Goal: Task Accomplishment & Management: Manage account settings

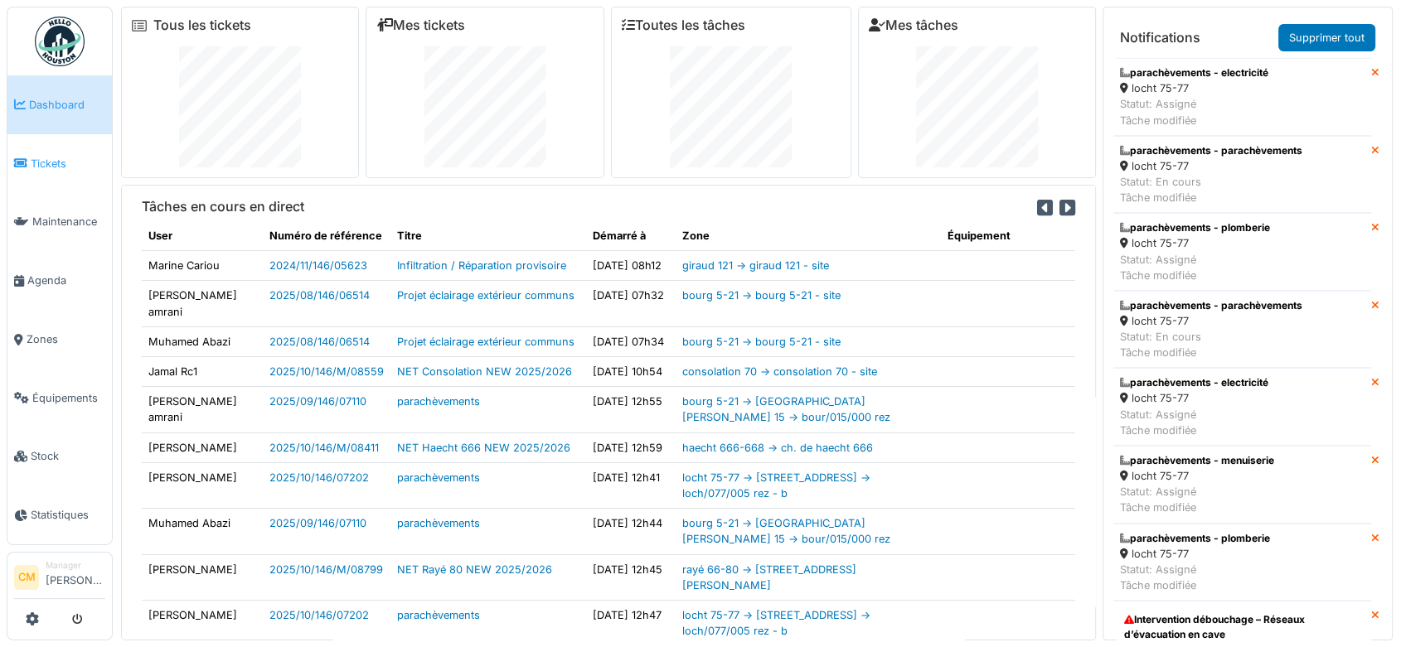
click at [44, 159] on span "Tickets" at bounding box center [68, 164] width 75 height 16
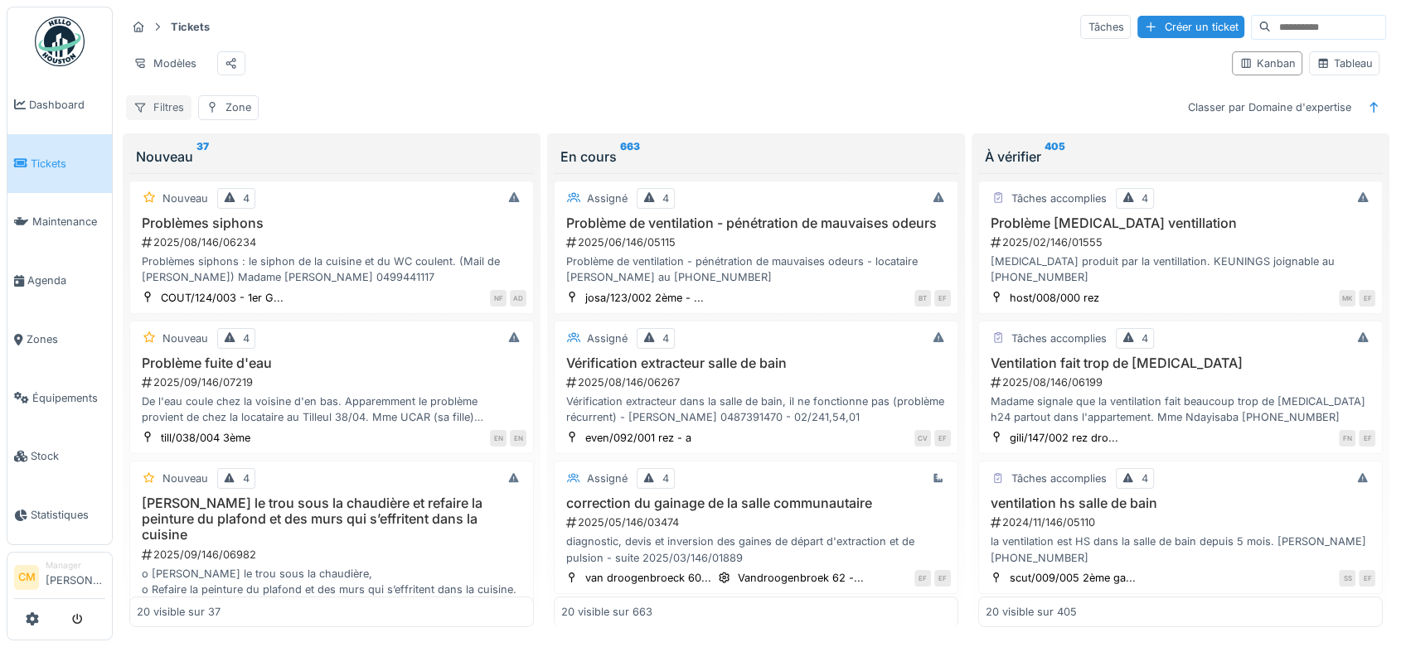
click at [165, 112] on div "Filtres" at bounding box center [158, 107] width 65 height 24
click at [1340, 71] on div "Tableau" at bounding box center [1344, 64] width 56 height 16
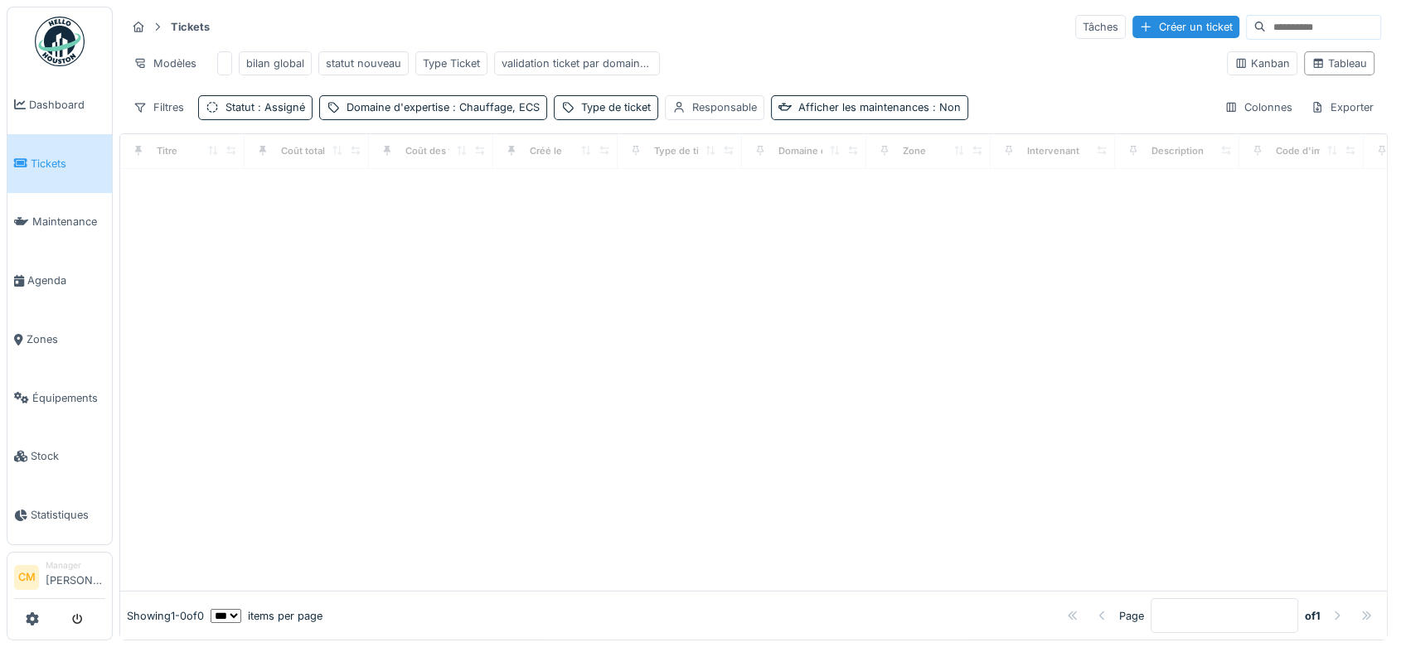
click at [241, 609] on select "** ** ** *** *** ***" at bounding box center [226, 616] width 31 height 14
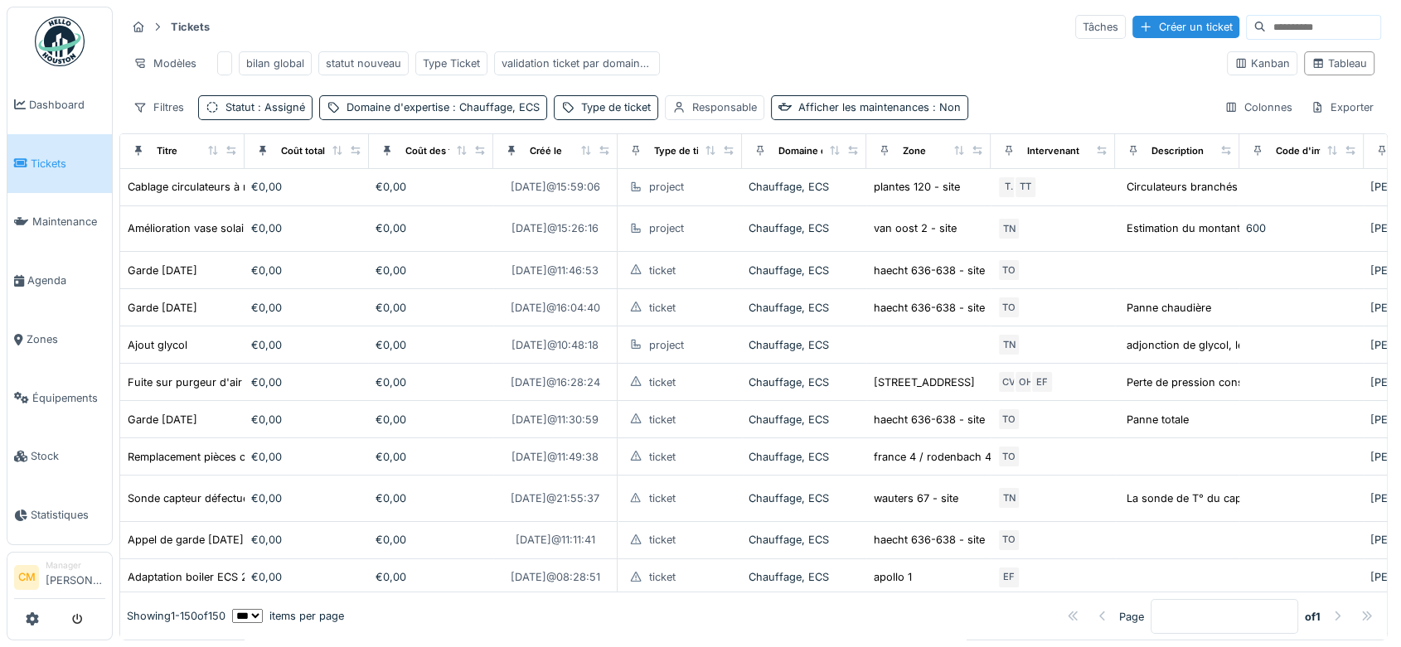
select select "***"
click at [245, 609] on select "** ** ** *** *** ***" at bounding box center [247, 616] width 31 height 14
click at [279, 66] on div "bilan global" at bounding box center [275, 64] width 58 height 16
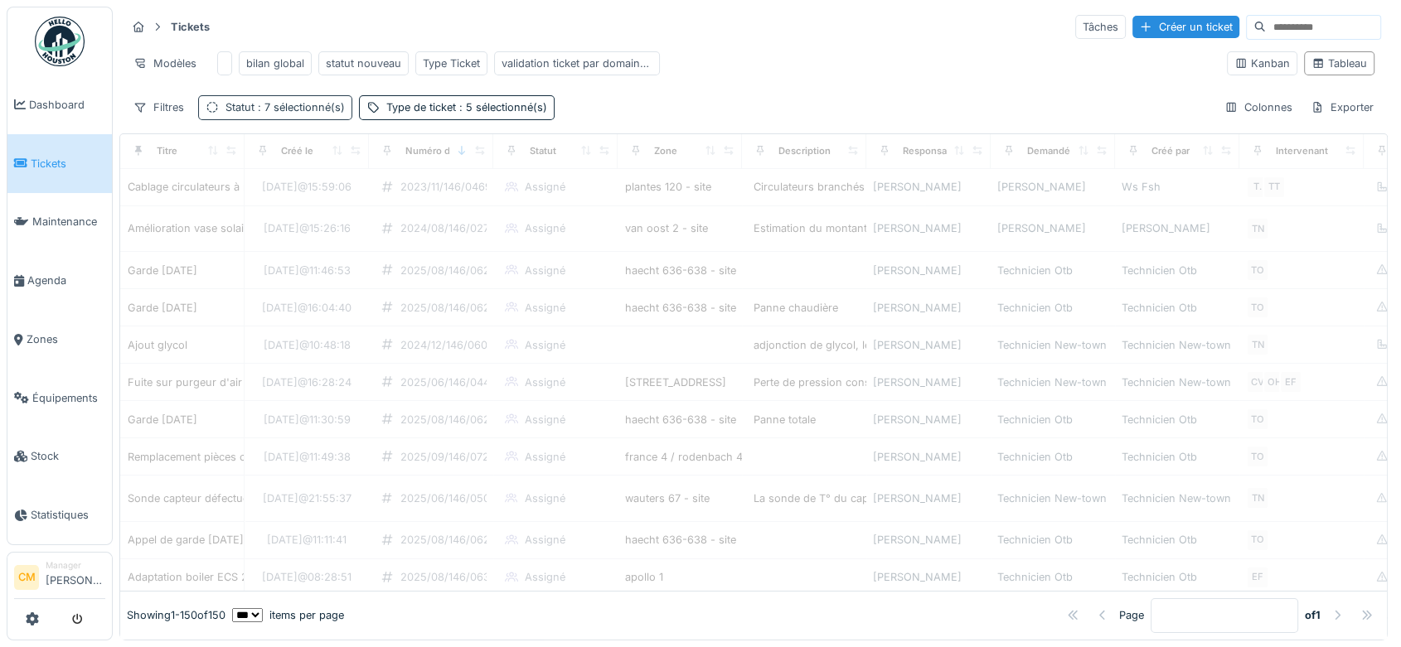
click at [294, 114] on span ": 7 sélectionné(s)" at bounding box center [299, 107] width 90 height 12
click at [418, 115] on div "Type de ticket : 5 sélectionné(s)" at bounding box center [466, 107] width 161 height 16
click at [703, 99] on div "Tickets Tâches Créer un ticket Modèles bilan global statut nouveau Type Ticket …" at bounding box center [753, 67] width 1268 height 120
click at [1335, 119] on div "Exporter" at bounding box center [1342, 107] width 78 height 24
click at [1327, 157] on div "Export Excel" at bounding box center [1326, 158] width 93 height 25
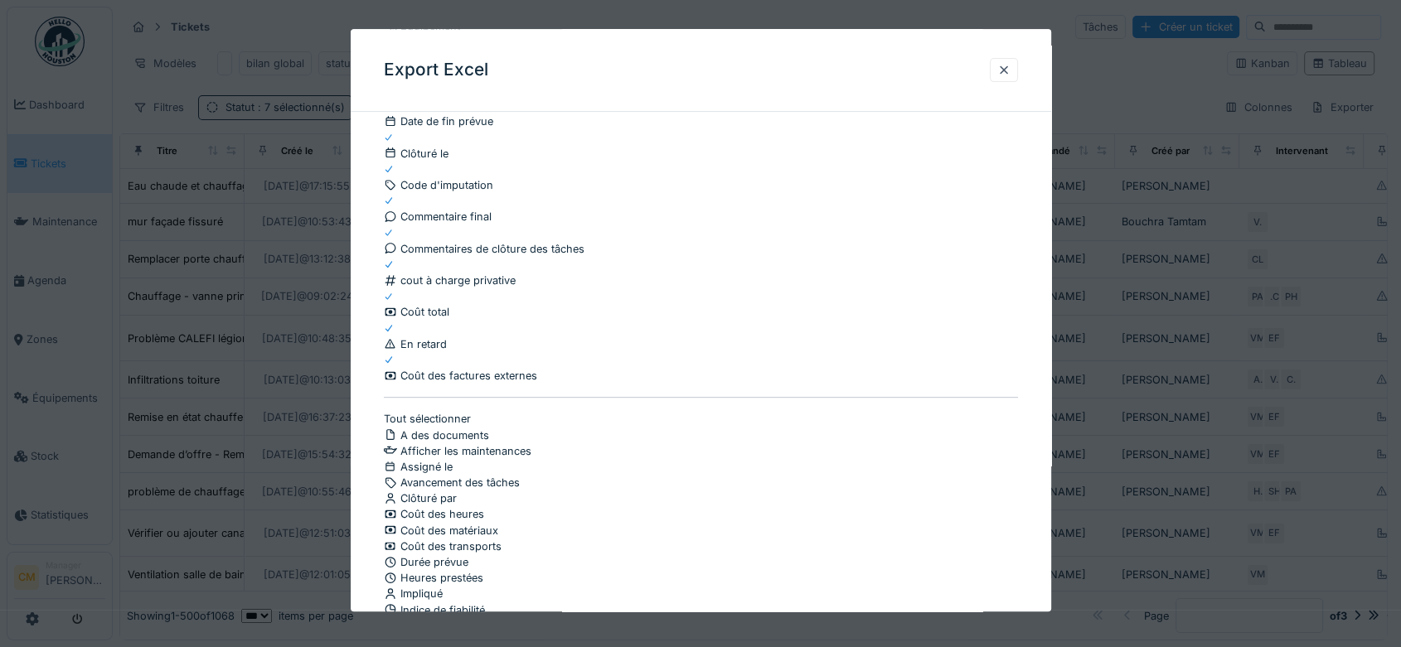
scroll to position [736, 0]
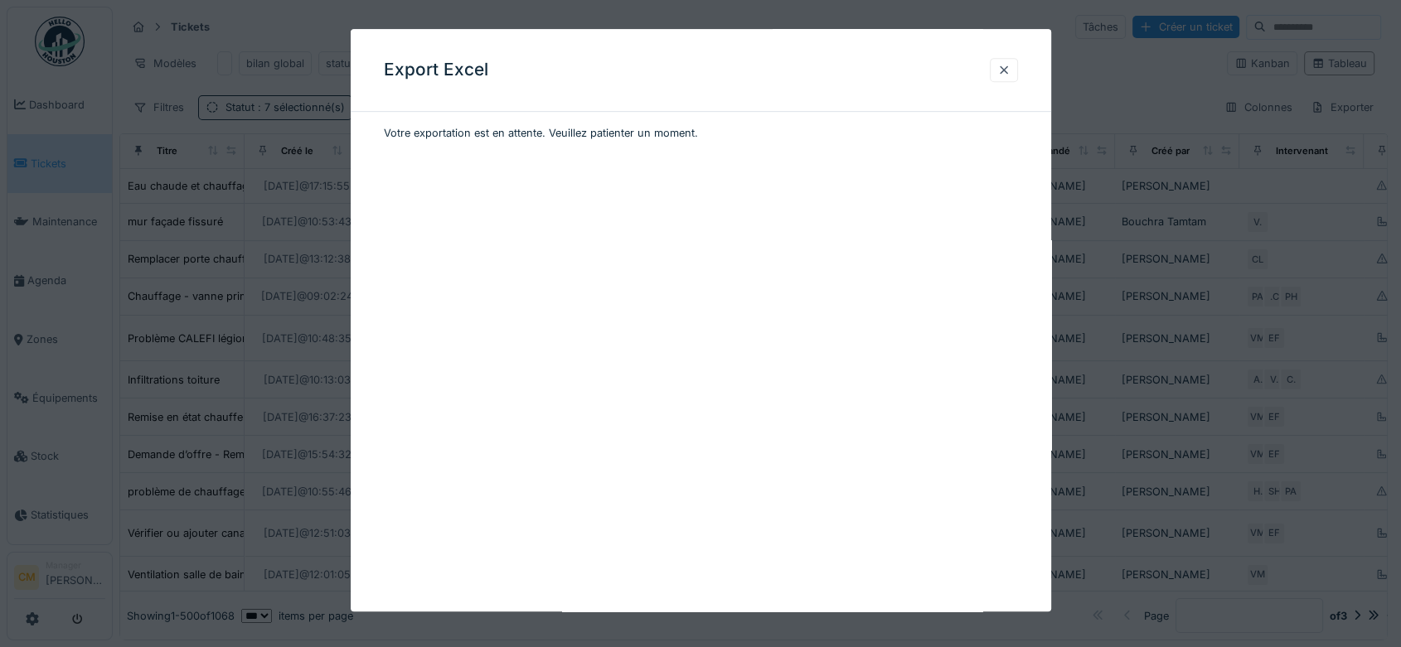
scroll to position [0, 0]
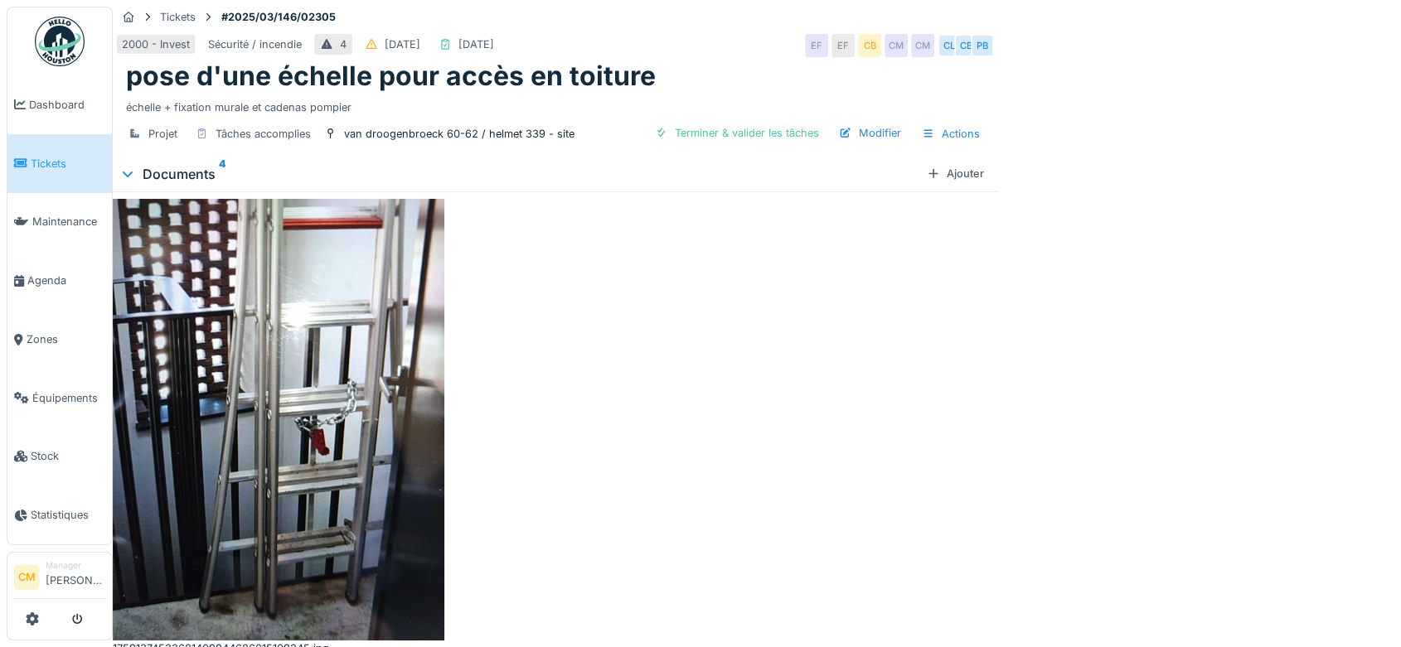
scroll to position [36, 0]
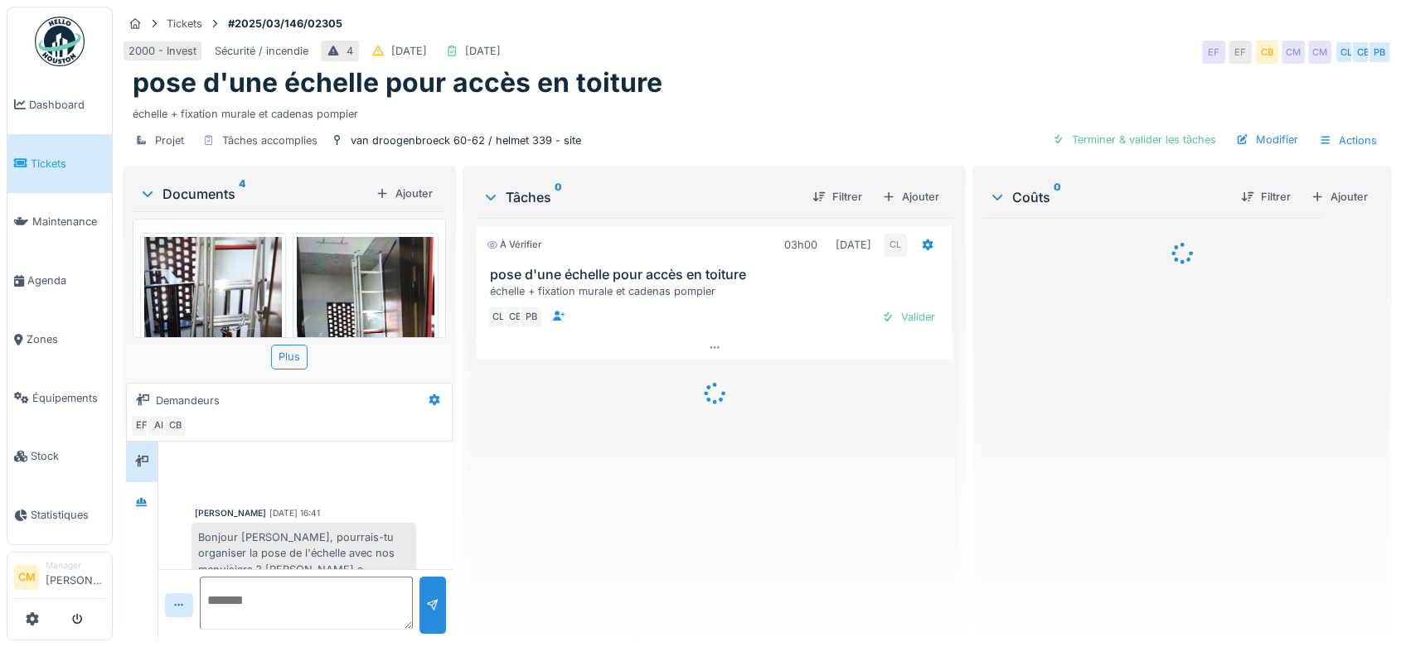
scroll to position [36, 0]
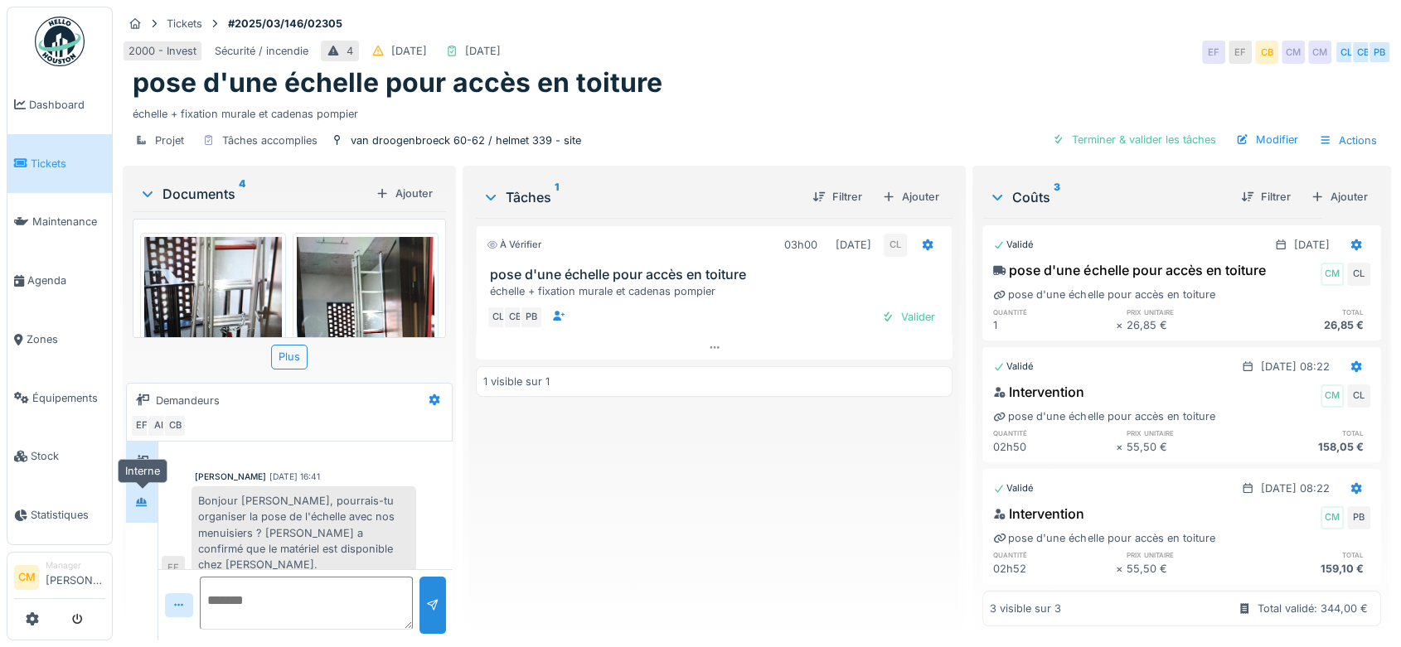
click at [150, 506] on div at bounding box center [141, 502] width 25 height 21
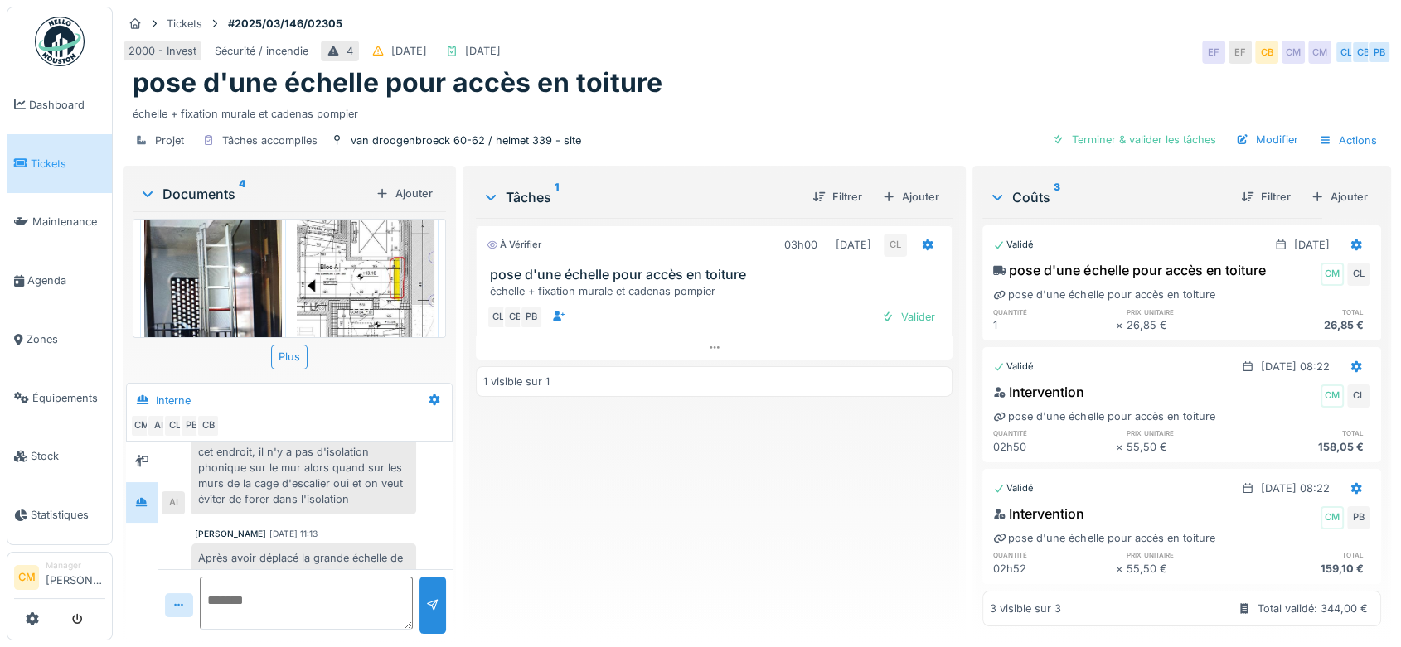
scroll to position [276, 0]
click at [354, 294] on img at bounding box center [366, 288] width 138 height 199
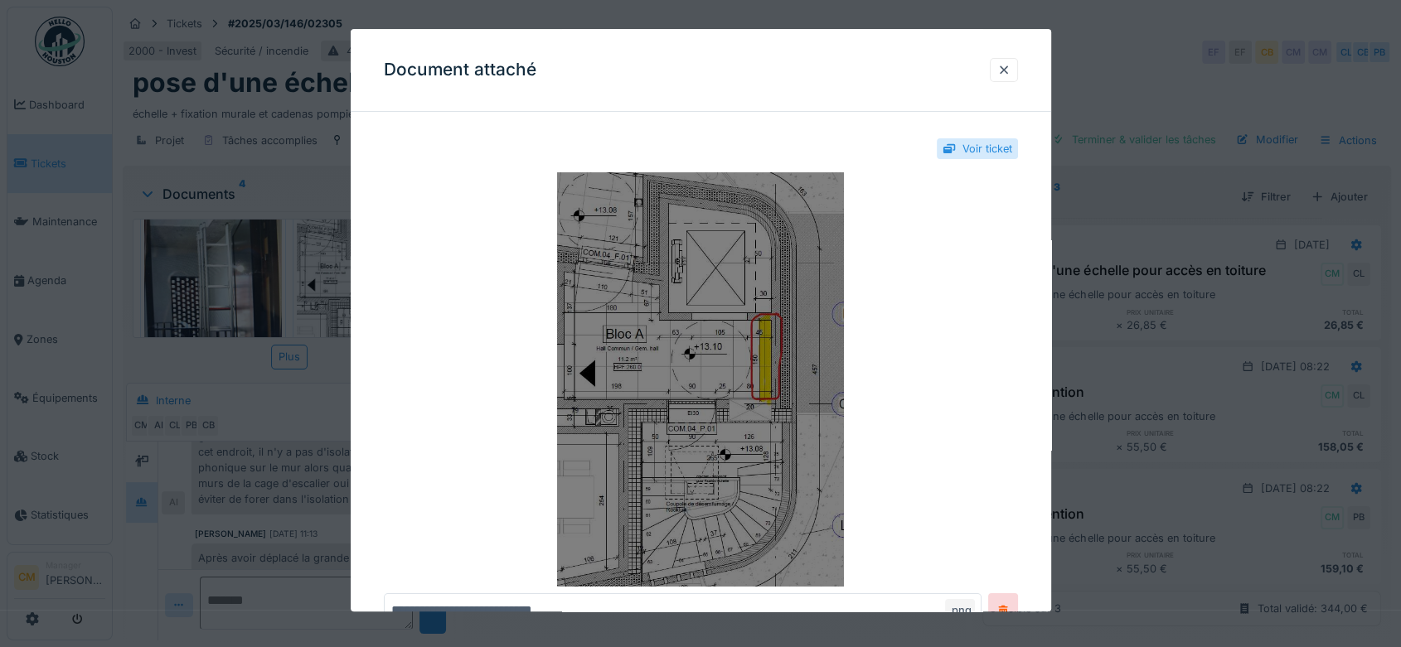
click at [687, 353] on img at bounding box center [701, 379] width 634 height 414
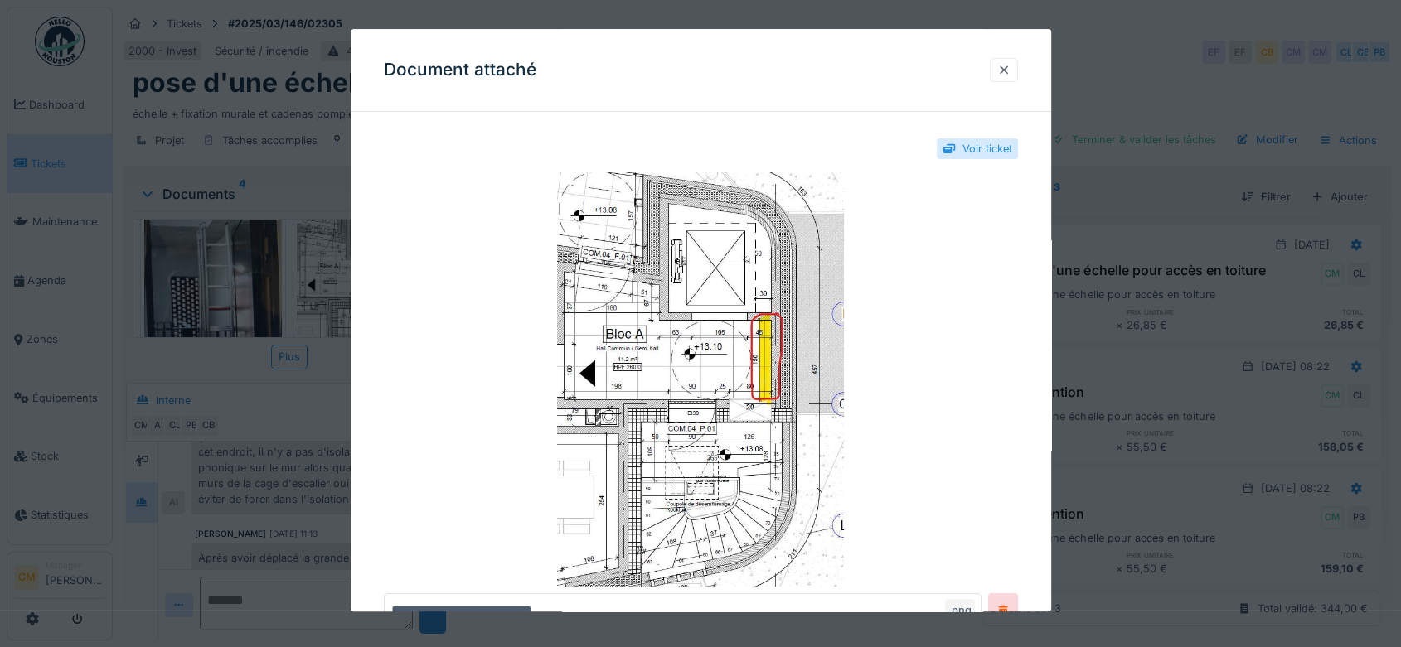
click at [1005, 70] on div at bounding box center [1003, 70] width 13 height 16
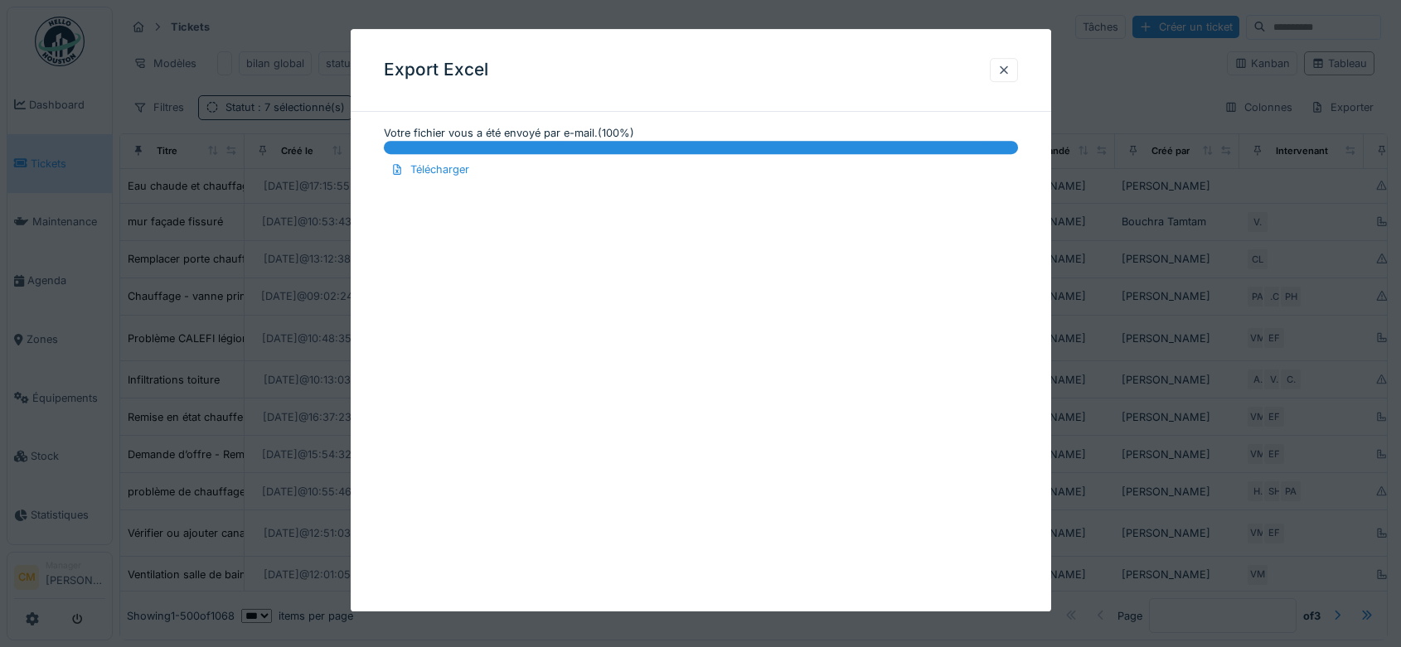
select select "***"
click at [1007, 70] on div at bounding box center [1003, 70] width 13 height 16
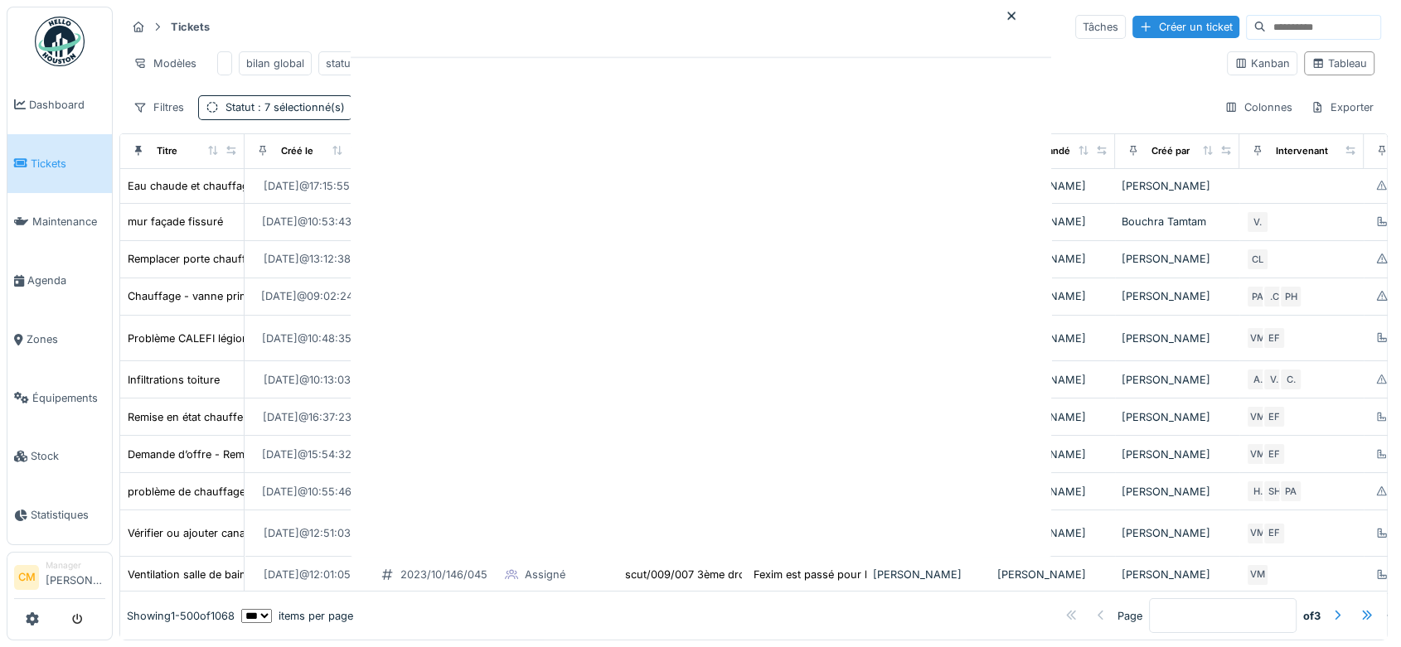
click at [1007, 70] on div at bounding box center [701, 266] width 700 height 583
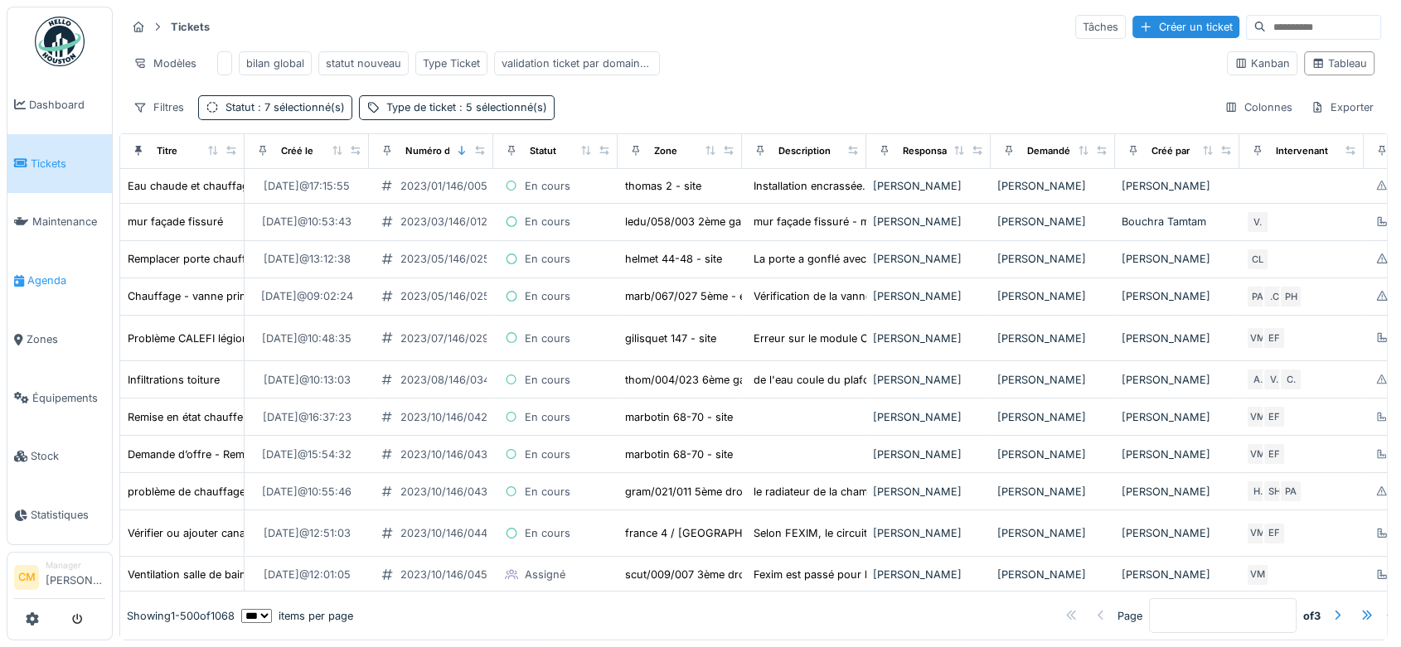
click at [40, 277] on span "Agenda" at bounding box center [66, 281] width 78 height 16
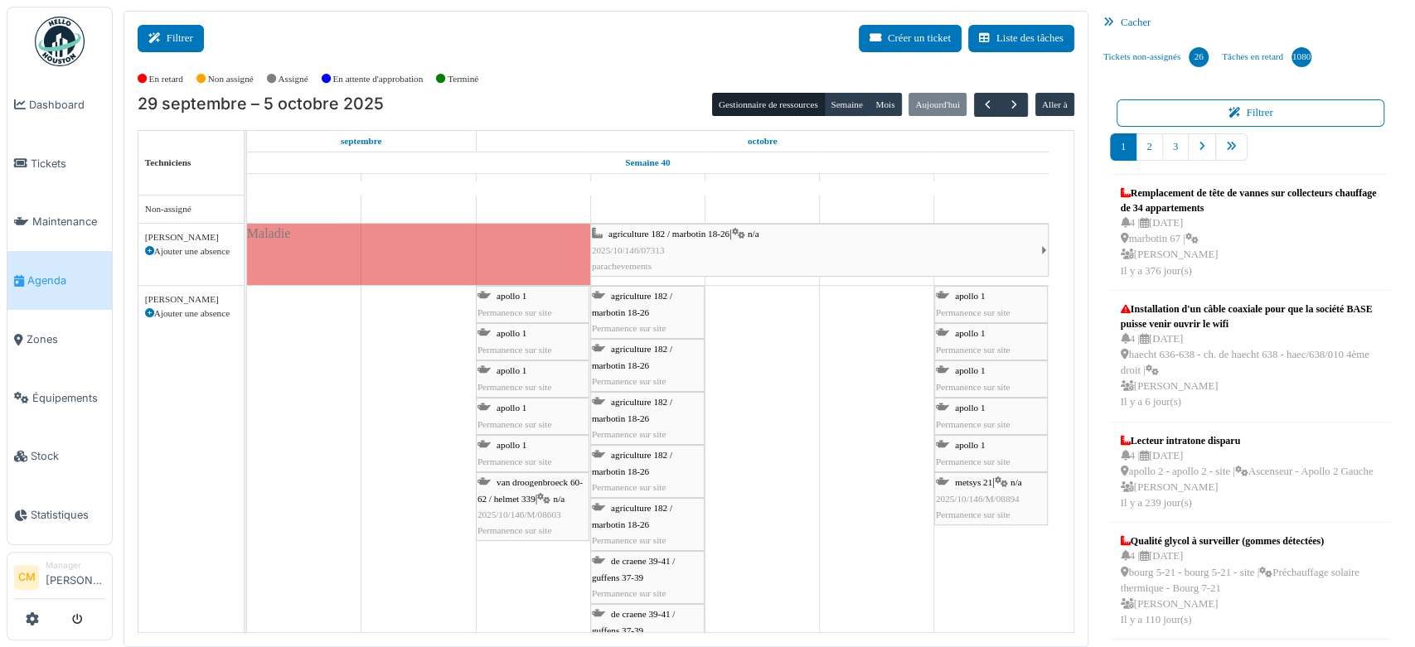
click at [171, 31] on button "Filtrer" at bounding box center [171, 38] width 66 height 27
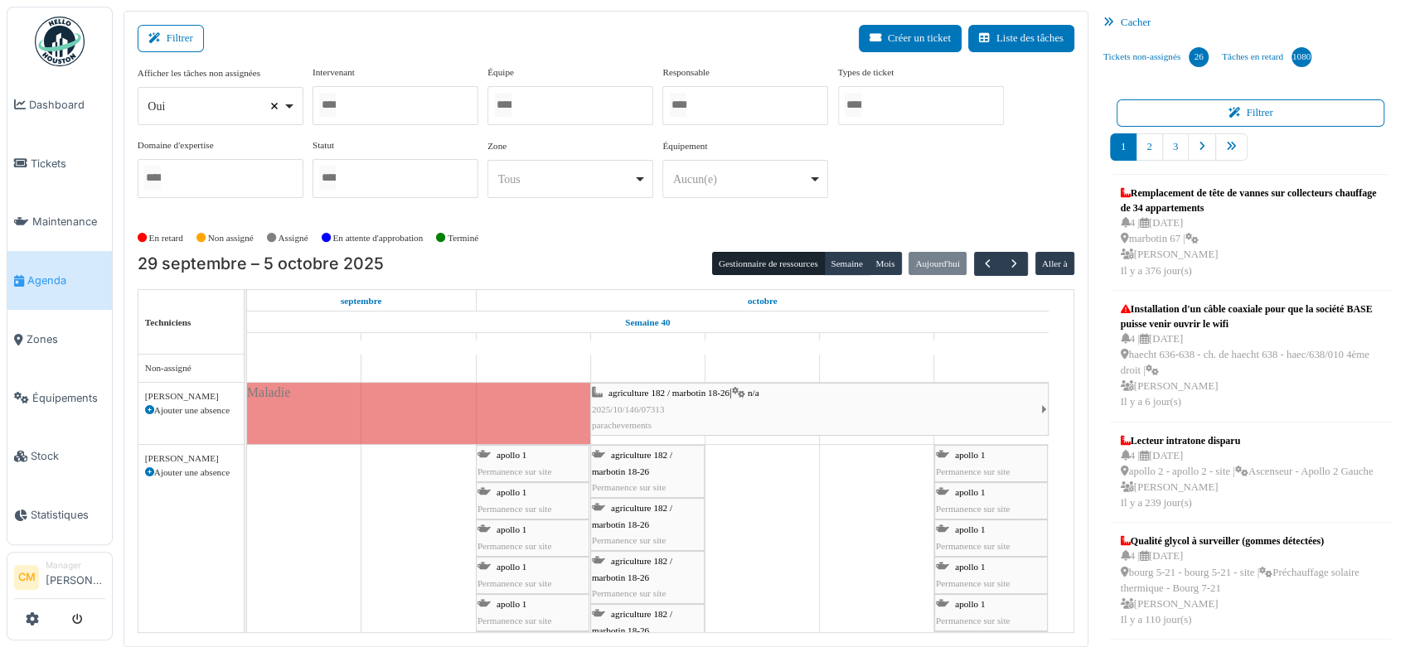
select select
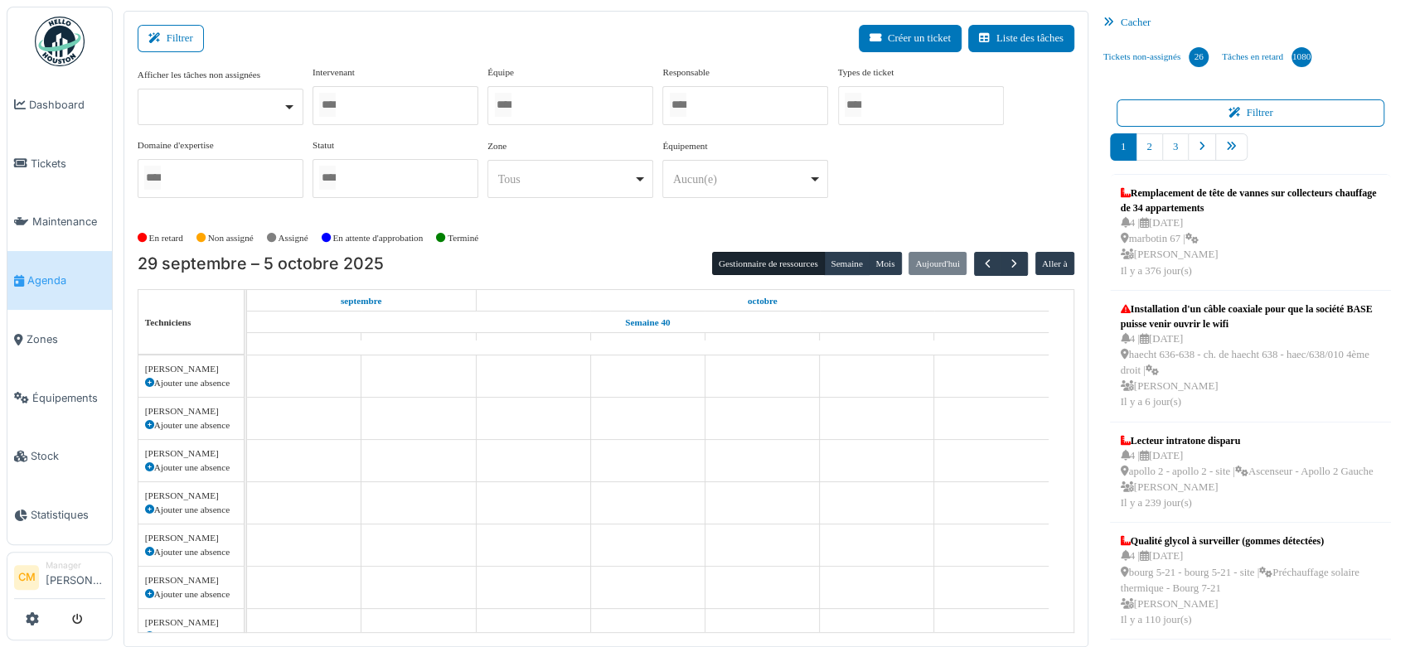
click at [549, 109] on div at bounding box center [570, 105] width 166 height 39
type input "****"
click at [957, 181] on div "Afficher les tâches non assignées Oui Non Intervenant Abdelkader Ouriachi Abdel…" at bounding box center [606, 138] width 937 height 147
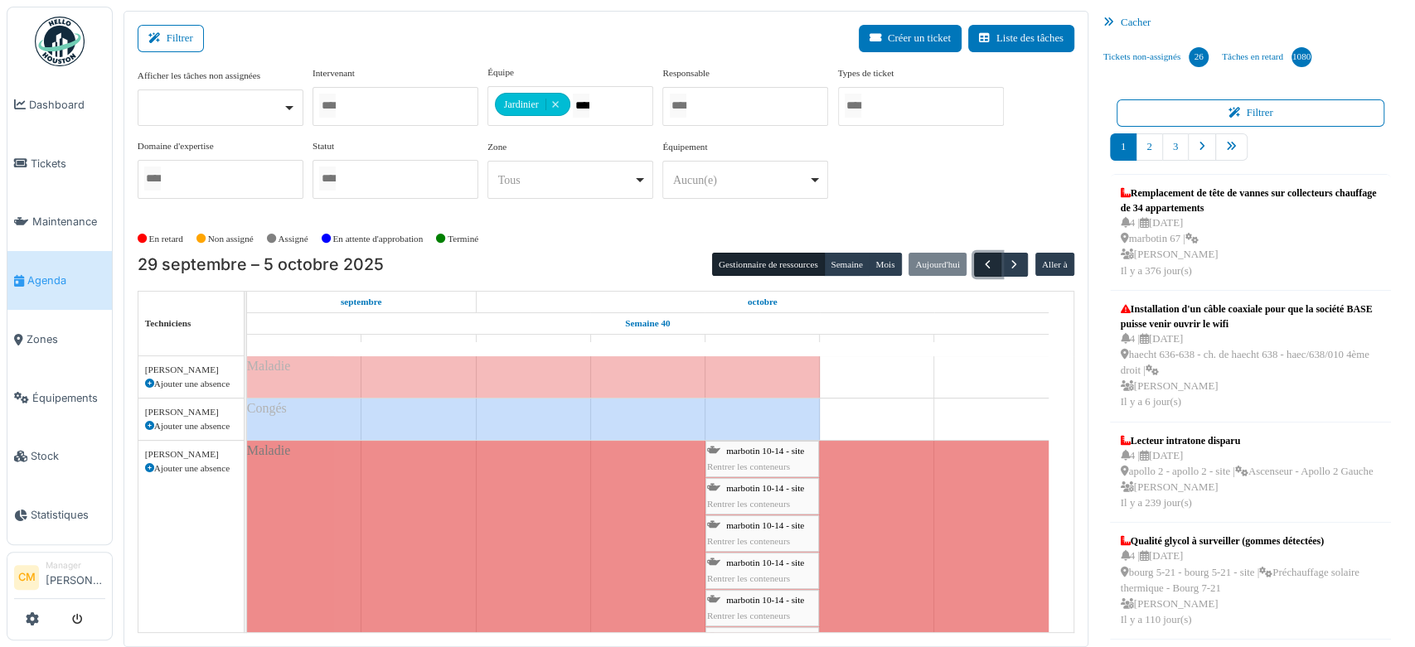
click at [981, 259] on span "button" at bounding box center [988, 265] width 14 height 14
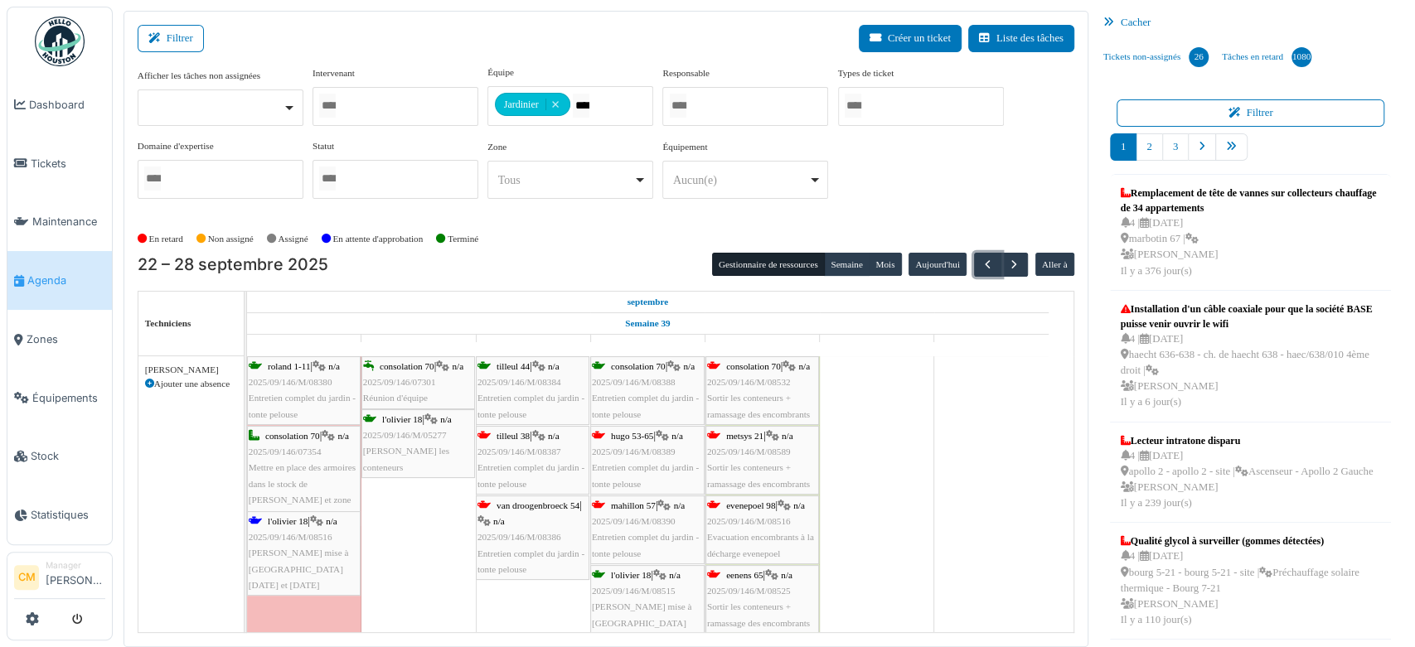
click at [739, 395] on span "Sortir les conteneurs + ramassage des encombrants" at bounding box center [758, 406] width 103 height 26
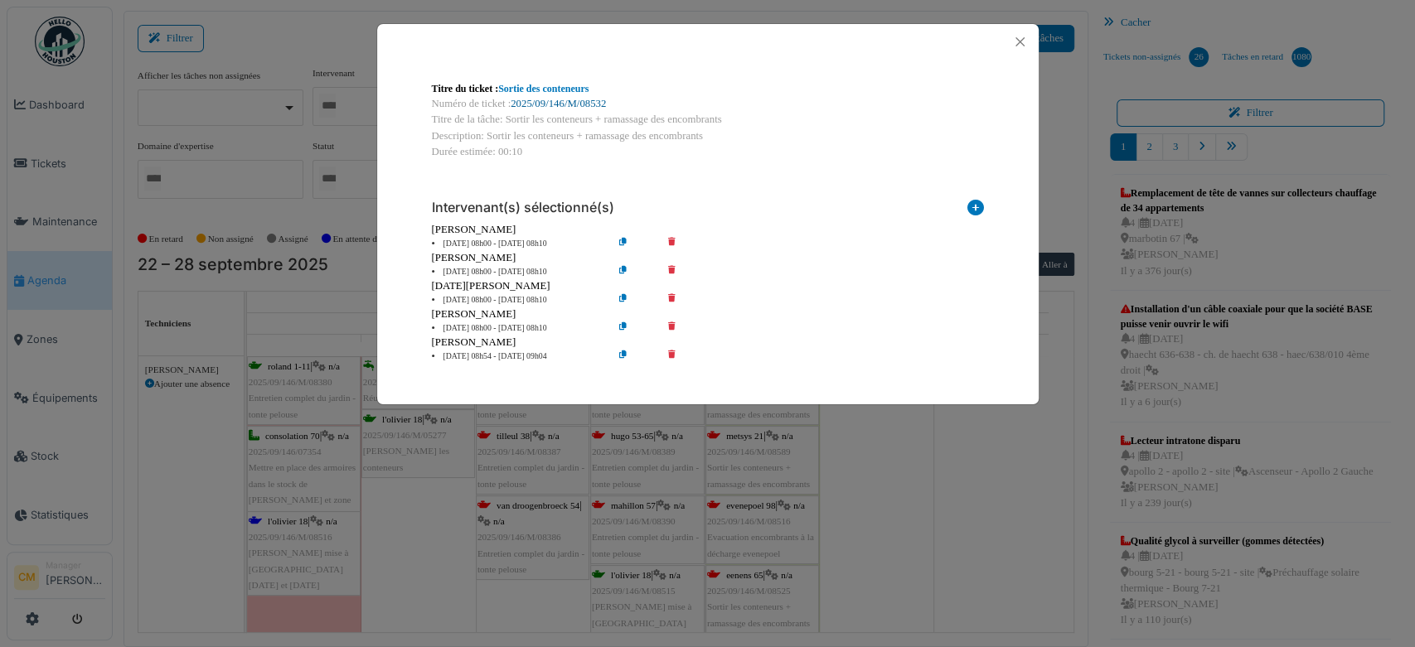
click at [550, 104] on link "2025/09/146/M/08532" at bounding box center [558, 104] width 95 height 12
click at [1022, 41] on button "Close" at bounding box center [1020, 42] width 22 height 22
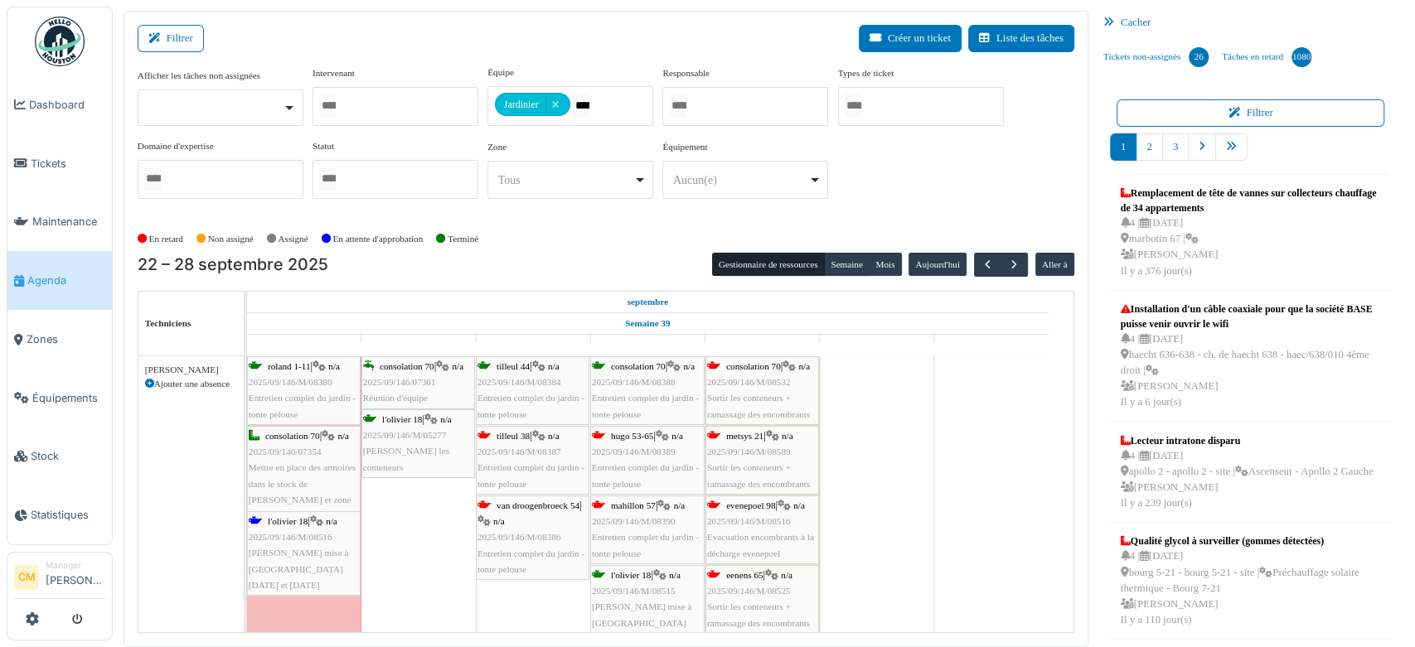
click at [733, 434] on span "metsys 21" at bounding box center [744, 436] width 37 height 10
click at [733, 447] on span "2025/09/146/M/08589" at bounding box center [749, 452] width 84 height 10
click at [733, 448] on span "2025/09/146/M/08589" at bounding box center [749, 452] width 84 height 10
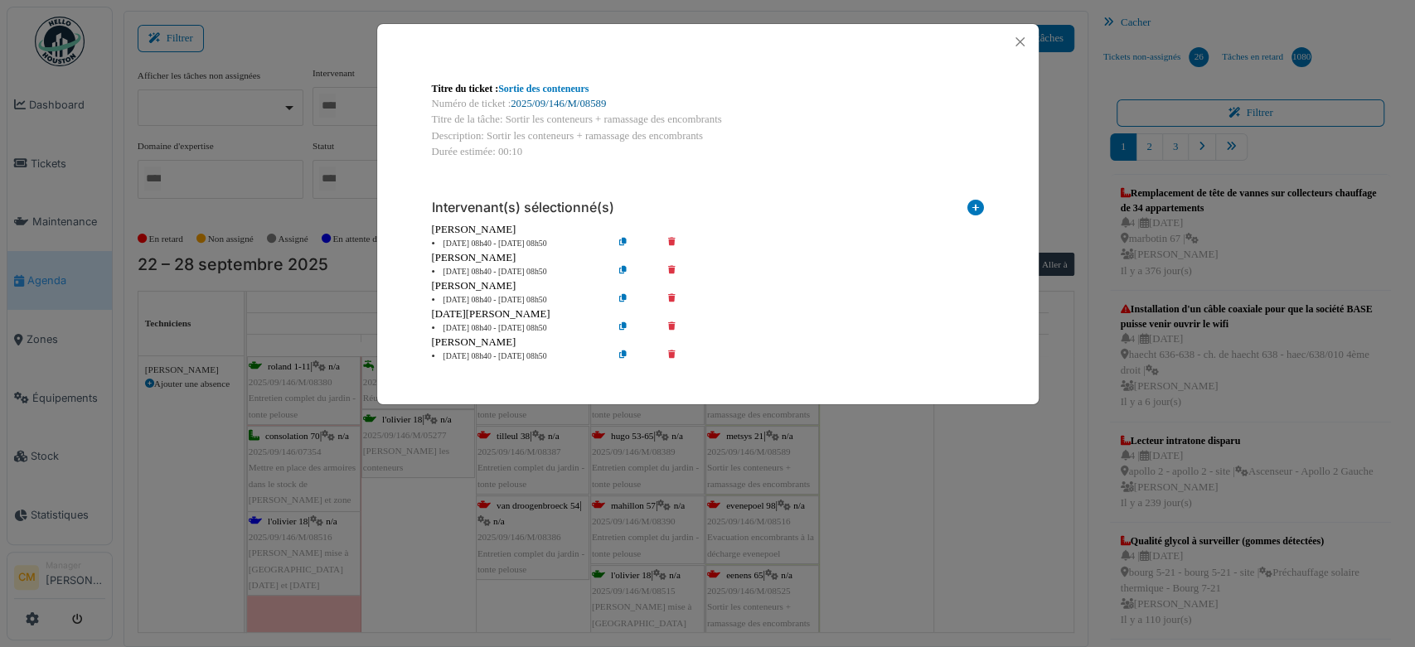
click at [564, 103] on link "2025/09/146/M/08589" at bounding box center [558, 104] width 95 height 12
click at [1020, 38] on button "Close" at bounding box center [1020, 42] width 22 height 22
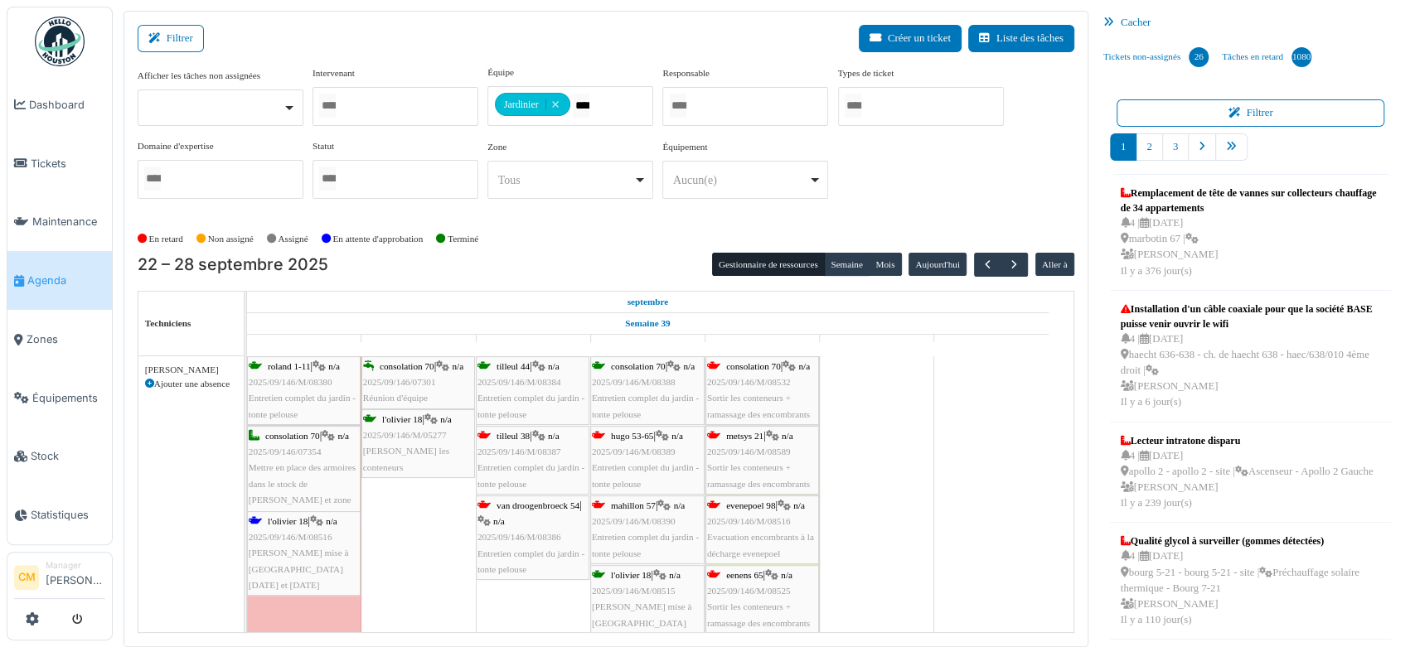
click at [1112, 18] on div "Cacher" at bounding box center [1251, 23] width 308 height 24
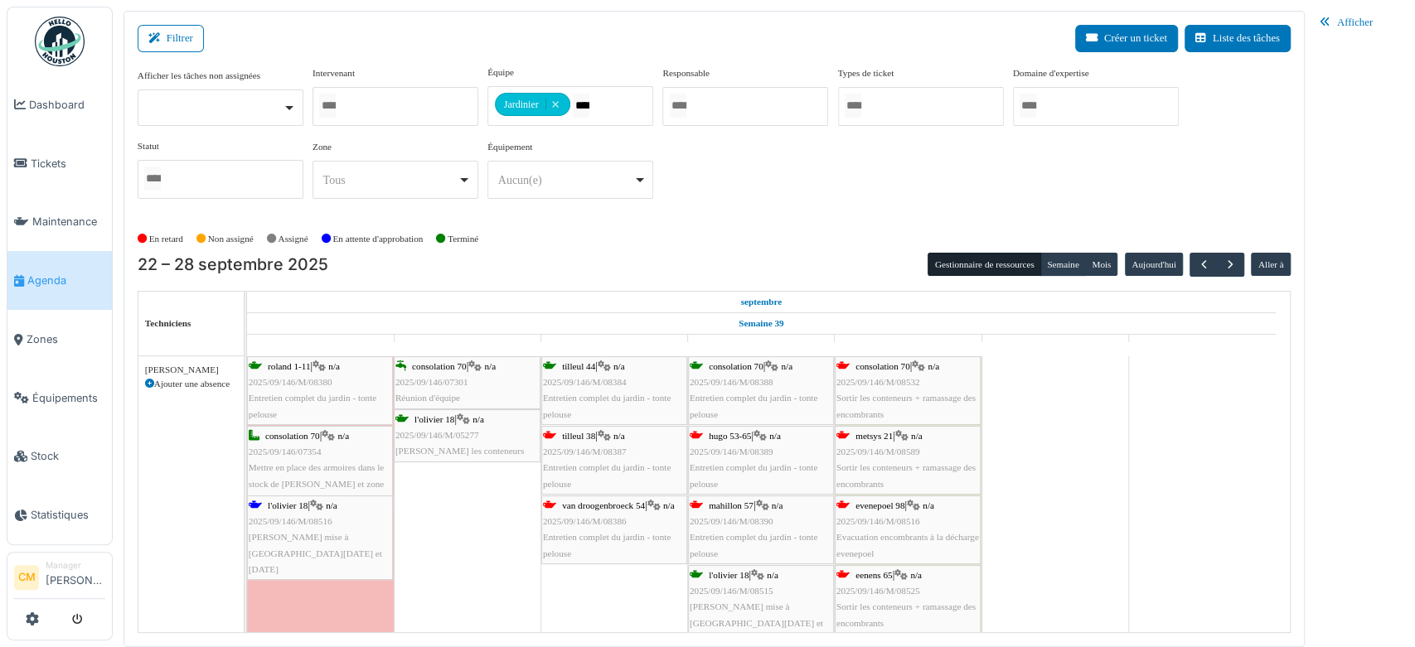
click at [867, 448] on span "2025/09/146/M/08589" at bounding box center [878, 452] width 84 height 10
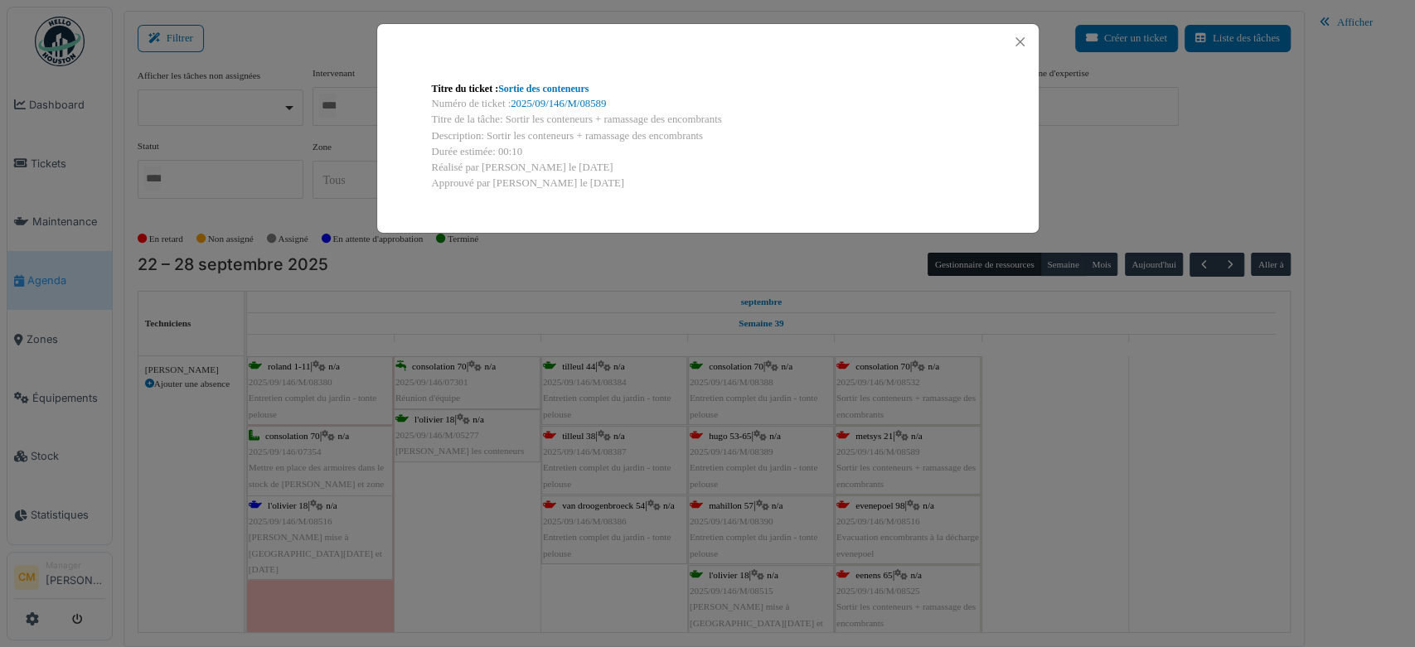
click at [886, 535] on div "Titre du ticket : Sortie des conteneurs Numéro de ticket : 2025/09/146/M/08589 …" at bounding box center [707, 323] width 1415 height 647
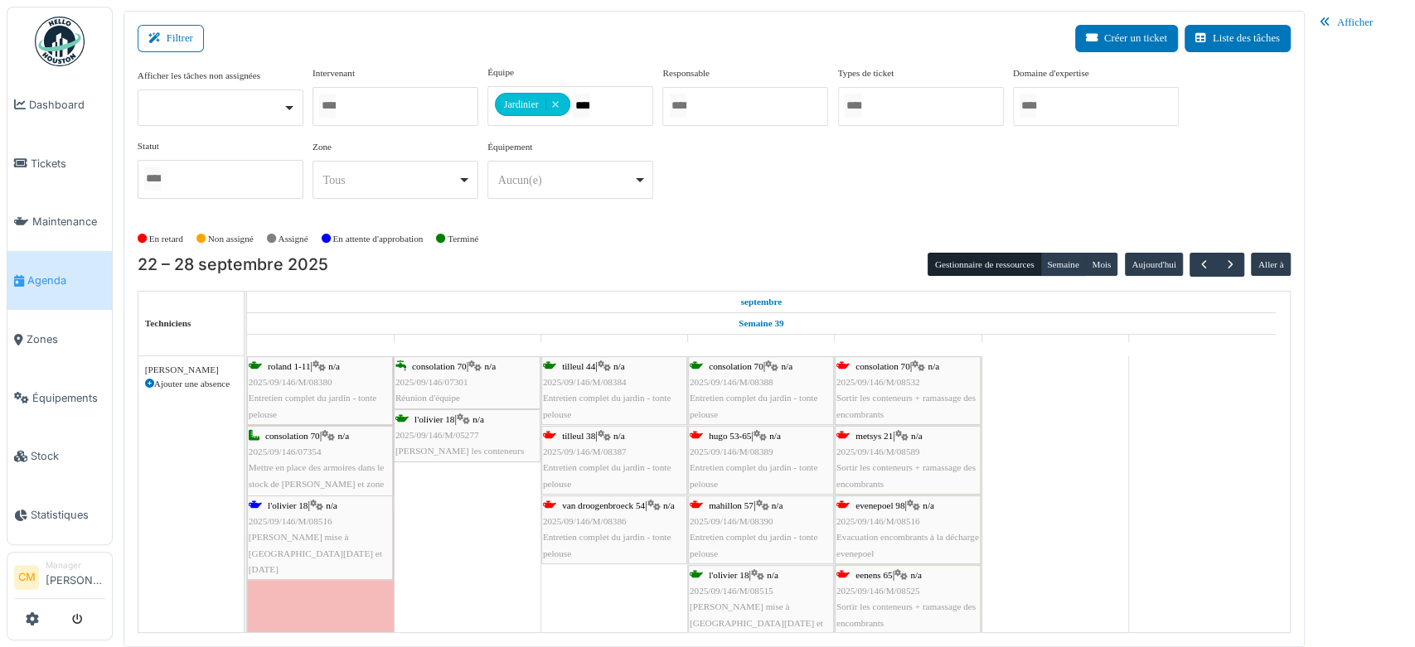
click at [882, 521] on span "2025/09/146/M/08516" at bounding box center [878, 521] width 84 height 10
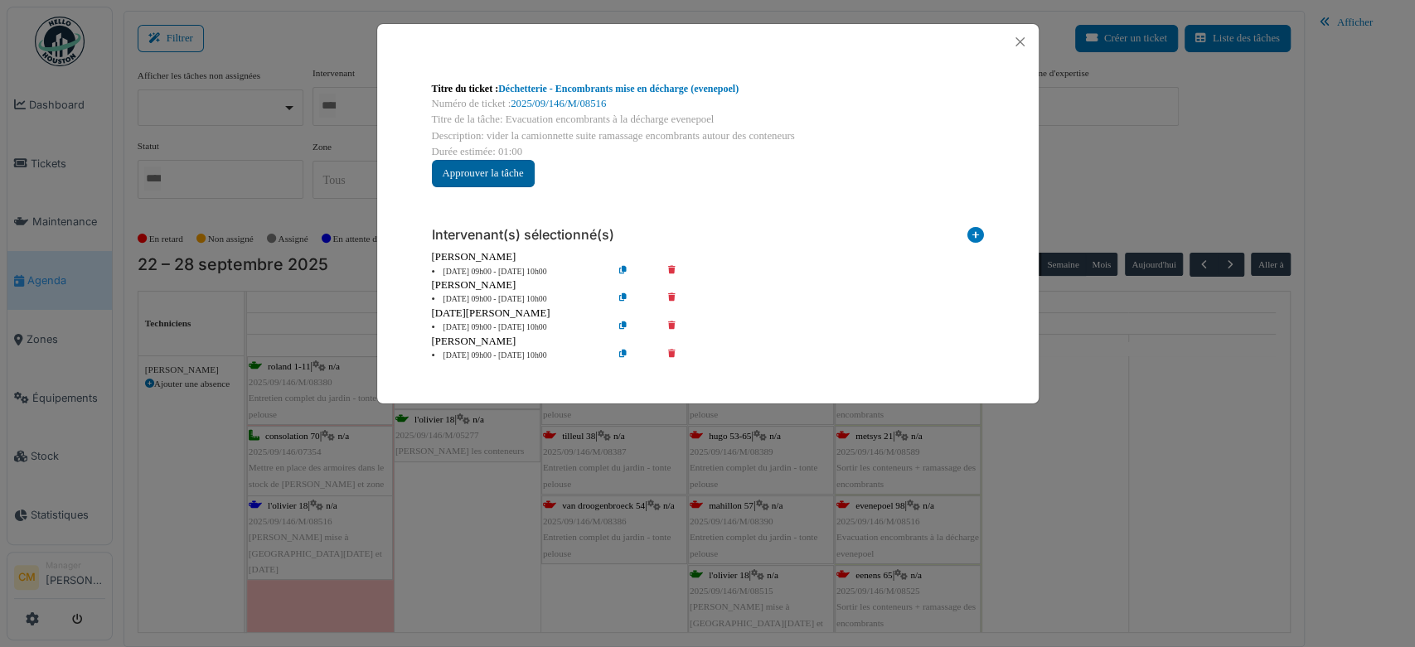
click at [460, 168] on button "Approuver la tâche" at bounding box center [483, 173] width 103 height 27
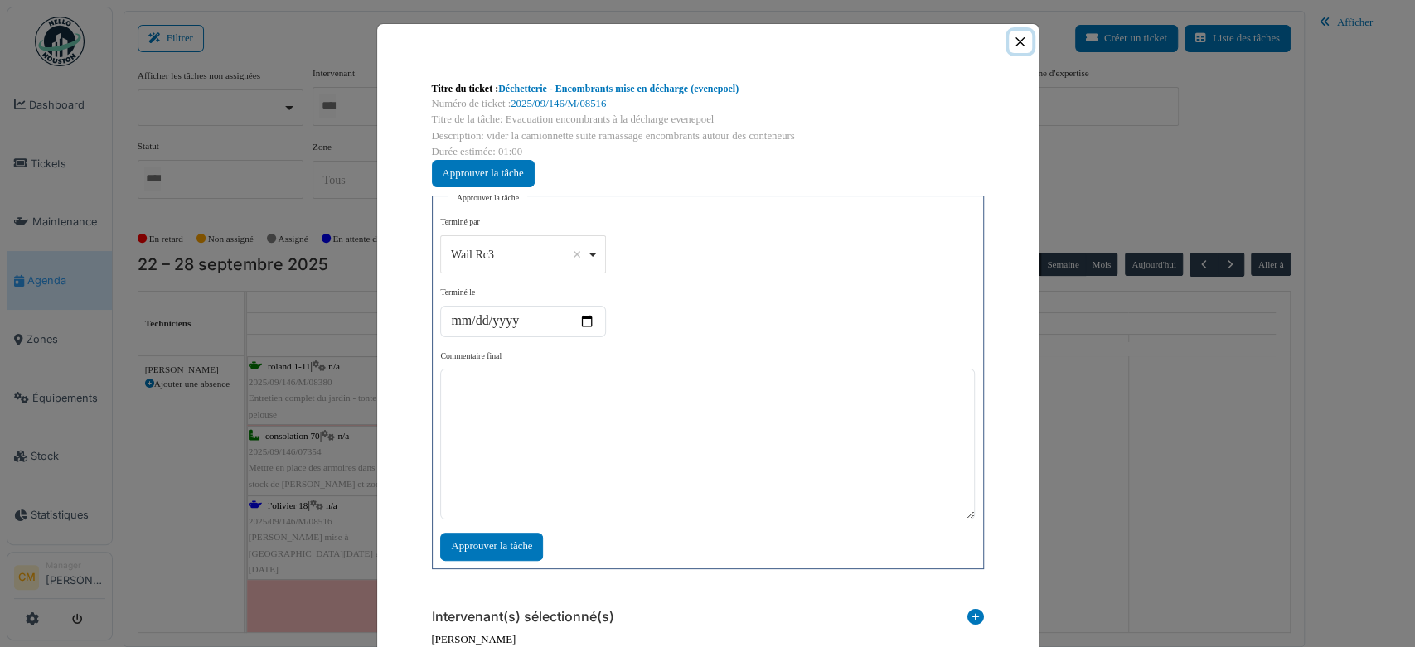
click at [1015, 41] on button "Close" at bounding box center [1020, 42] width 22 height 22
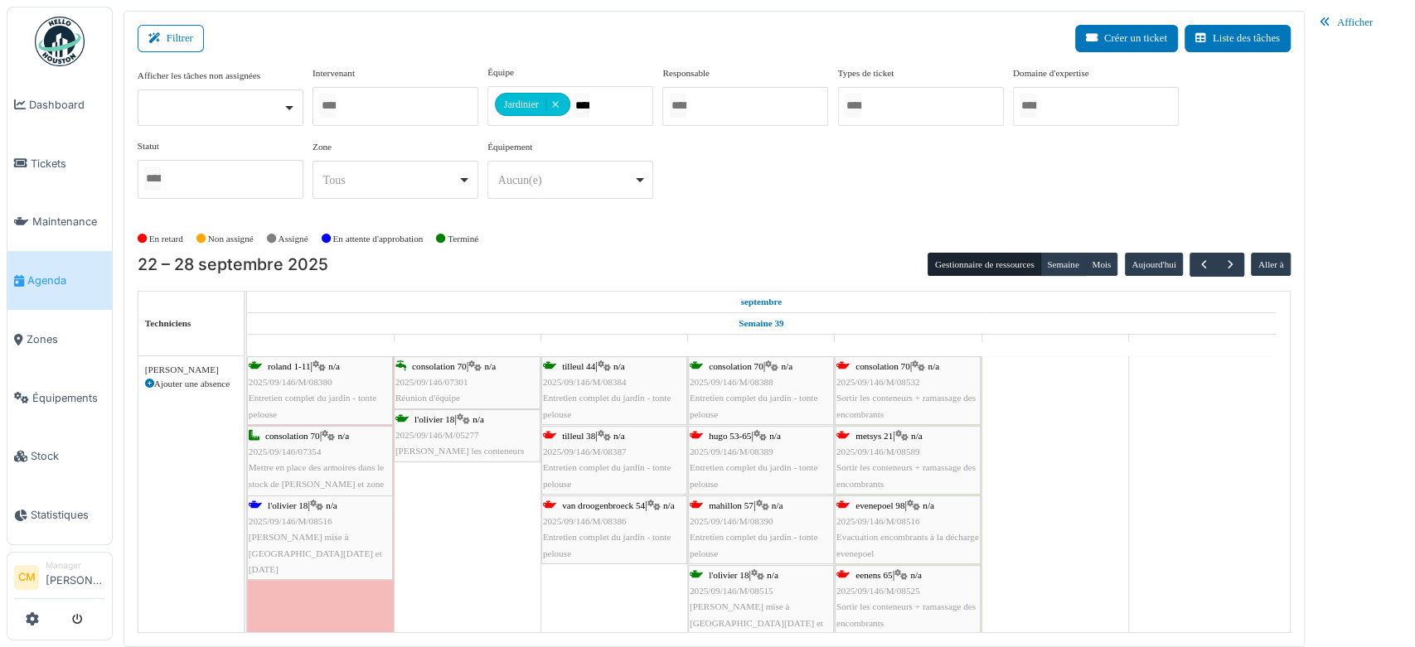
click at [891, 526] on div "evenepoel 98 | n/a 2025/09/146/M/08516 Evacuation encombrants à la décharge eve…" at bounding box center [907, 530] width 143 height 64
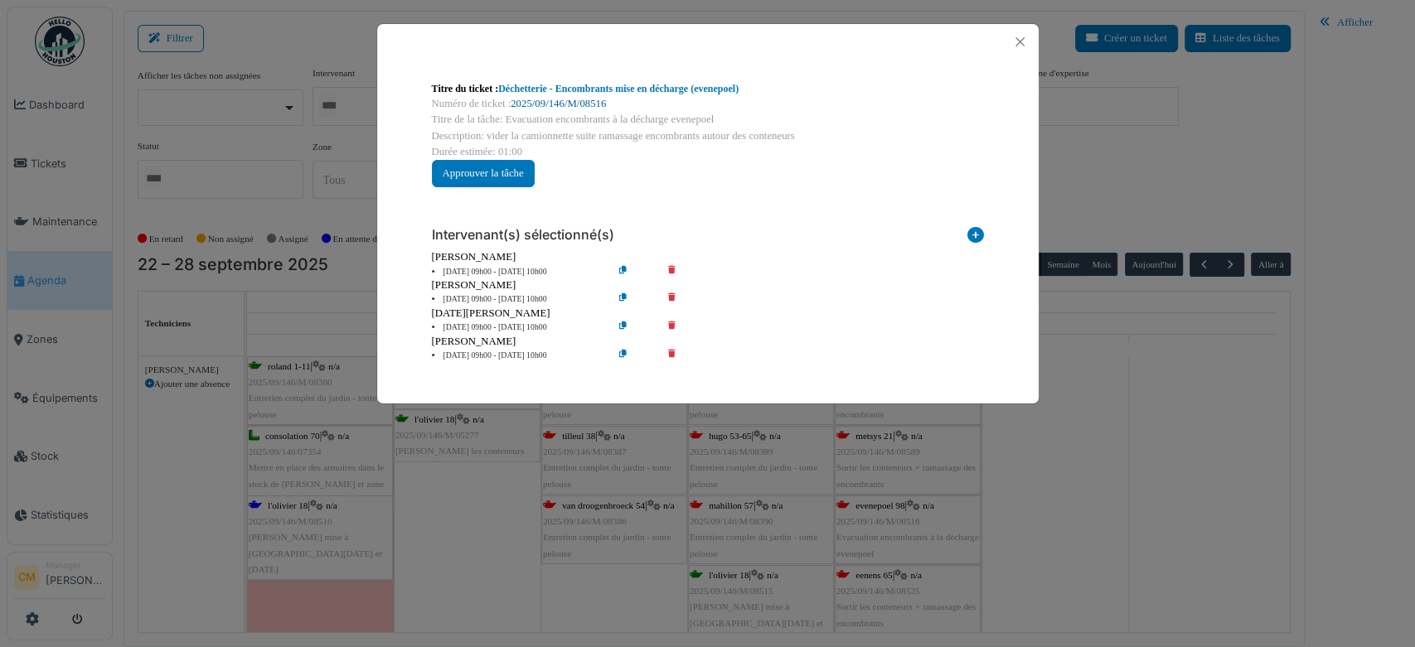
click at [566, 104] on link "2025/09/146/M/08516" at bounding box center [558, 104] width 95 height 12
drag, startPoint x: 1022, startPoint y: 38, endPoint x: 1020, endPoint y: 75, distance: 37.4
click at [1022, 38] on button "Close" at bounding box center [1020, 42] width 22 height 22
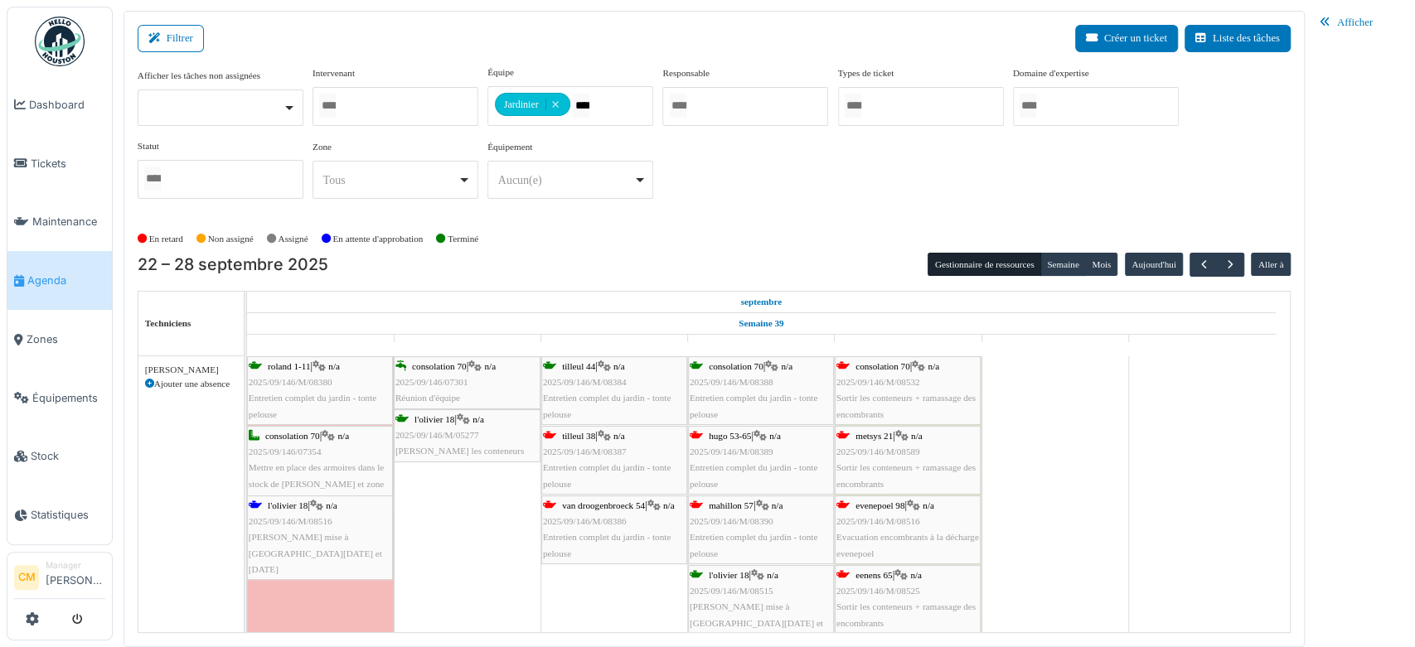
click at [882, 587] on span "2025/09/146/M/08525" at bounding box center [878, 591] width 84 height 10
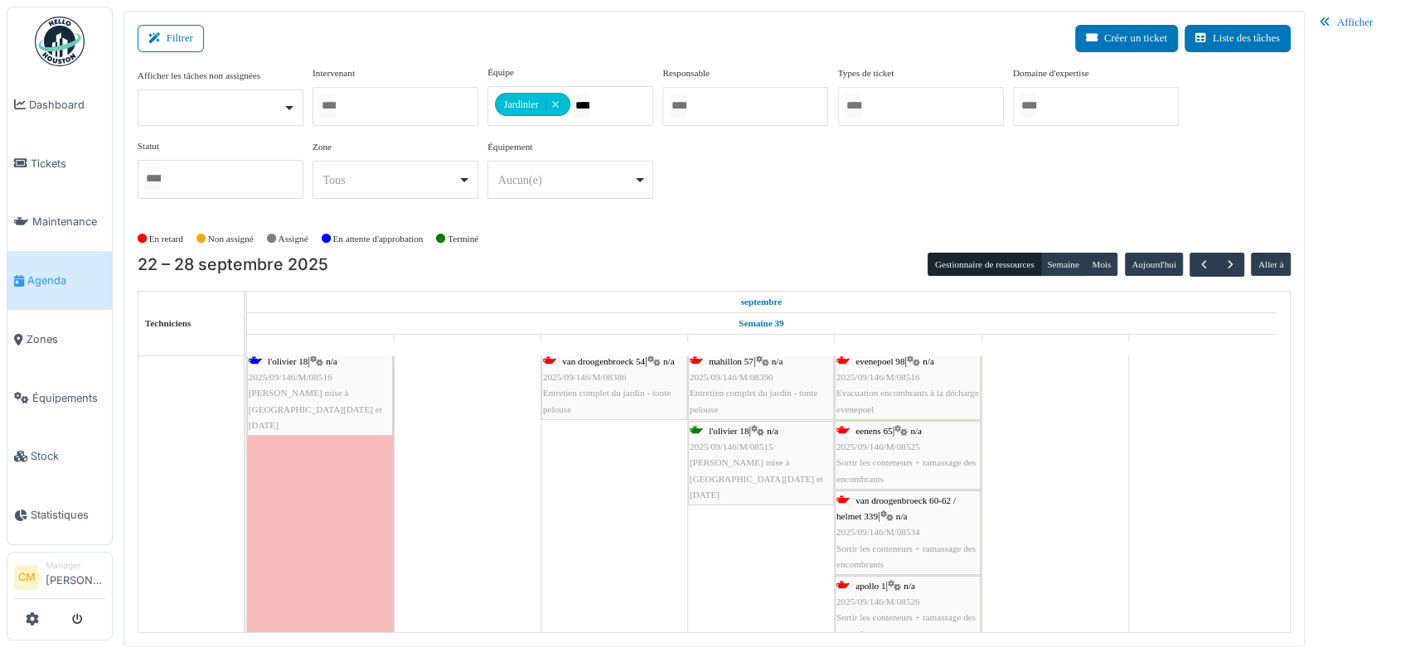
scroll to position [368, 0]
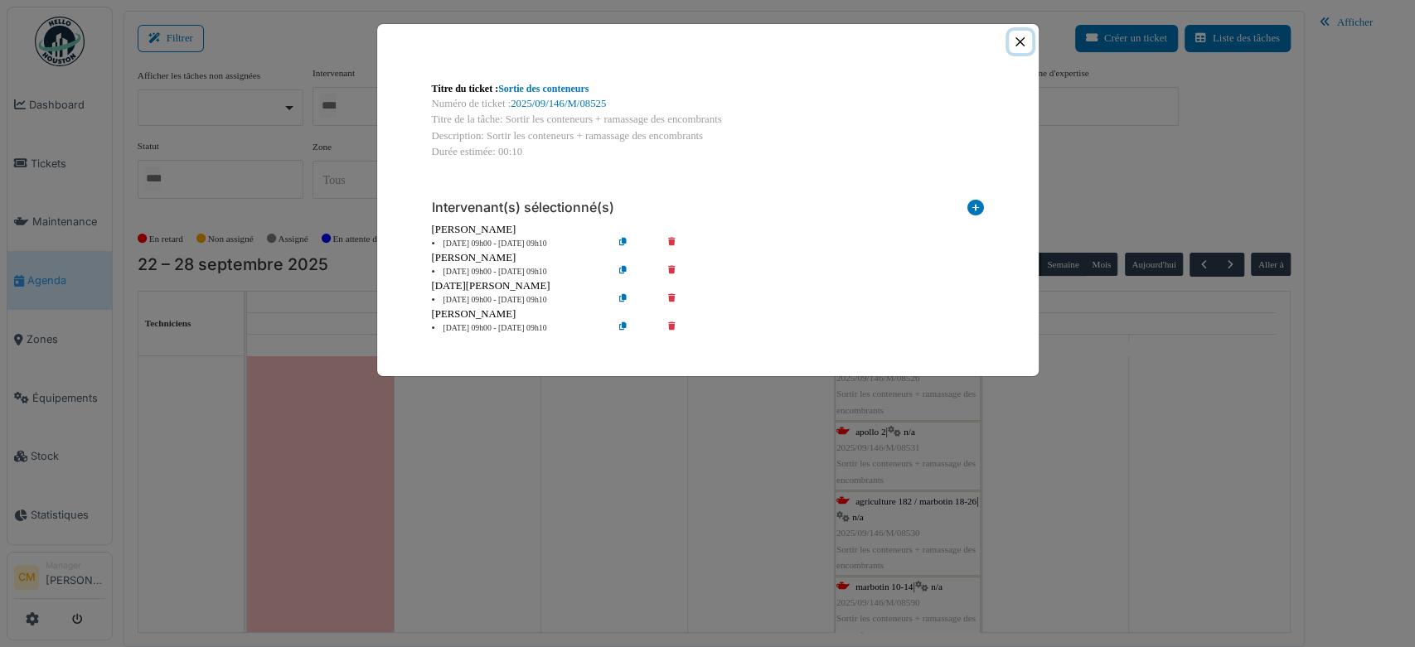
click at [1022, 43] on button "Close" at bounding box center [1020, 42] width 22 height 22
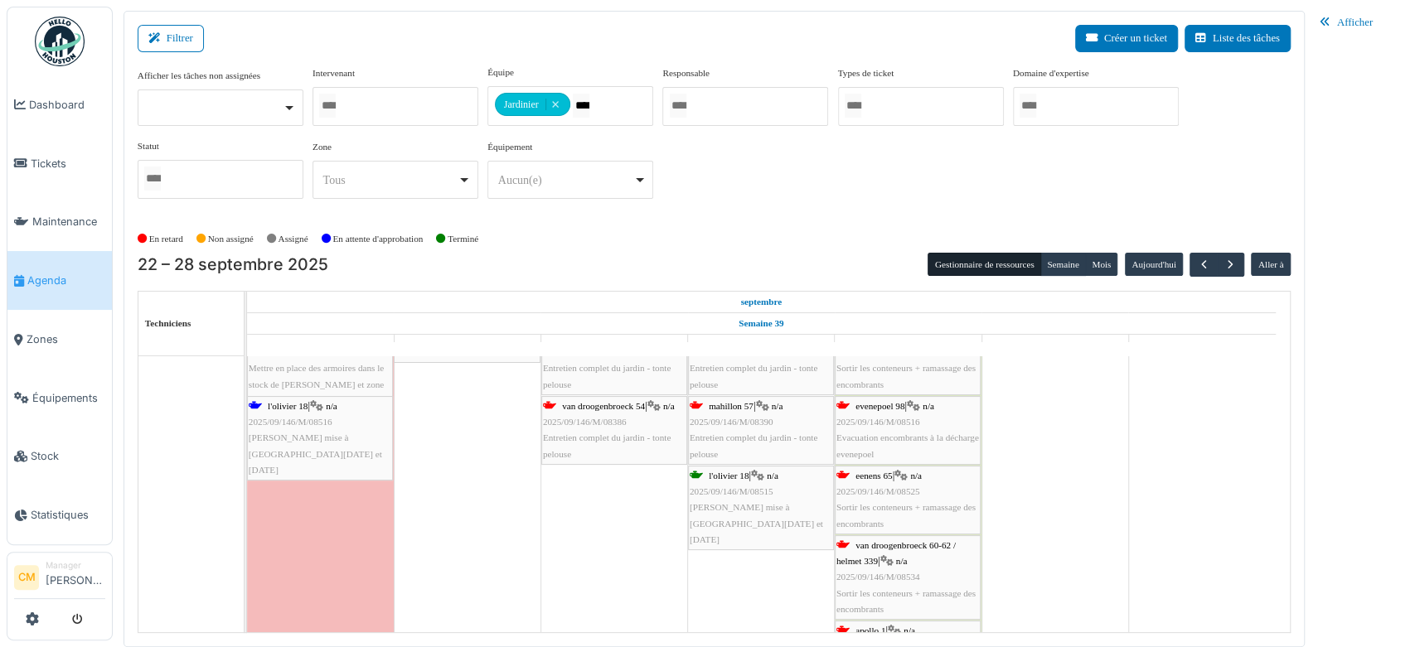
scroll to position [92, 0]
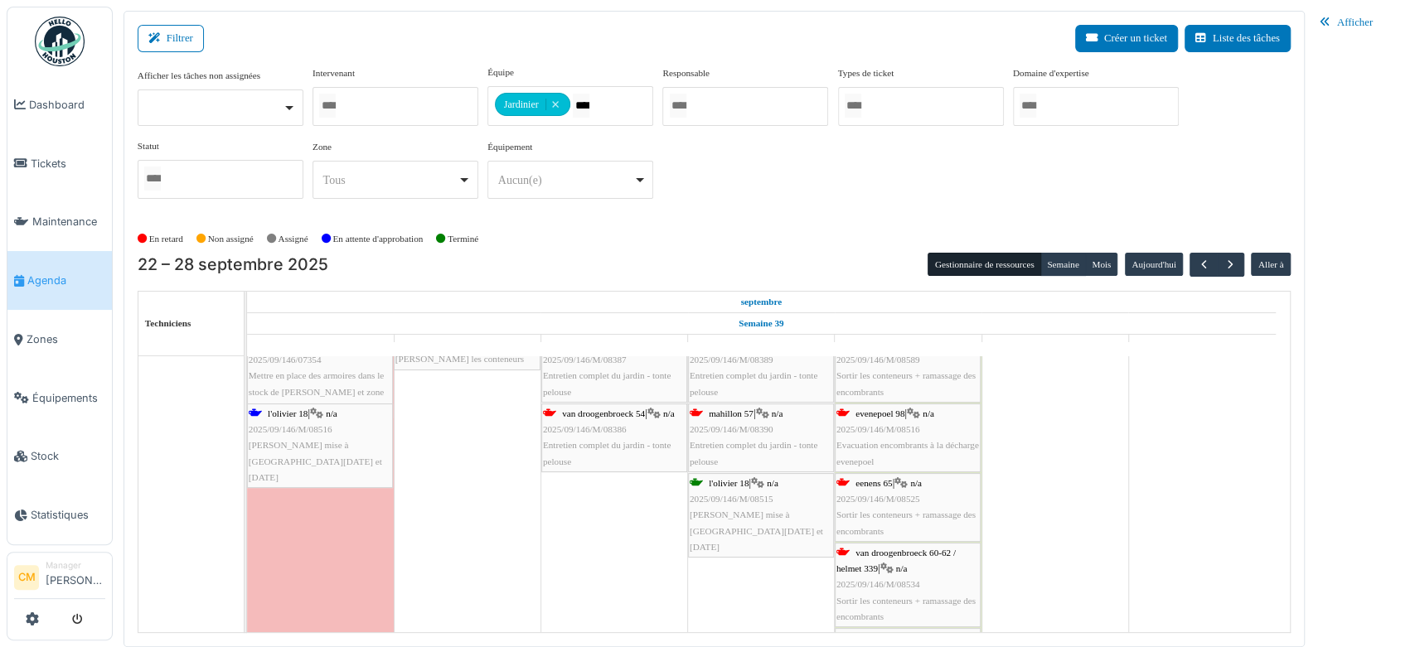
click at [721, 426] on span "2025/09/146/M/08390" at bounding box center [732, 429] width 84 height 10
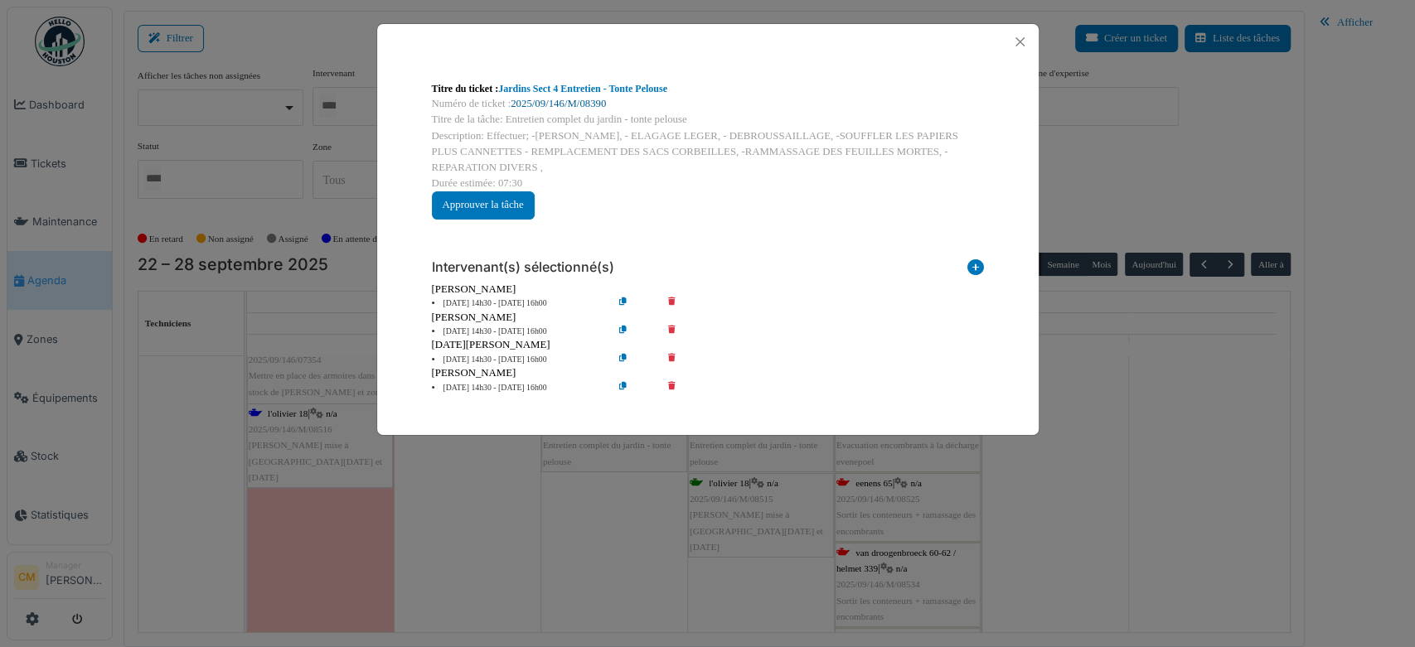
click at [565, 103] on link "2025/09/146/M/08390" at bounding box center [558, 104] width 95 height 12
click at [1023, 42] on button "Close" at bounding box center [1020, 42] width 22 height 22
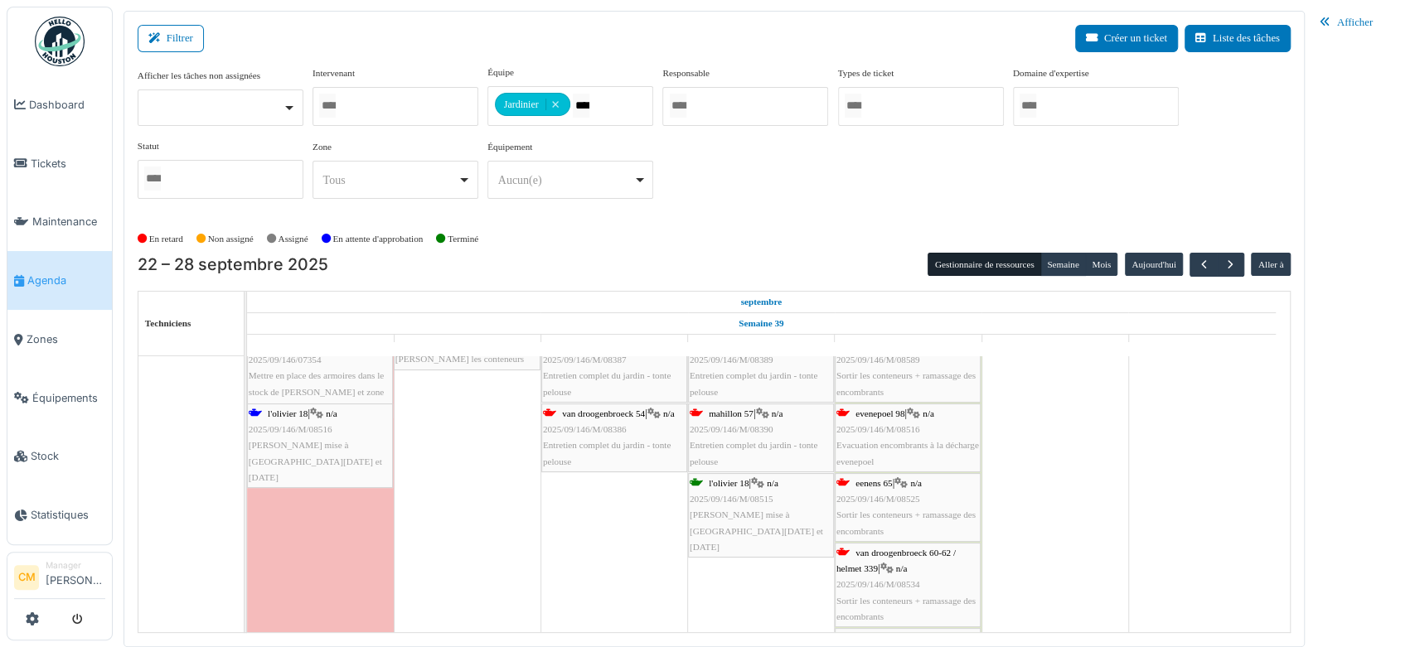
scroll to position [0, 0]
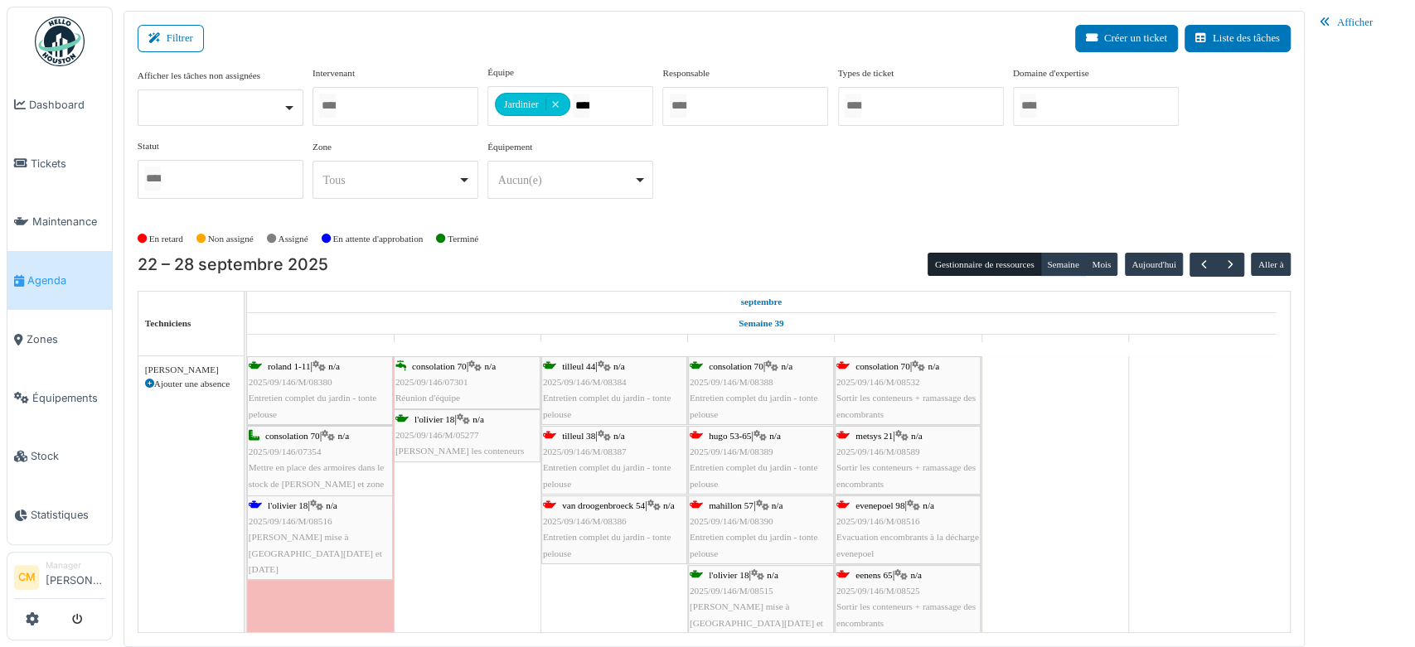
click at [724, 520] on span "2025/09/146/M/08390" at bounding box center [732, 521] width 84 height 10
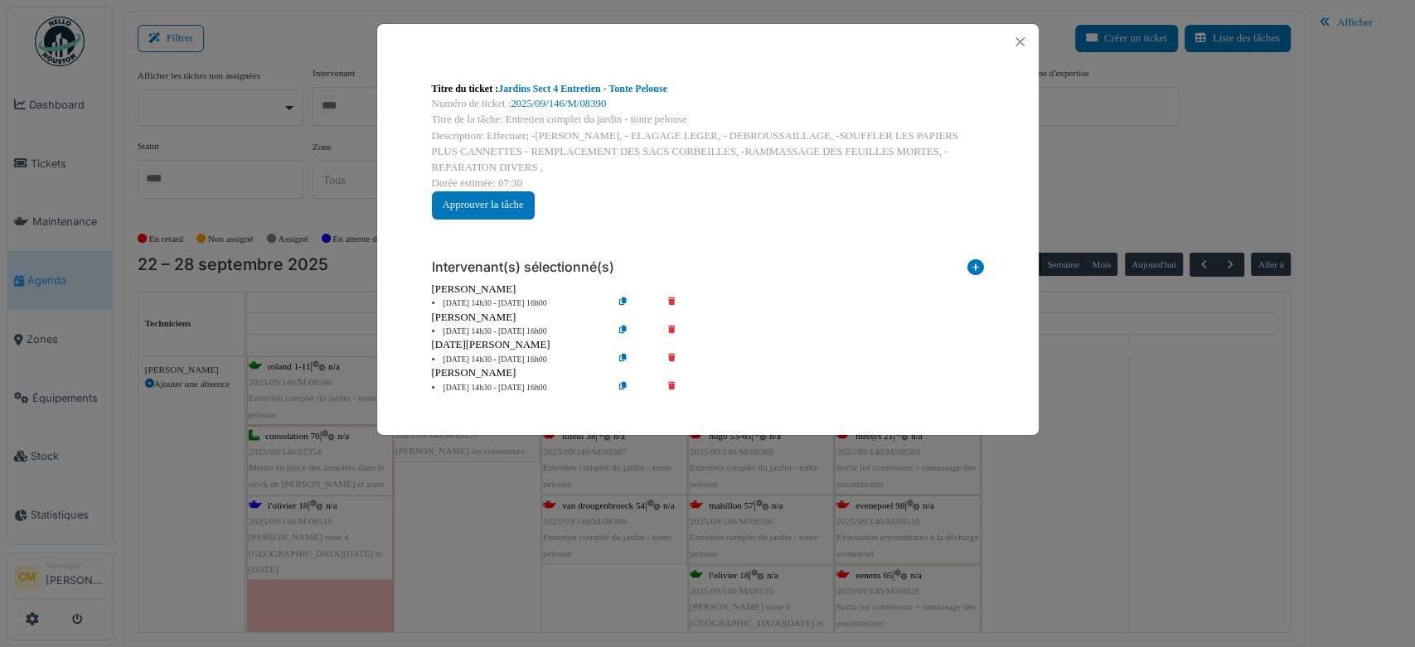
click at [471, 302] on li "[DATE] 14h30 - [DATE] 16h00" at bounding box center [519, 304] width 190 height 12
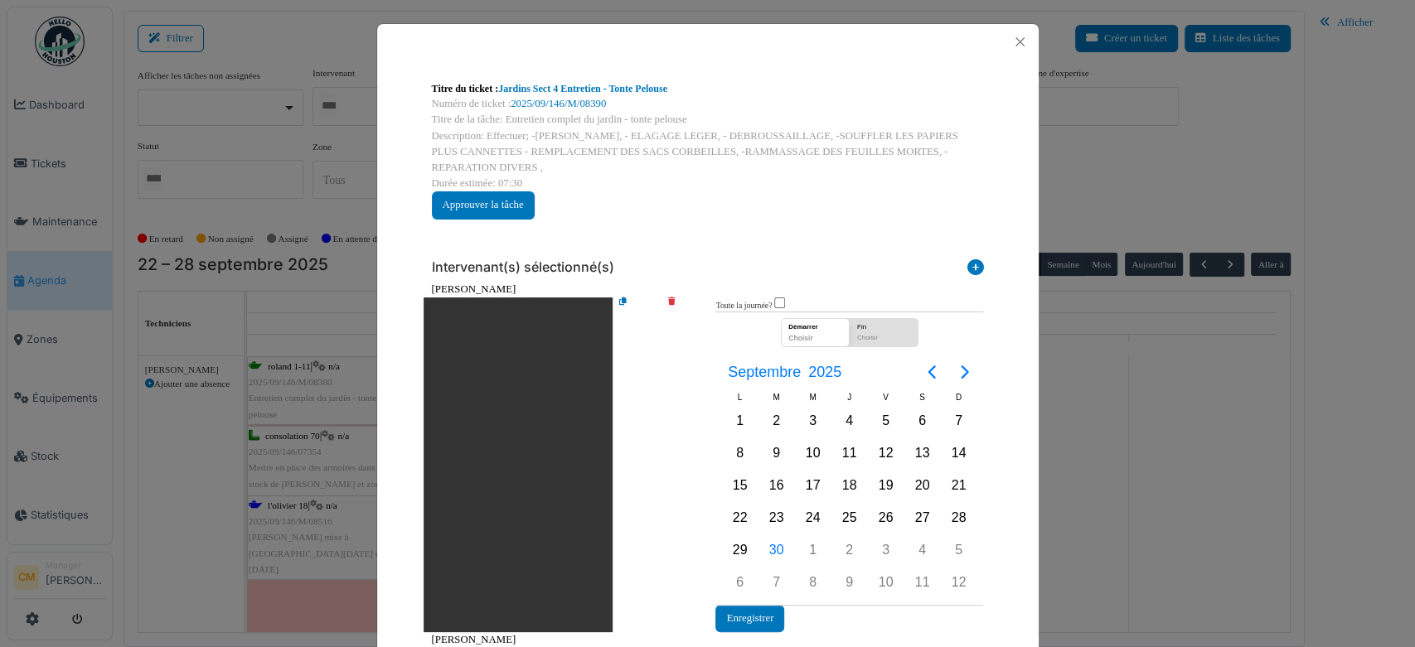
click at [855, 249] on div "Intervenant(s) sélectionné(s)" at bounding box center [708, 264] width 552 height 36
click at [665, 299] on icon at bounding box center [683, 465] width 47 height 335
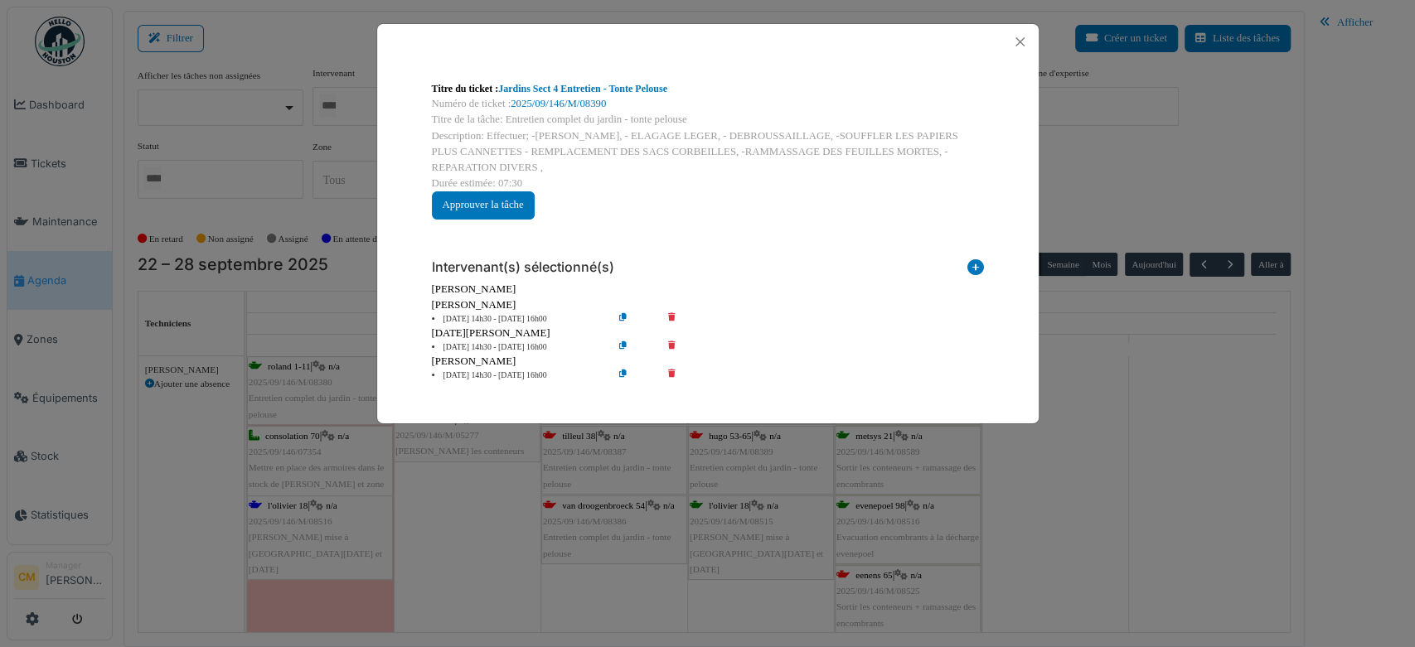
click at [623, 320] on icon at bounding box center [636, 319] width 47 height 12
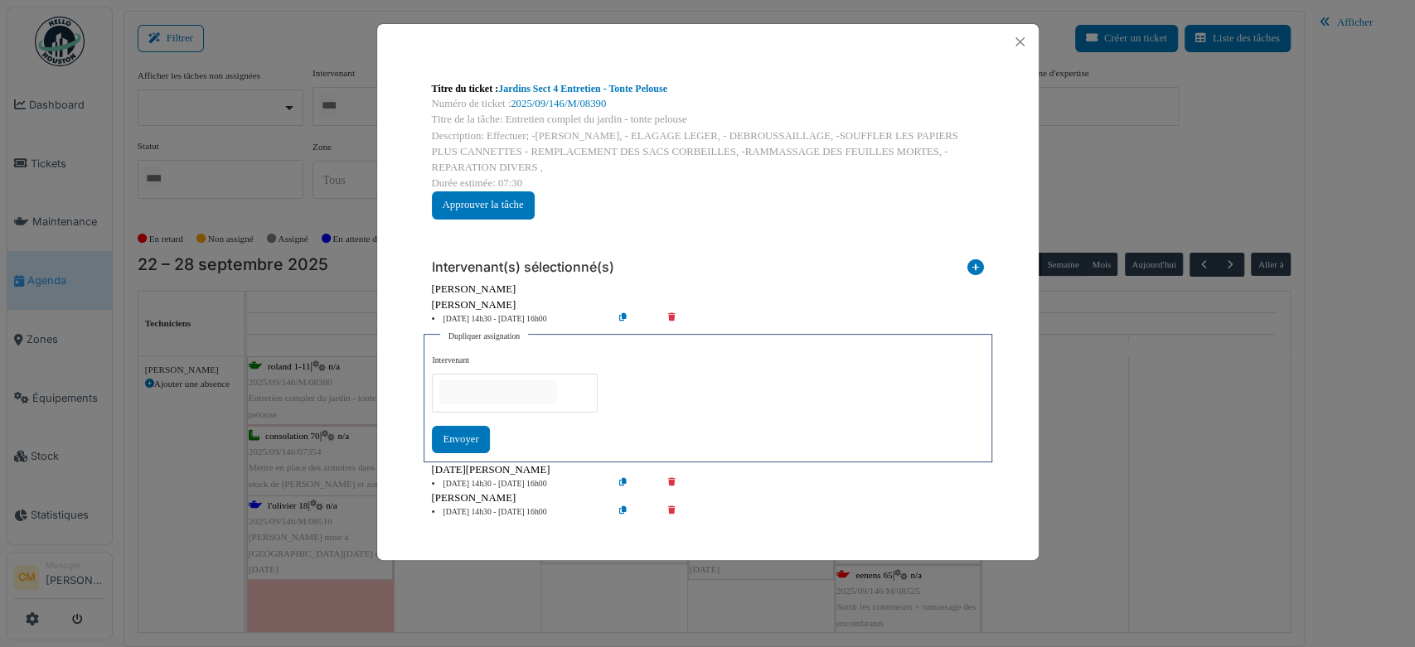
click at [463, 317] on li "[DATE] 14h30 - [DATE] 16h00" at bounding box center [519, 319] width 190 height 12
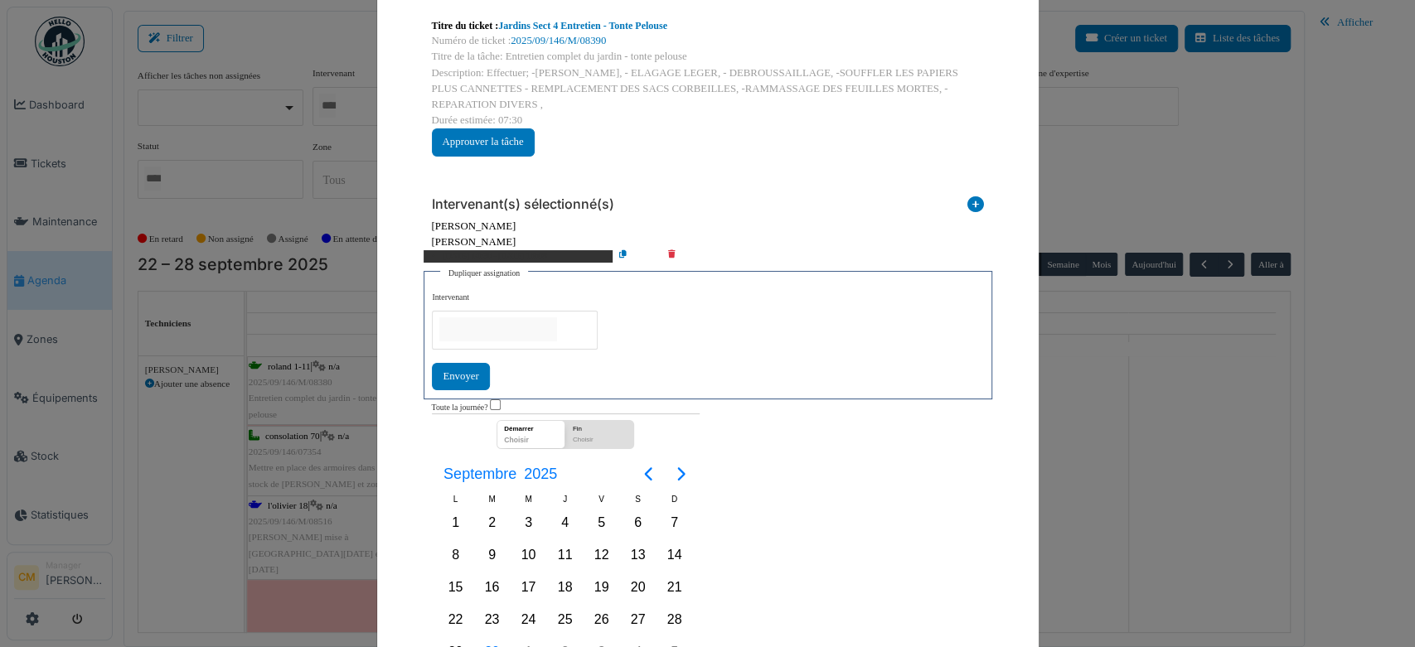
scroll to position [184, 0]
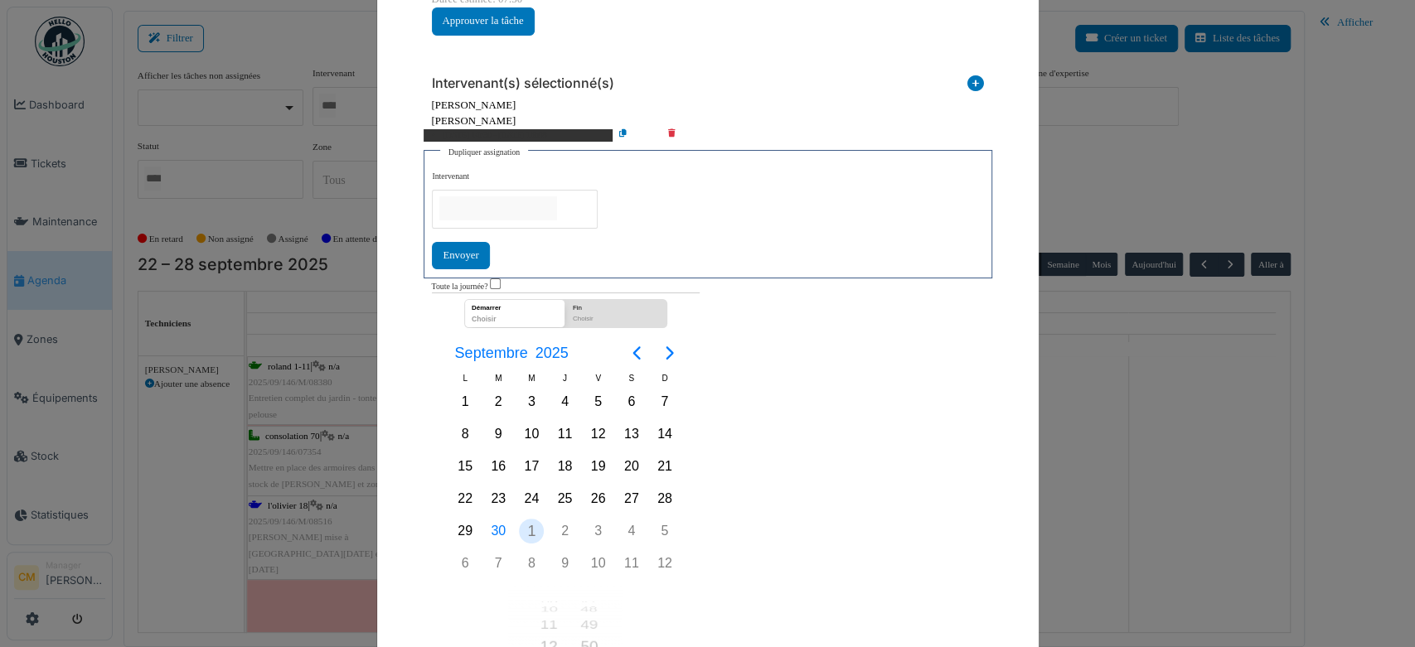
click at [528, 520] on div "1" at bounding box center [531, 531] width 25 height 25
click at [525, 560] on div "8" at bounding box center [531, 563] width 25 height 25
click at [491, 558] on div "7" at bounding box center [498, 563] width 25 height 25
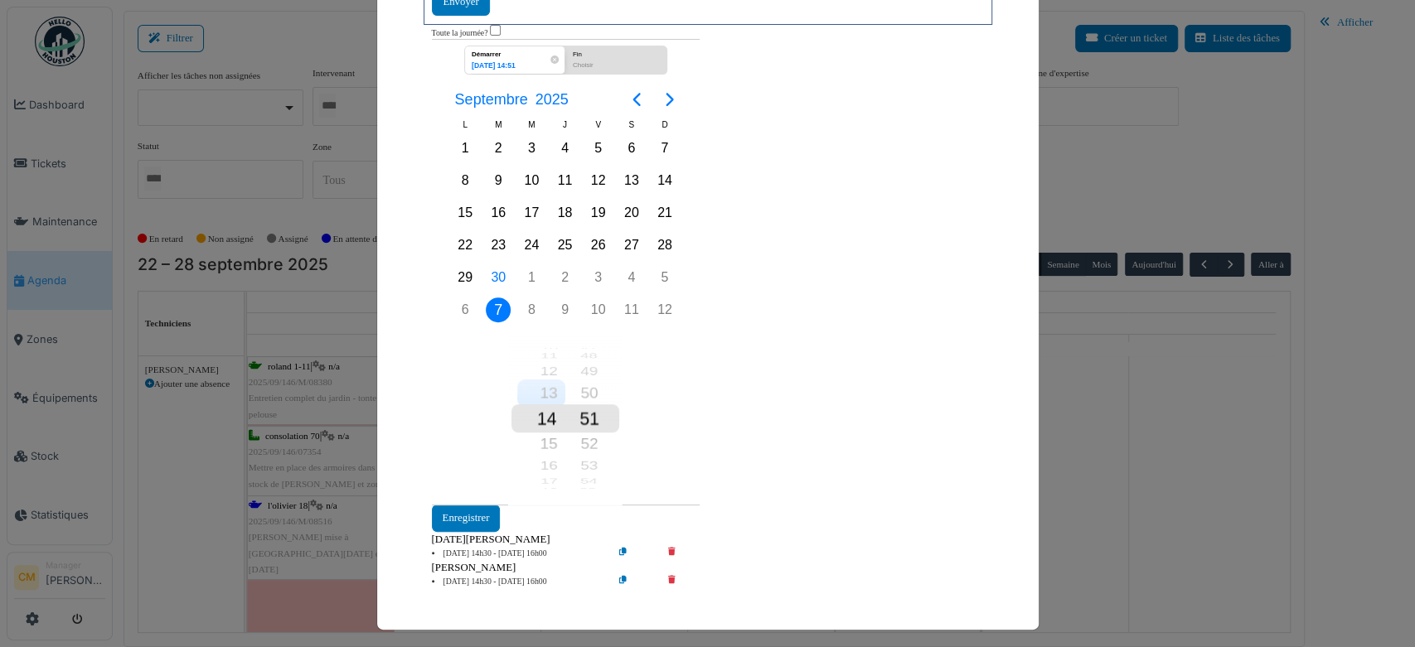
click at [544, 389] on div "13" at bounding box center [541, 393] width 48 height 27
click at [583, 411] on div "00" at bounding box center [589, 419] width 48 height 30
click at [594, 49] on div "Fin" at bounding box center [616, 53] width 94 height 14
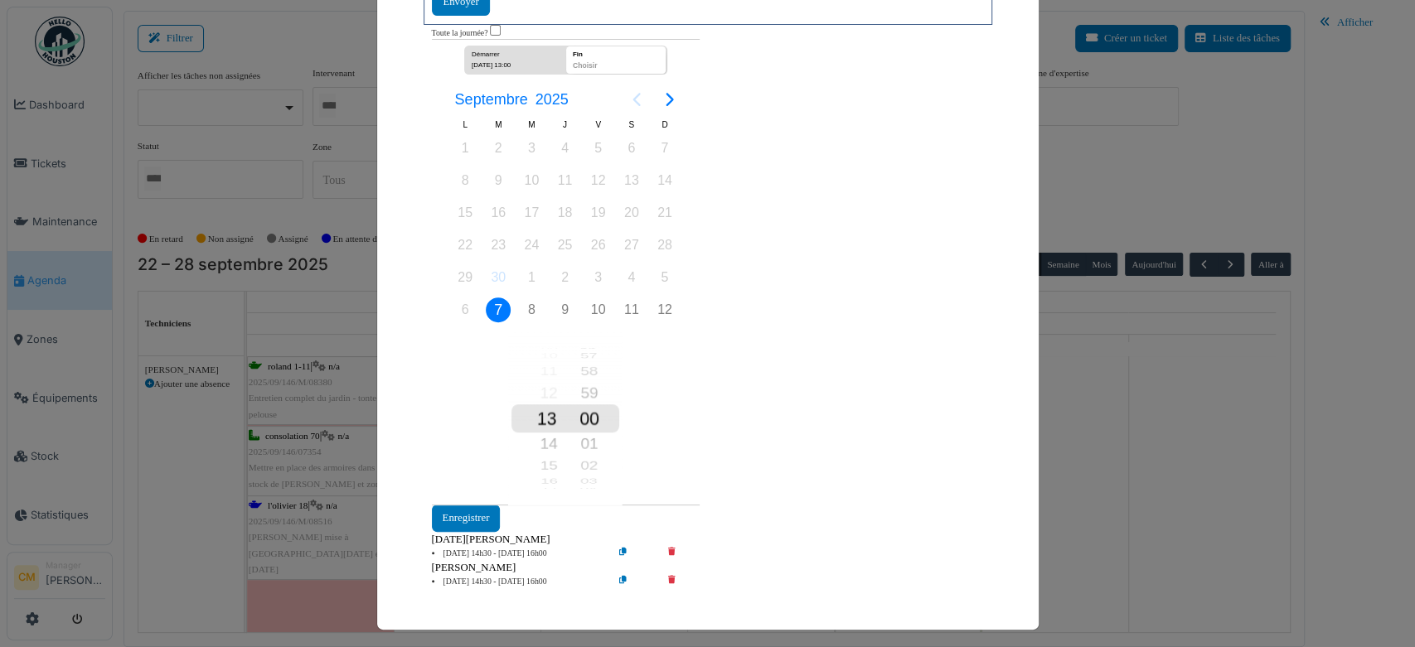
click at [491, 302] on div "7" at bounding box center [498, 310] width 25 height 25
click at [466, 514] on button "Enregistrer" at bounding box center [466, 518] width 69 height 27
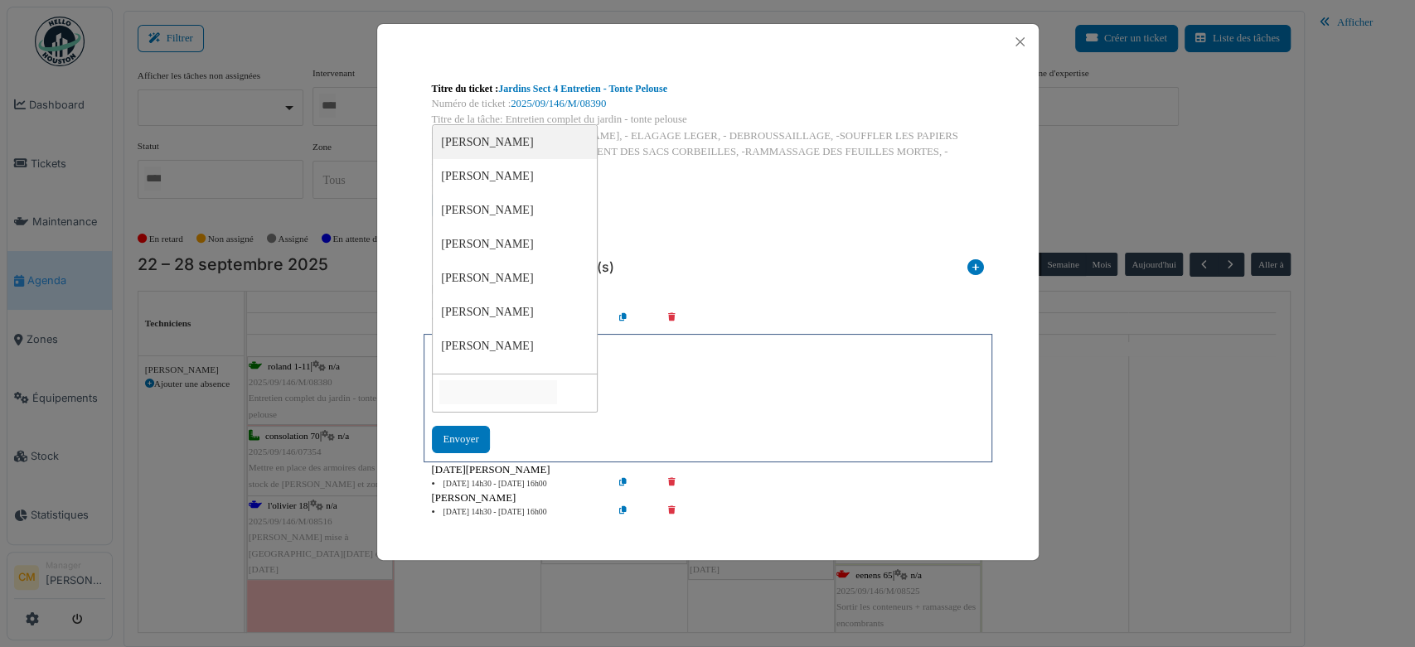
click at [467, 395] on input "null" at bounding box center [498, 392] width 118 height 24
type input "****"
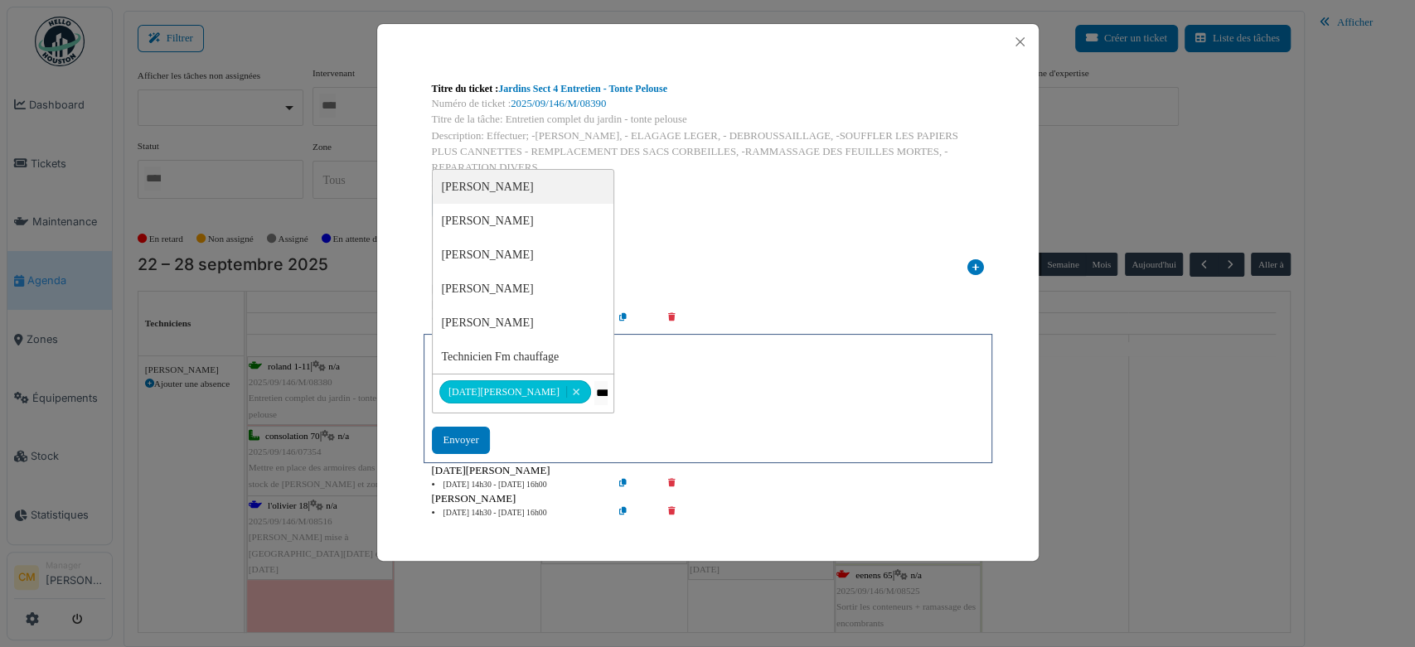
type input "****"
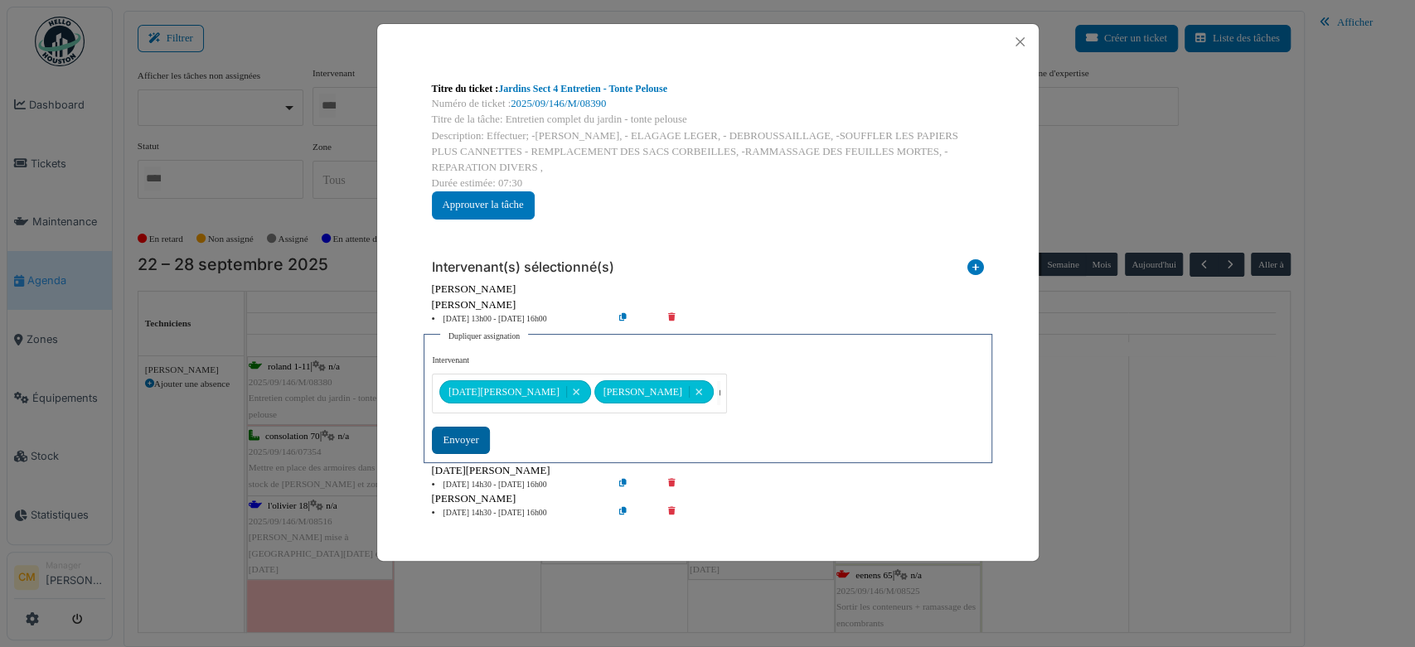
click at [458, 443] on div "Envoyer" at bounding box center [460, 440] width 57 height 27
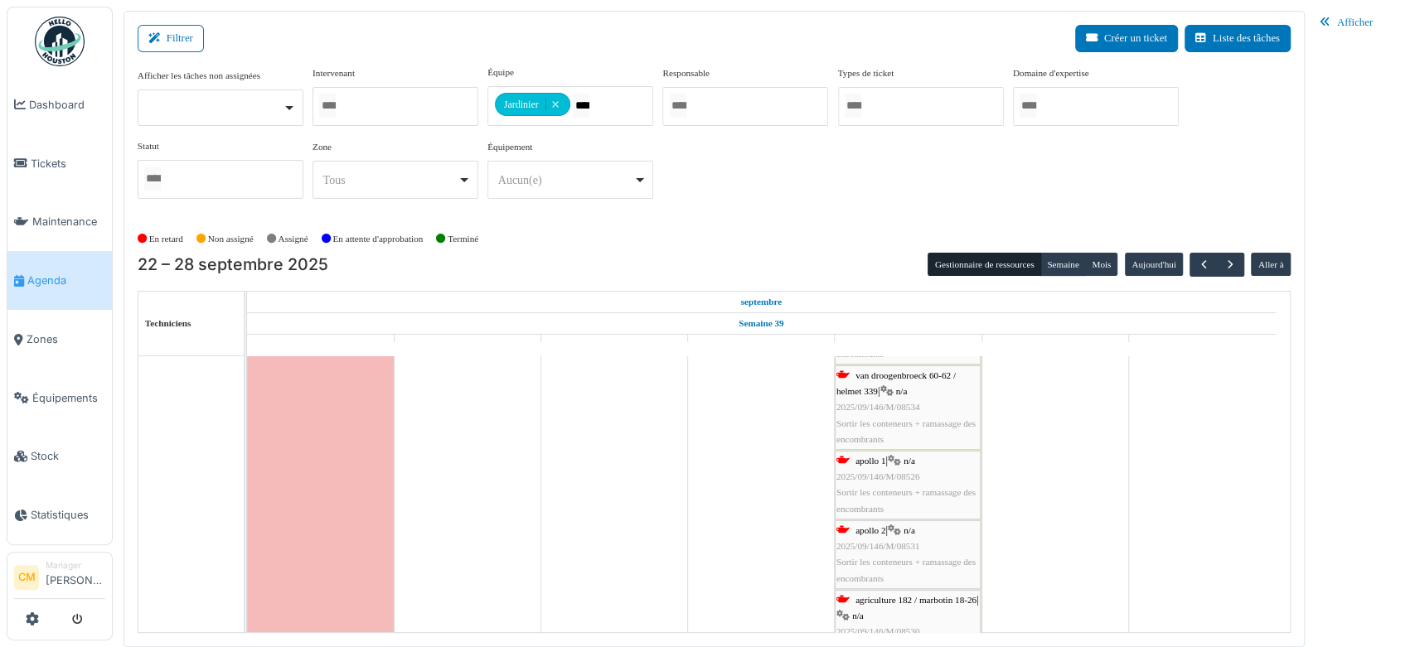
scroll to position [276, 0]
click at [1233, 264] on span "button" at bounding box center [1230, 265] width 14 height 14
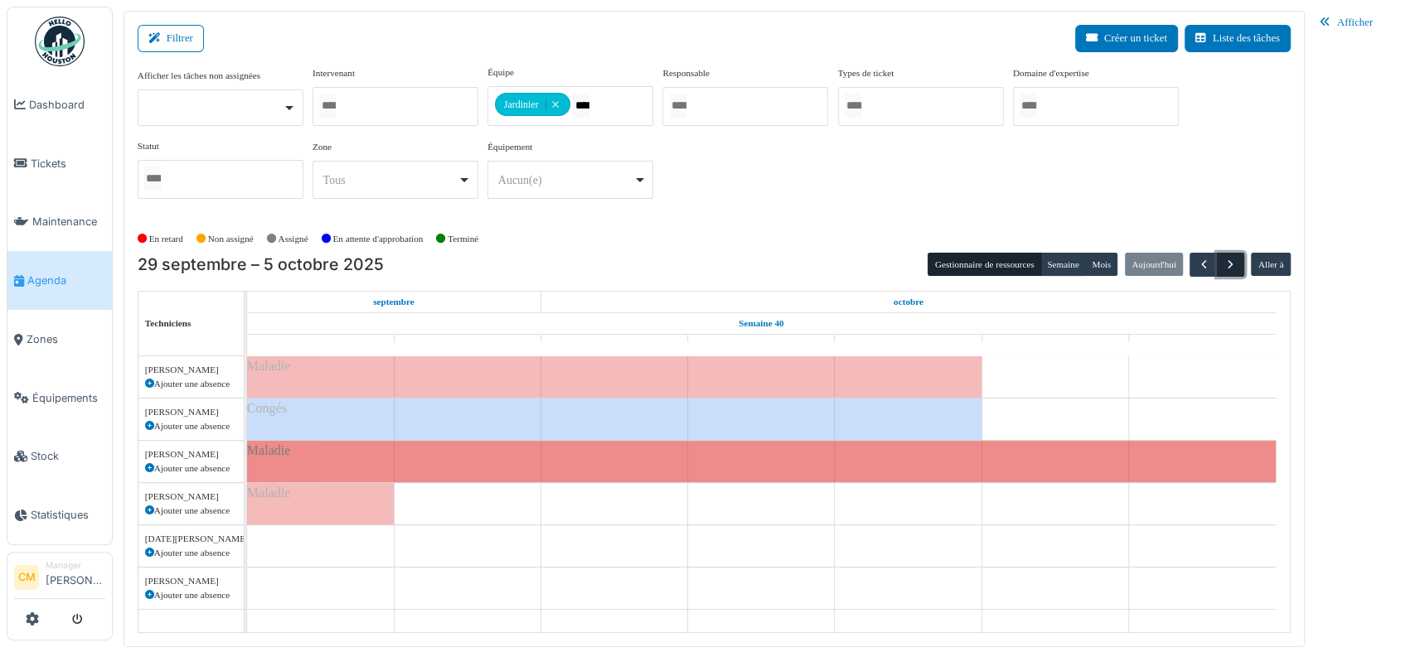
scroll to position [0, 0]
click at [1232, 264] on span "button" at bounding box center [1230, 265] width 14 height 14
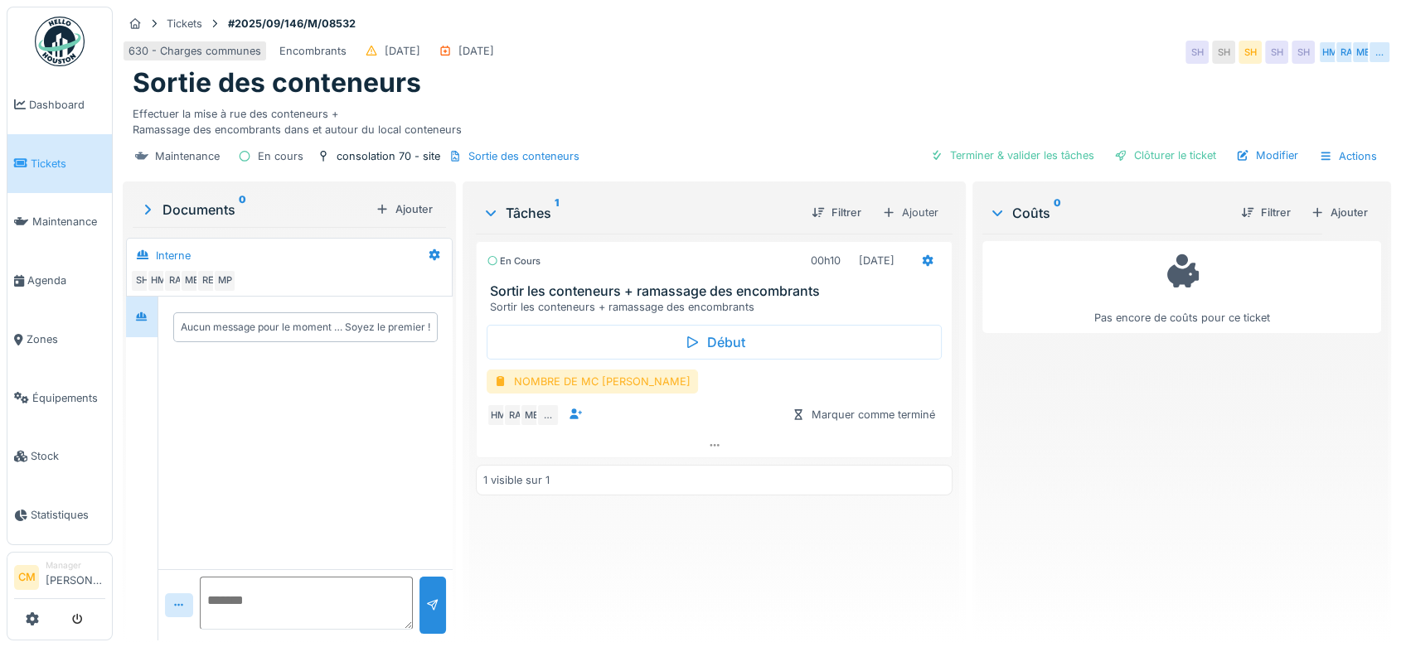
click at [563, 380] on div "NOMBRE DE MC [PERSON_NAME]" at bounding box center [592, 382] width 211 height 24
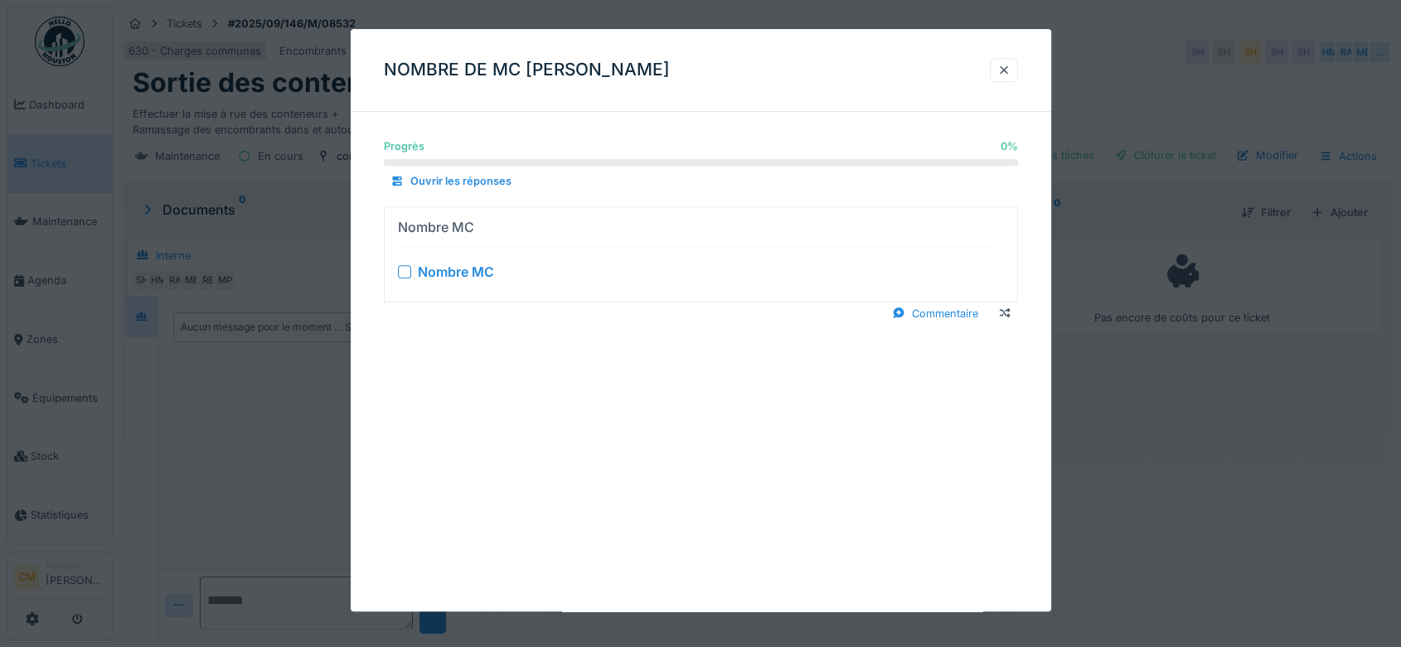
click at [408, 275] on div at bounding box center [404, 271] width 13 height 13
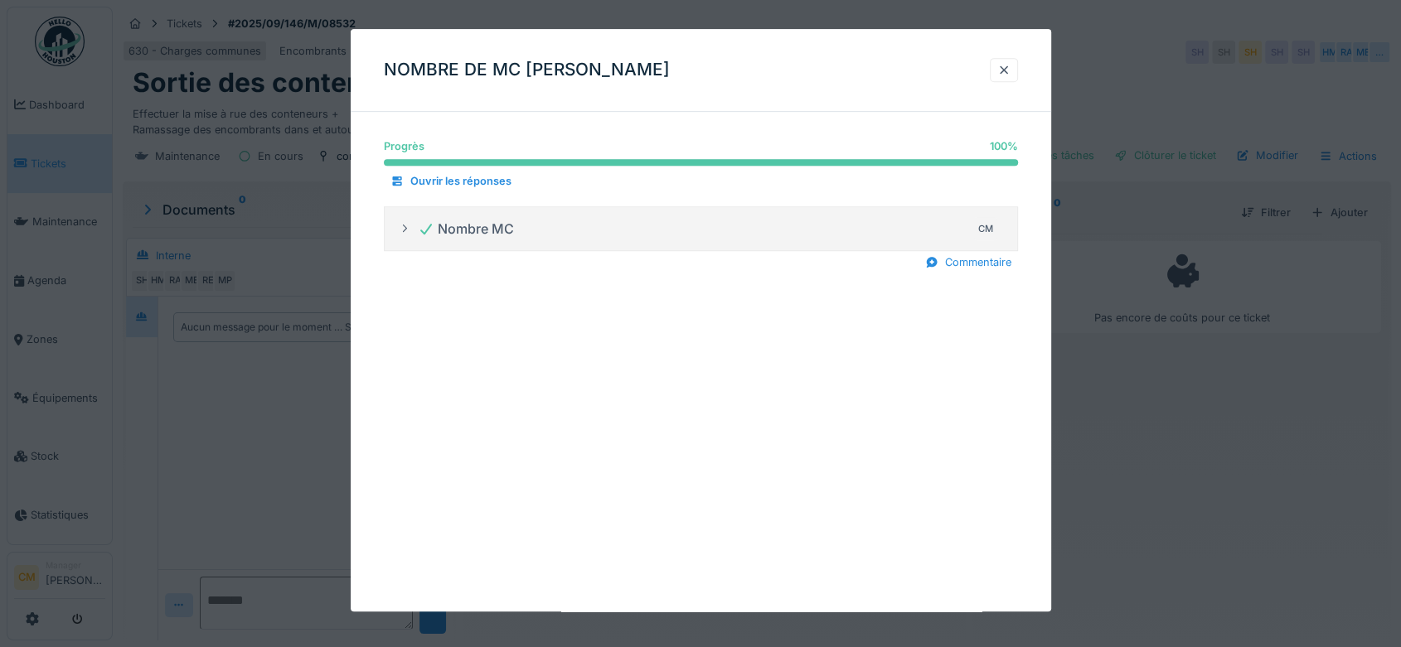
click at [1010, 74] on div at bounding box center [1003, 70] width 13 height 16
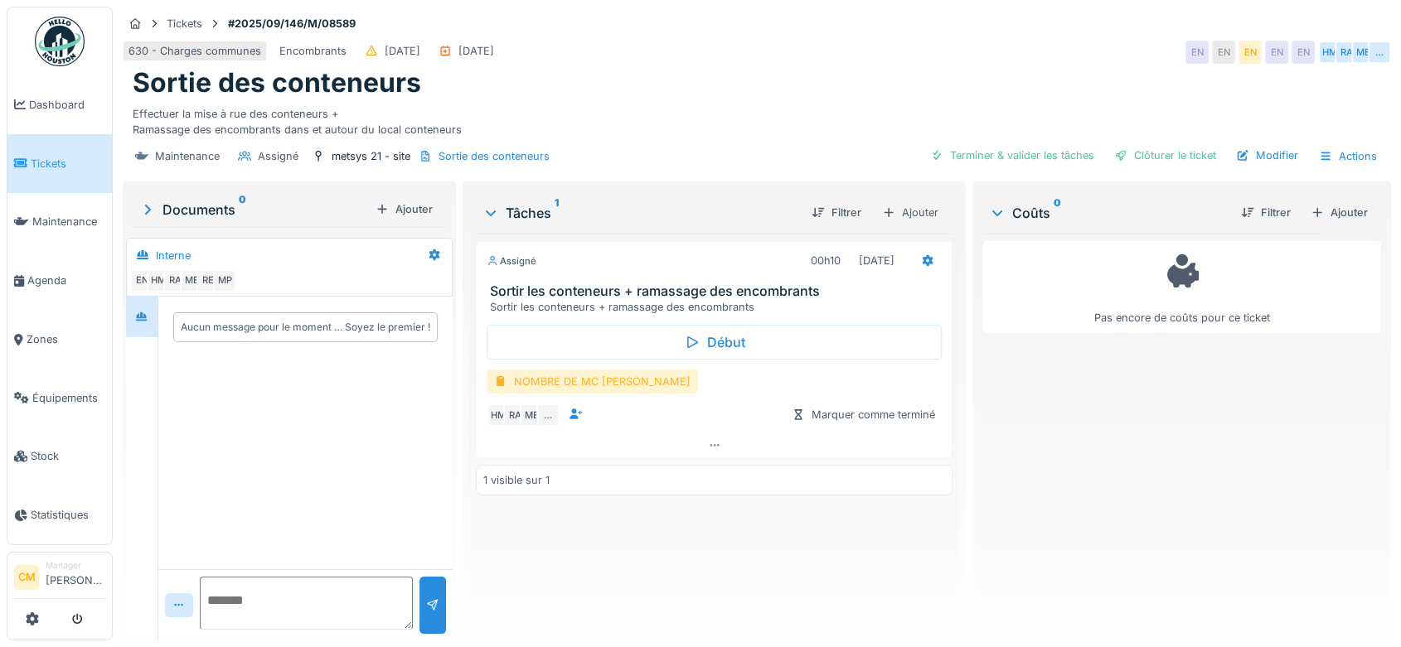
click at [584, 383] on div "NOMBRE DE MC [PERSON_NAME]" at bounding box center [592, 382] width 211 height 24
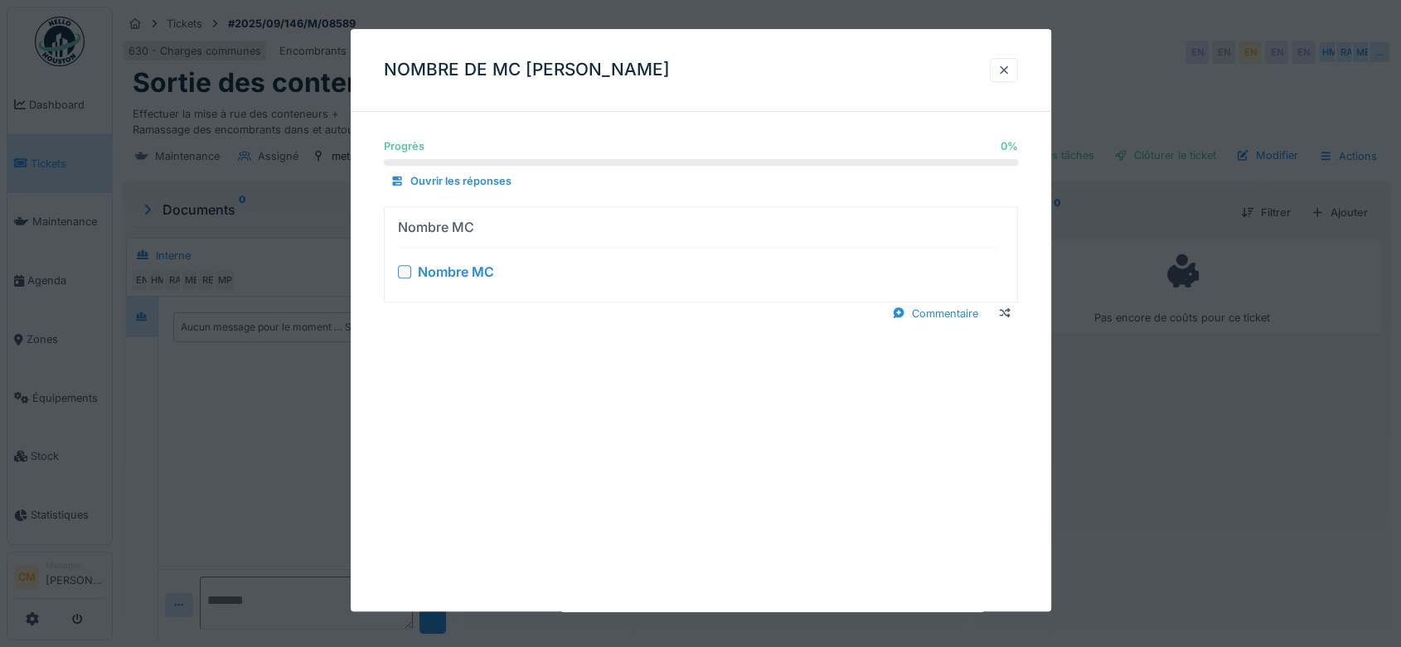
click at [404, 270] on div at bounding box center [404, 271] width 13 height 13
click at [465, 264] on div "Nombre MC" at bounding box center [452, 272] width 76 height 20
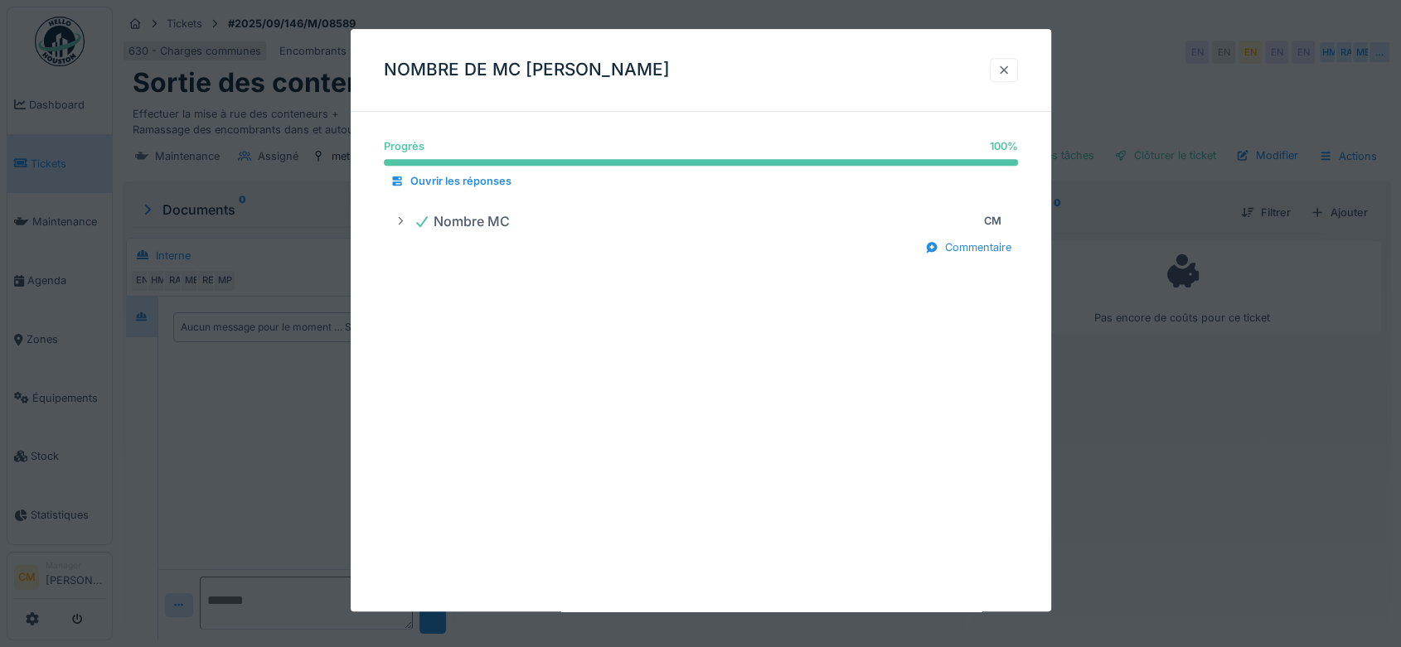
click at [1005, 71] on div at bounding box center [1003, 70] width 13 height 16
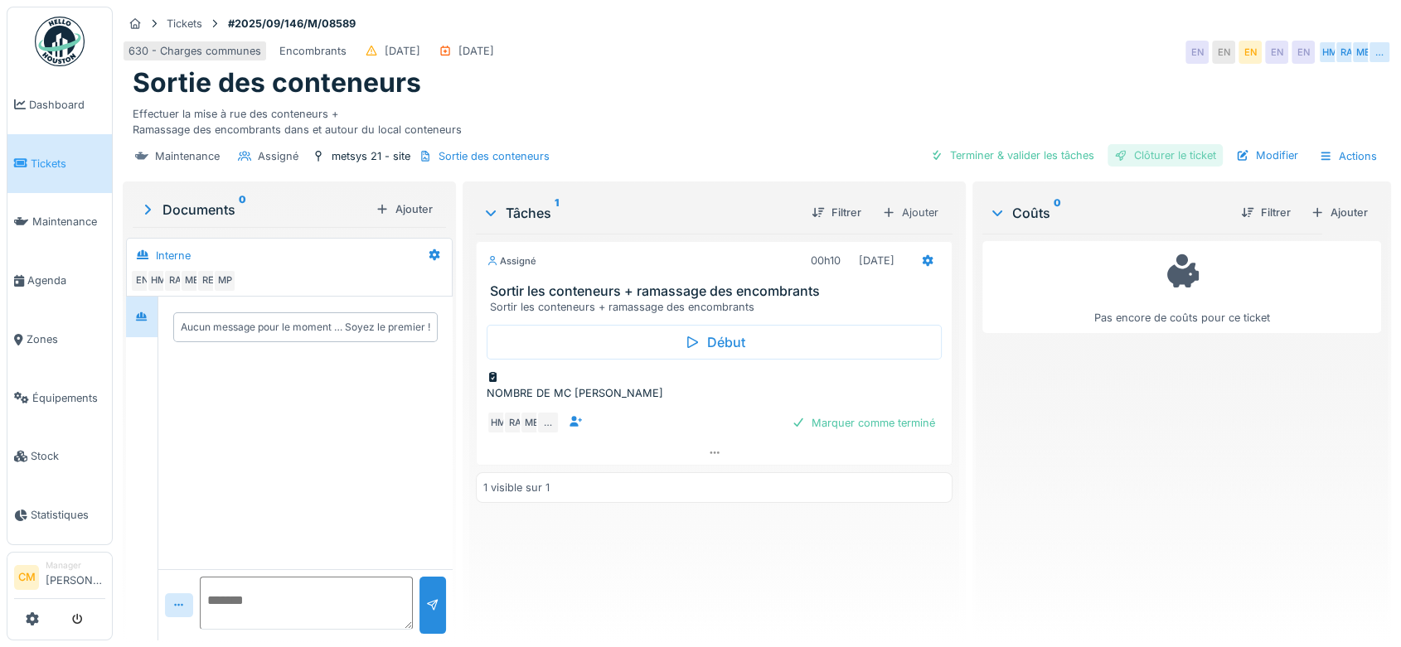
click at [1170, 153] on div "Clôturer le ticket" at bounding box center [1164, 155] width 115 height 22
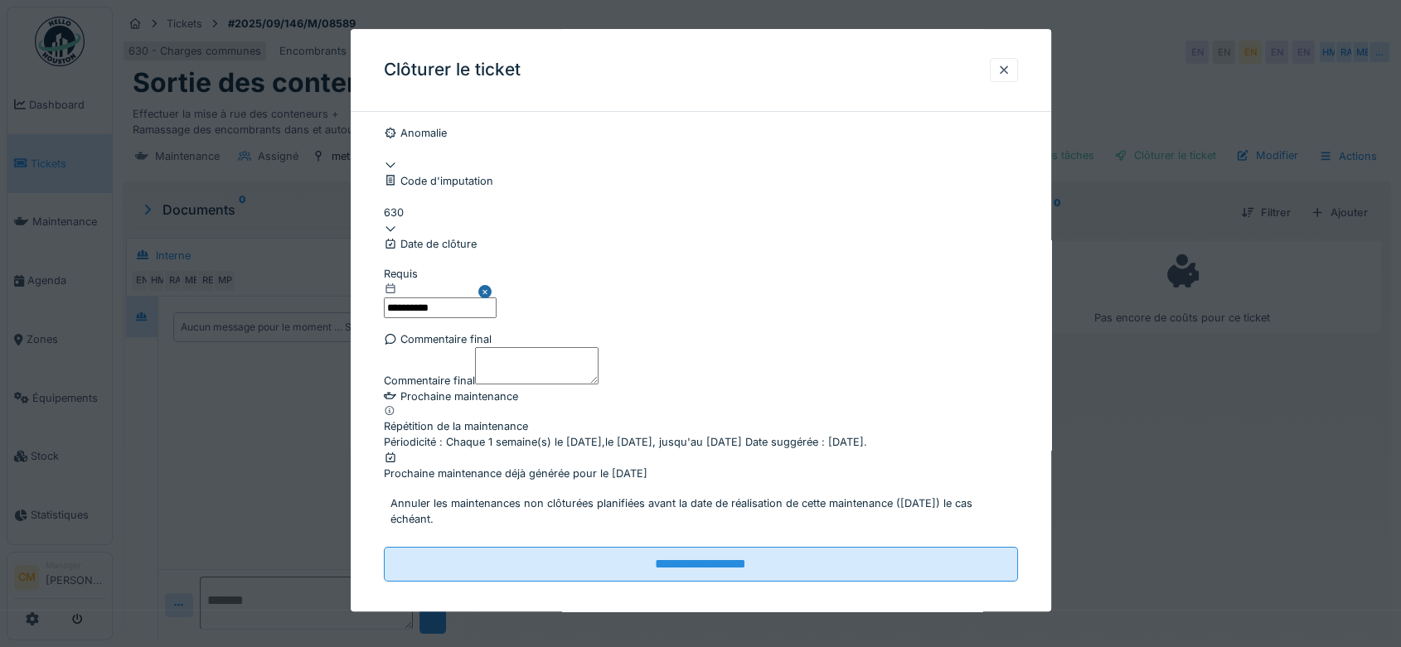
click at [475, 384] on textarea "Commentaire final" at bounding box center [537, 365] width 124 height 36
drag, startPoint x: 609, startPoint y: 466, endPoint x: 277, endPoint y: 468, distance: 332.4
click at [277, 468] on div "**********" at bounding box center [757, 323] width 1288 height 647
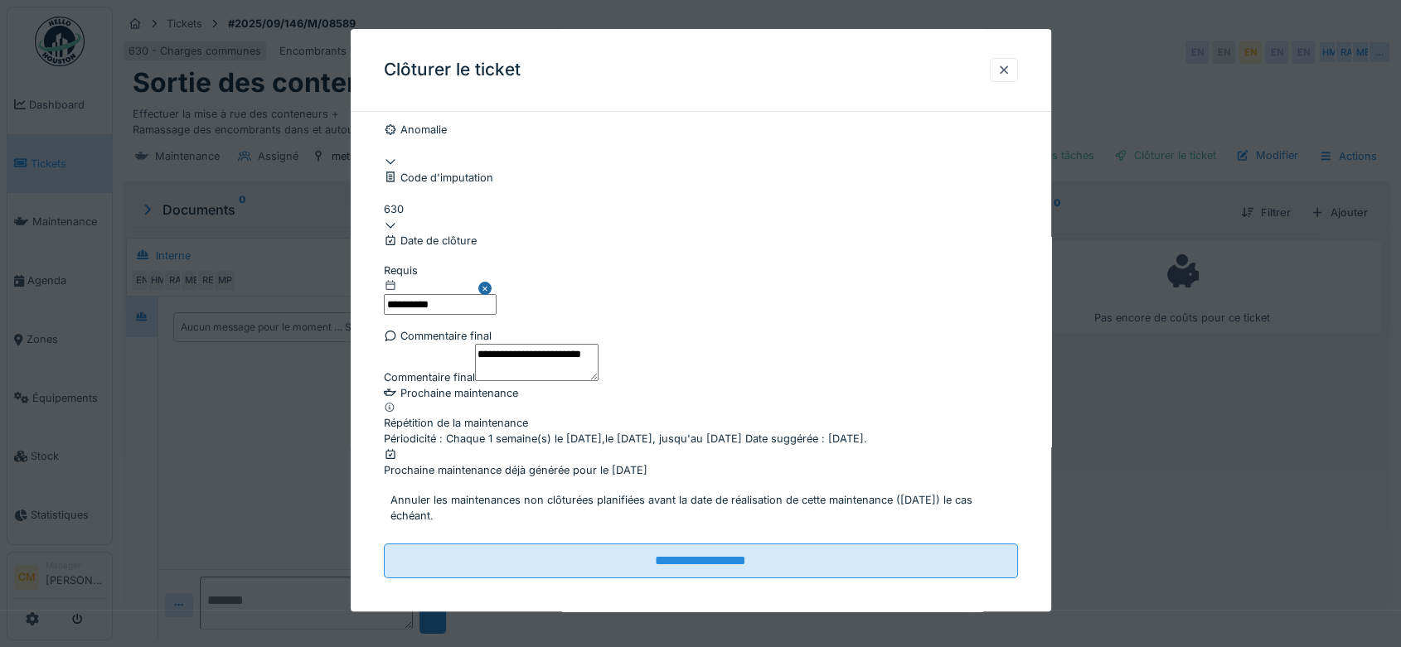
scroll to position [201, 0]
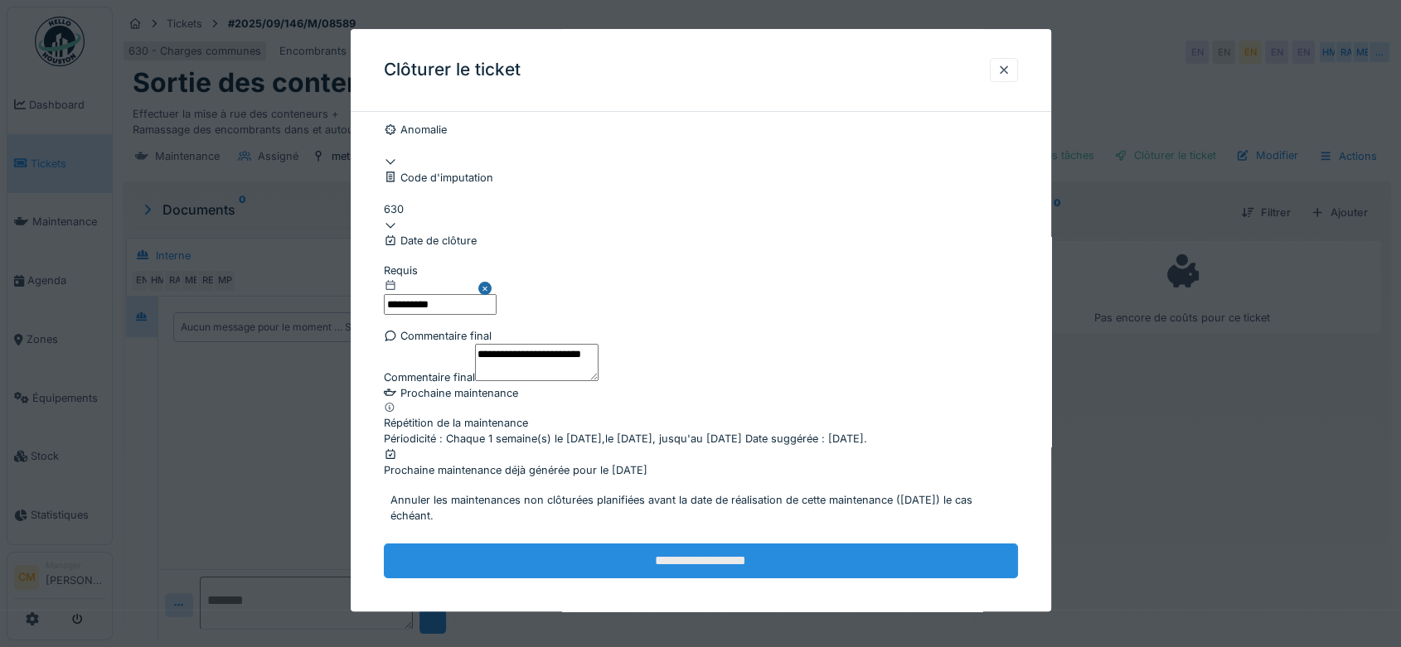
type textarea "**********"
click at [709, 550] on input "**********" at bounding box center [701, 561] width 634 height 35
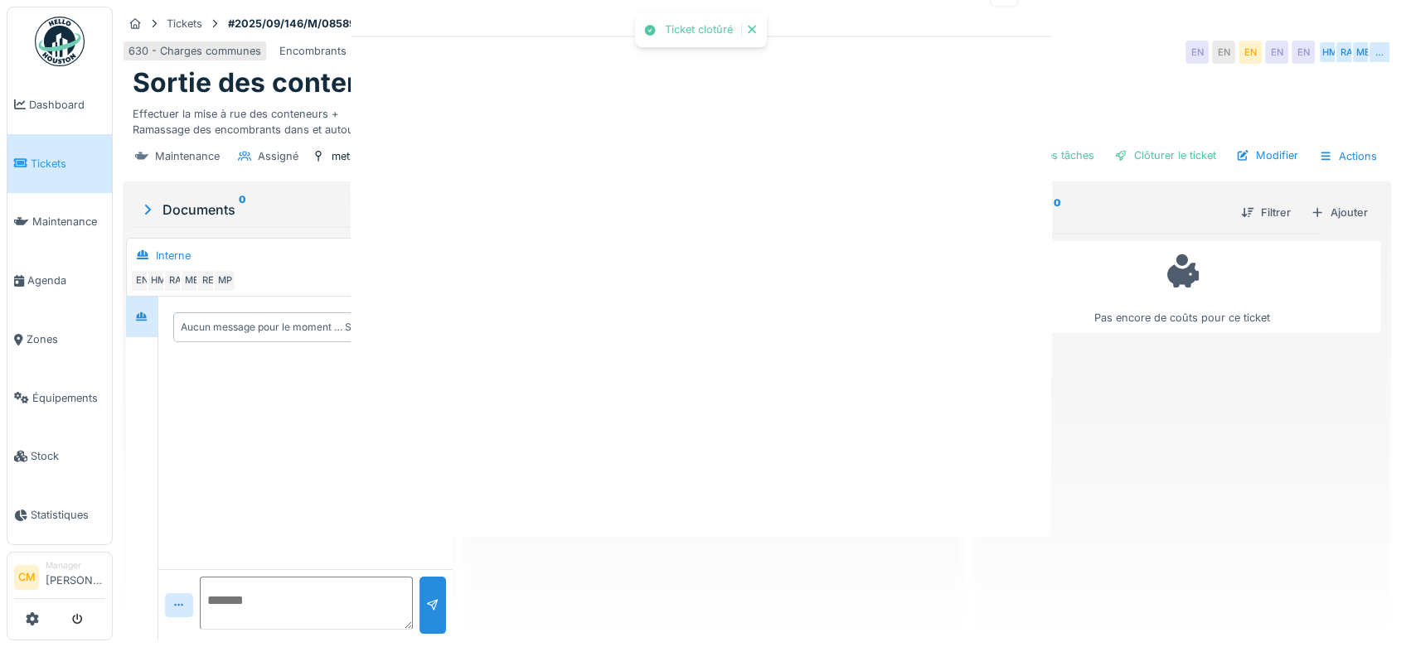
scroll to position [0, 0]
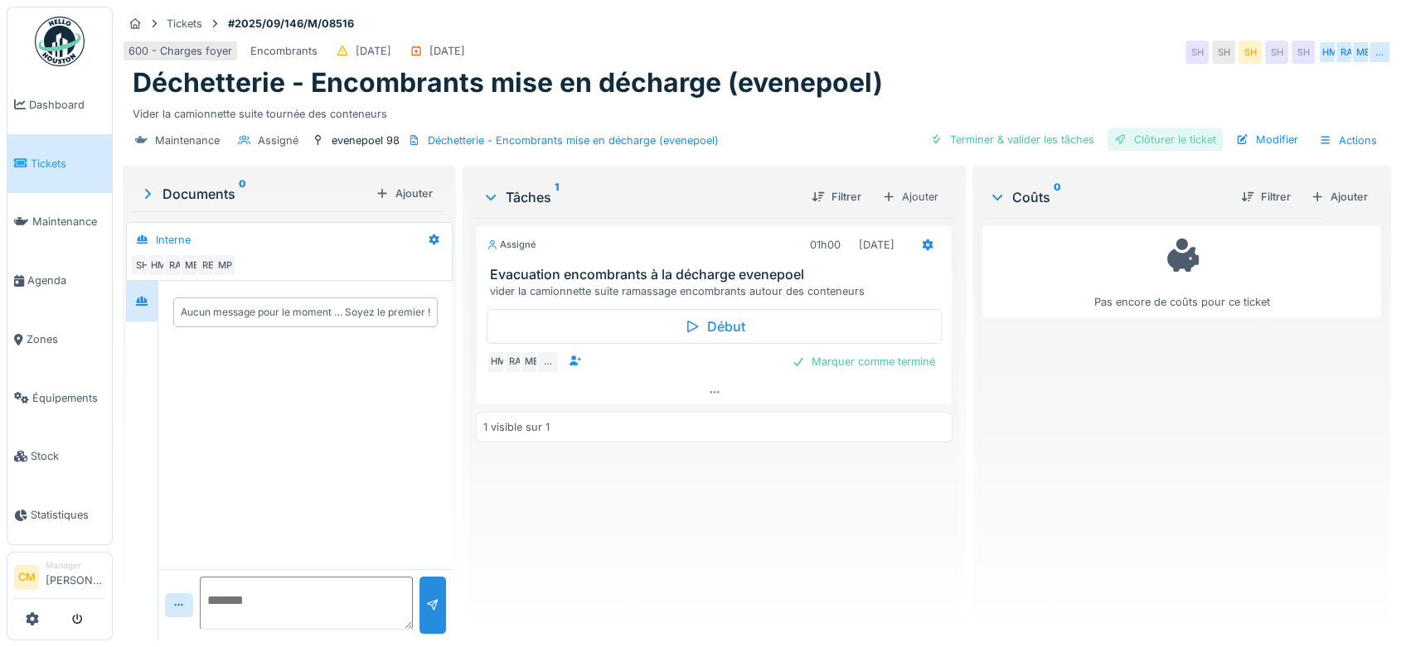
click at [1185, 138] on div "Clôturer le ticket" at bounding box center [1164, 139] width 115 height 22
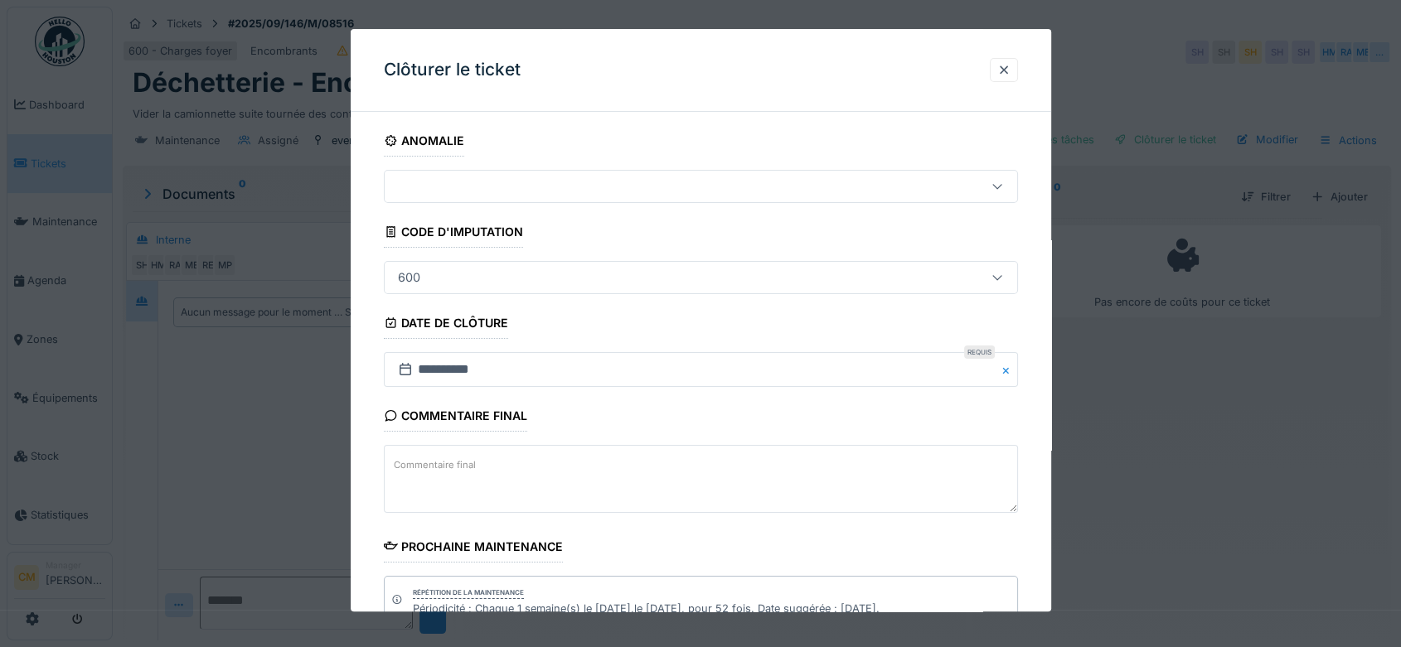
drag, startPoint x: 466, startPoint y: 462, endPoint x: 466, endPoint y: 453, distance: 9.1
click at [466, 463] on label "Commentaire final" at bounding box center [434, 465] width 89 height 21
click at [466, 463] on textarea "Commentaire final" at bounding box center [701, 480] width 634 height 68
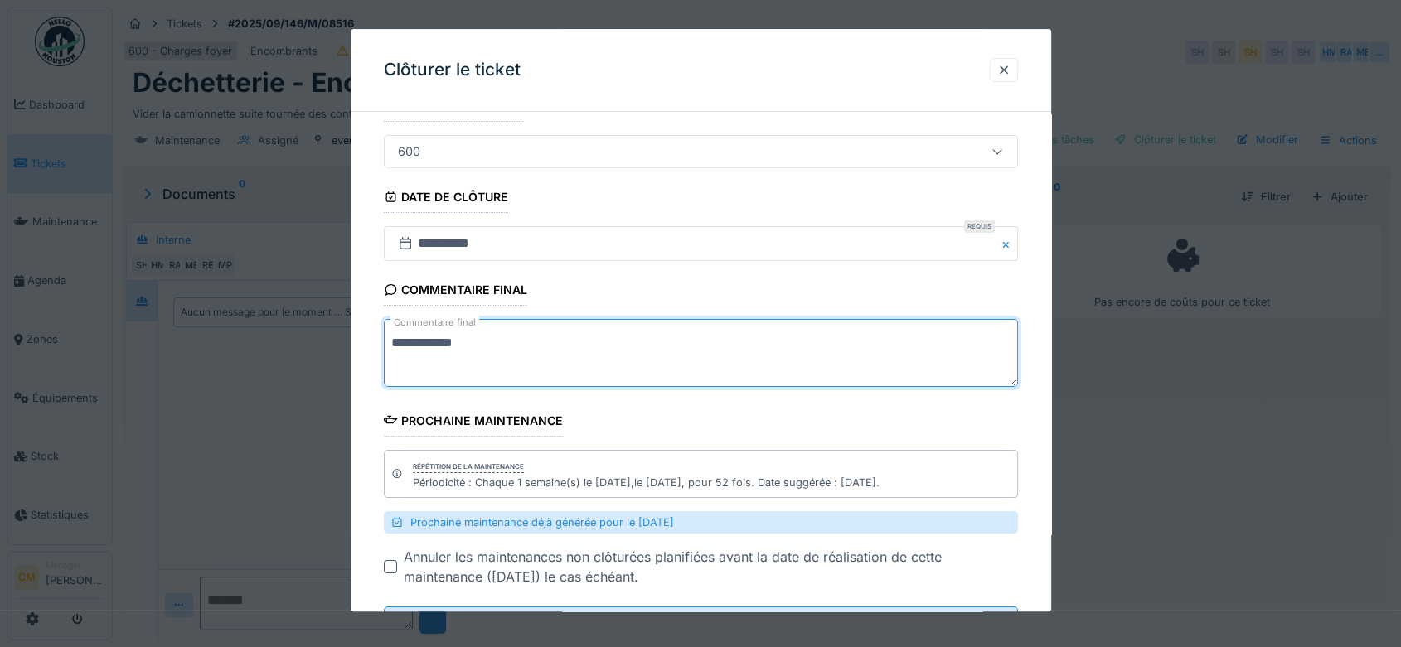
scroll to position [201, 0]
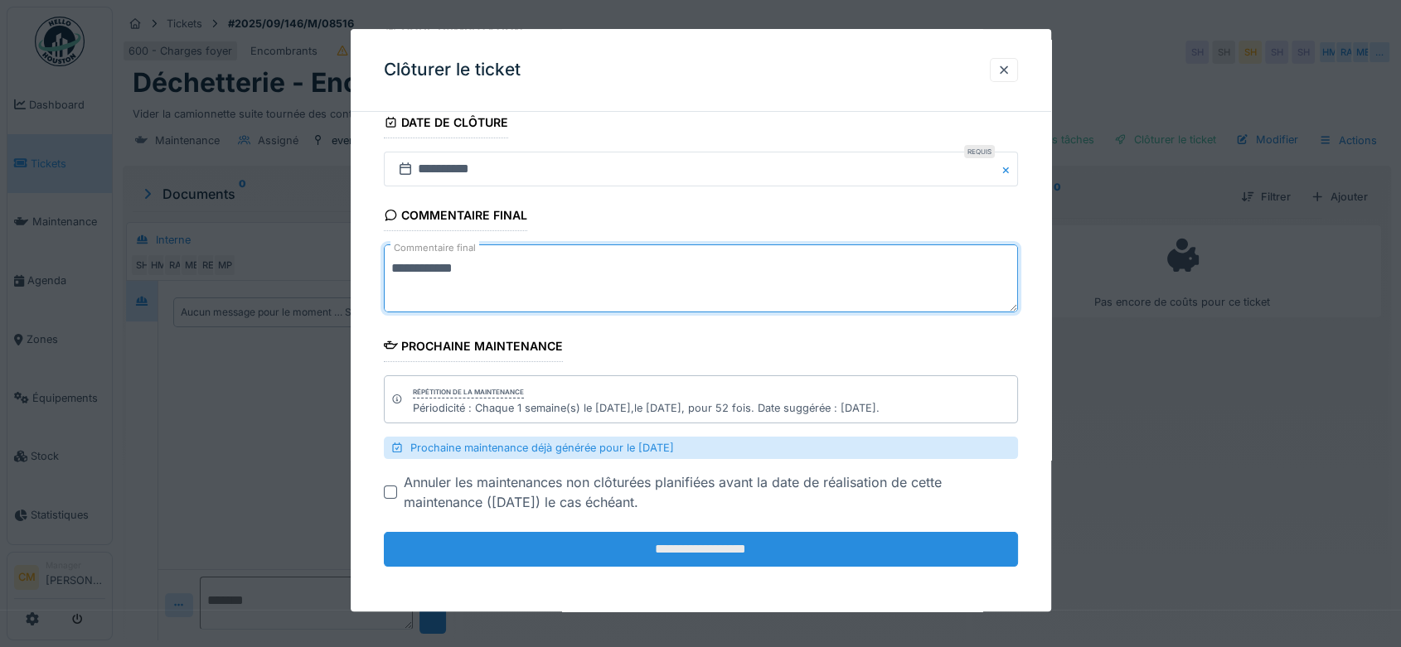
type textarea "**********"
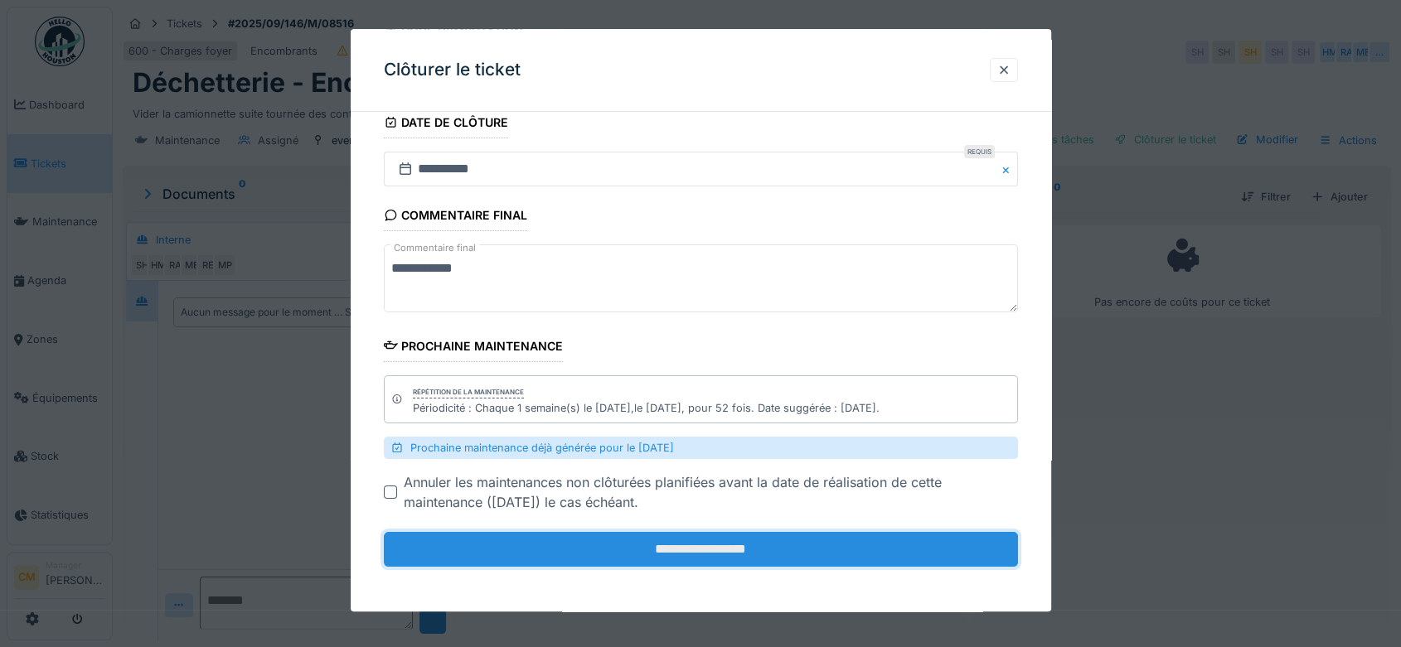
drag, startPoint x: 678, startPoint y: 555, endPoint x: 695, endPoint y: 554, distance: 17.4
click at [681, 553] on input "**********" at bounding box center [701, 549] width 634 height 35
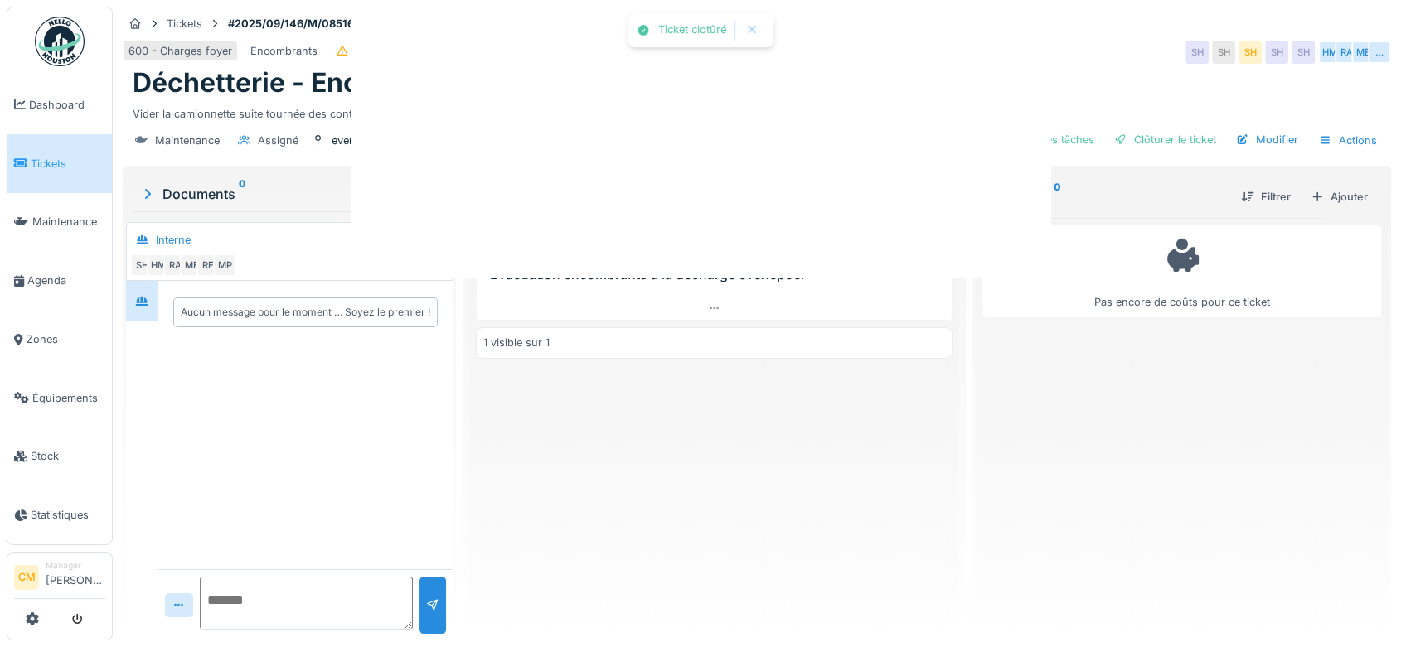
scroll to position [0, 0]
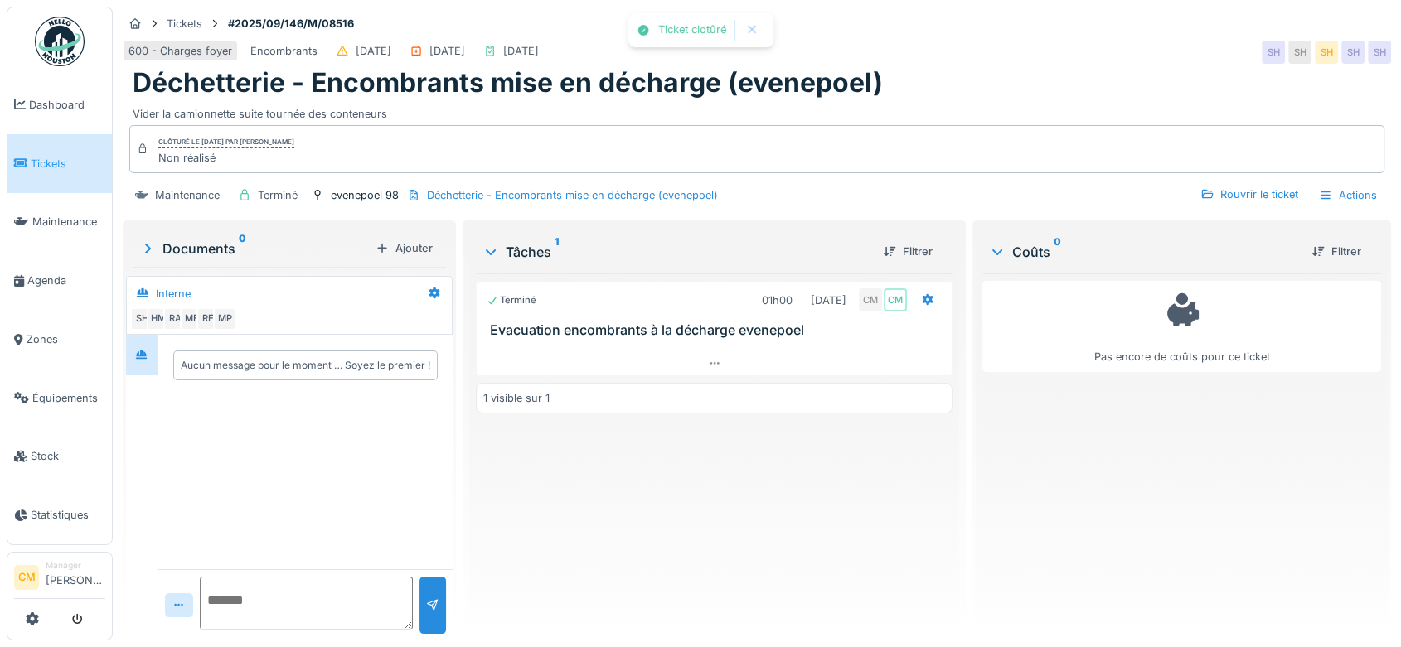
click at [1168, 139] on div "Clôturé le [DATE] par [PERSON_NAME] Non réalisé" at bounding box center [756, 149] width 1255 height 48
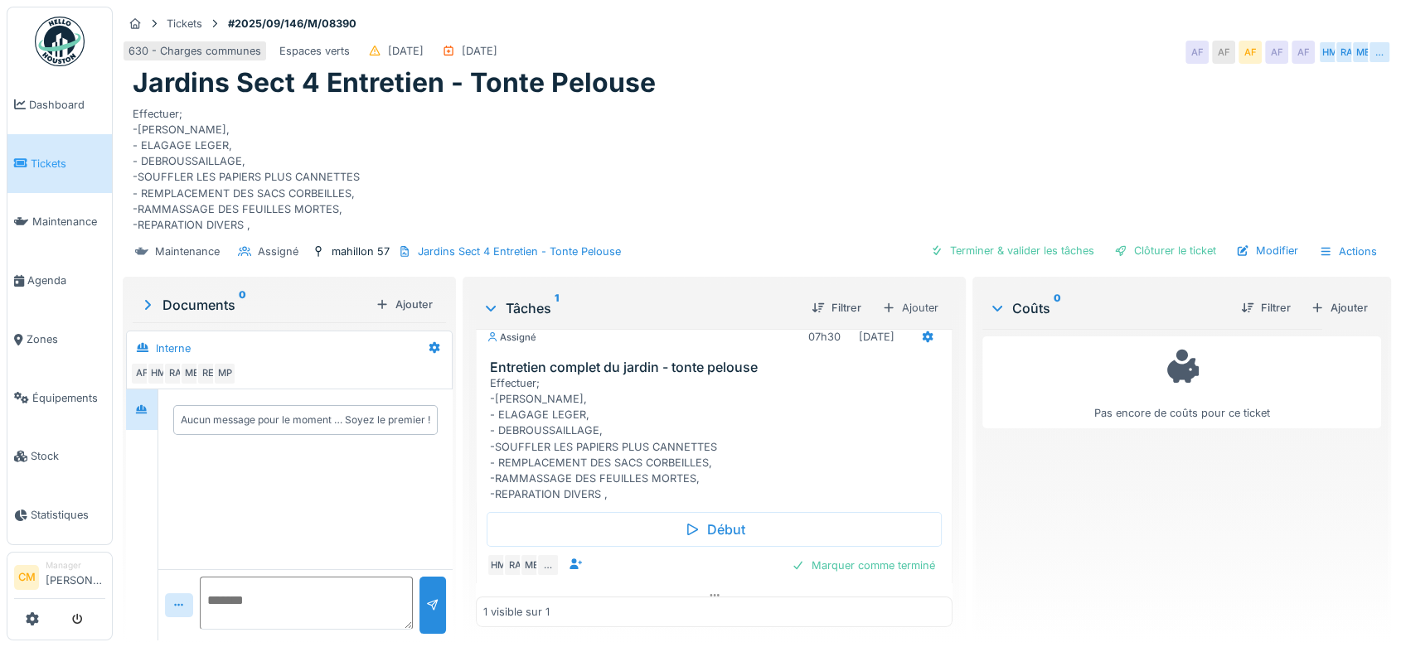
scroll to position [36, 0]
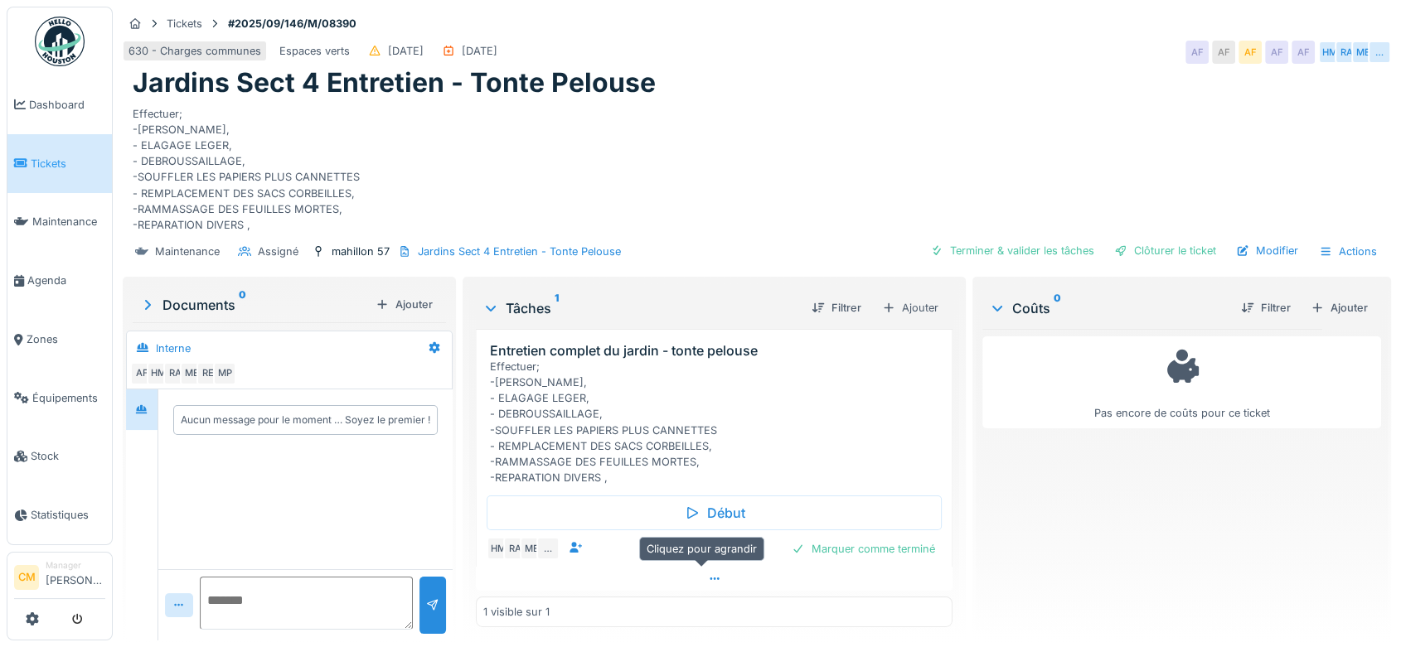
click at [708, 574] on icon at bounding box center [714, 579] width 13 height 11
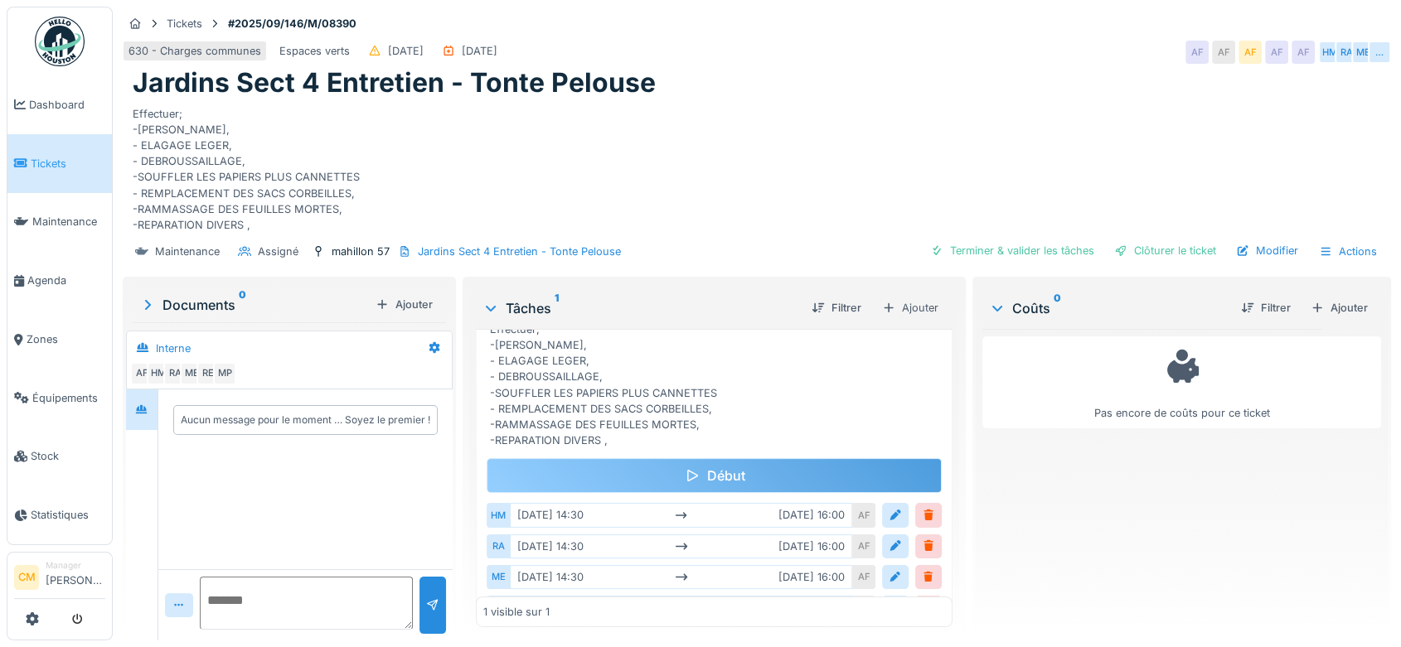
scroll to position [162, 0]
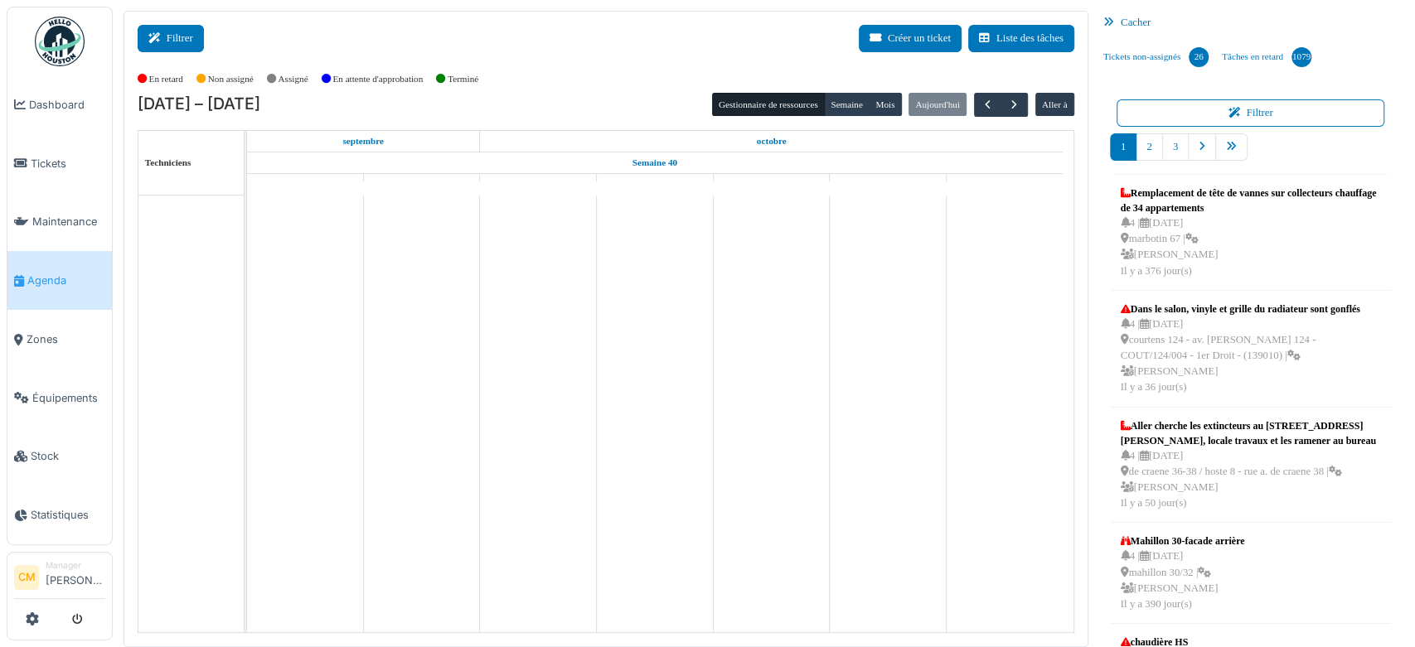
click at [179, 36] on button "Filtrer" at bounding box center [171, 38] width 66 height 27
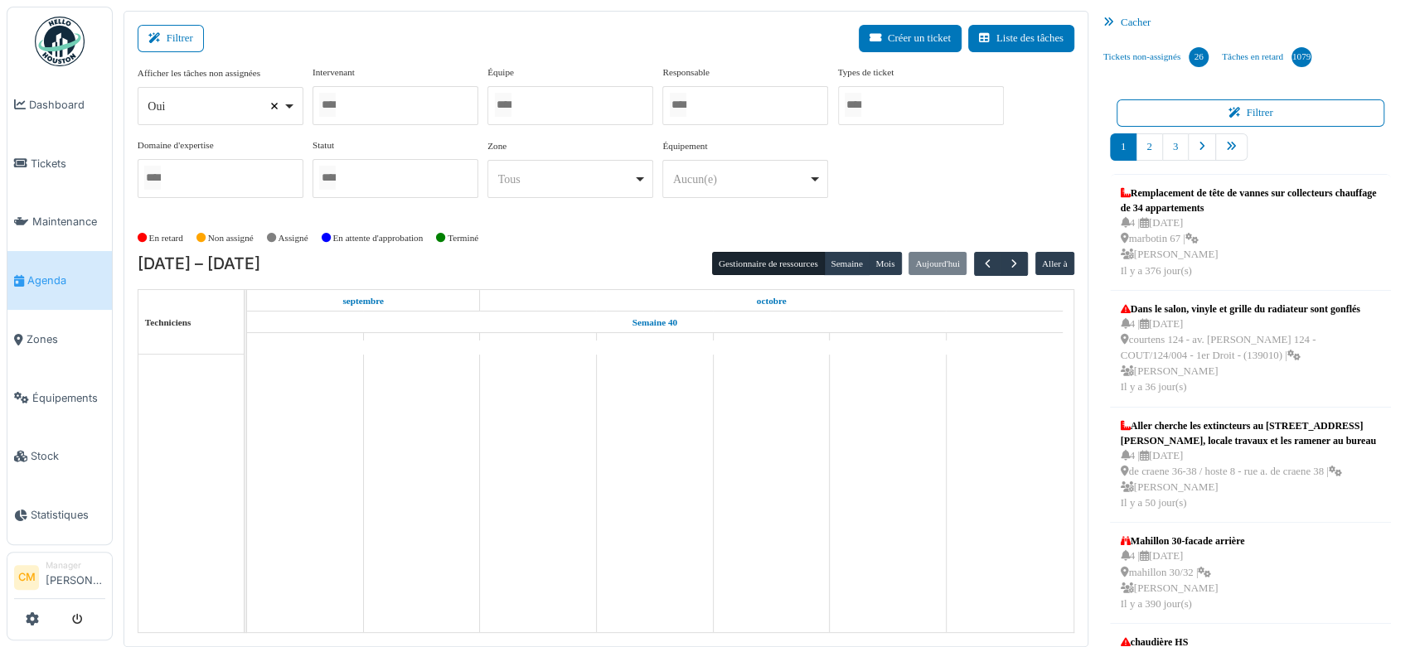
select select
click at [525, 104] on div at bounding box center [570, 105] width 166 height 39
type input "****"
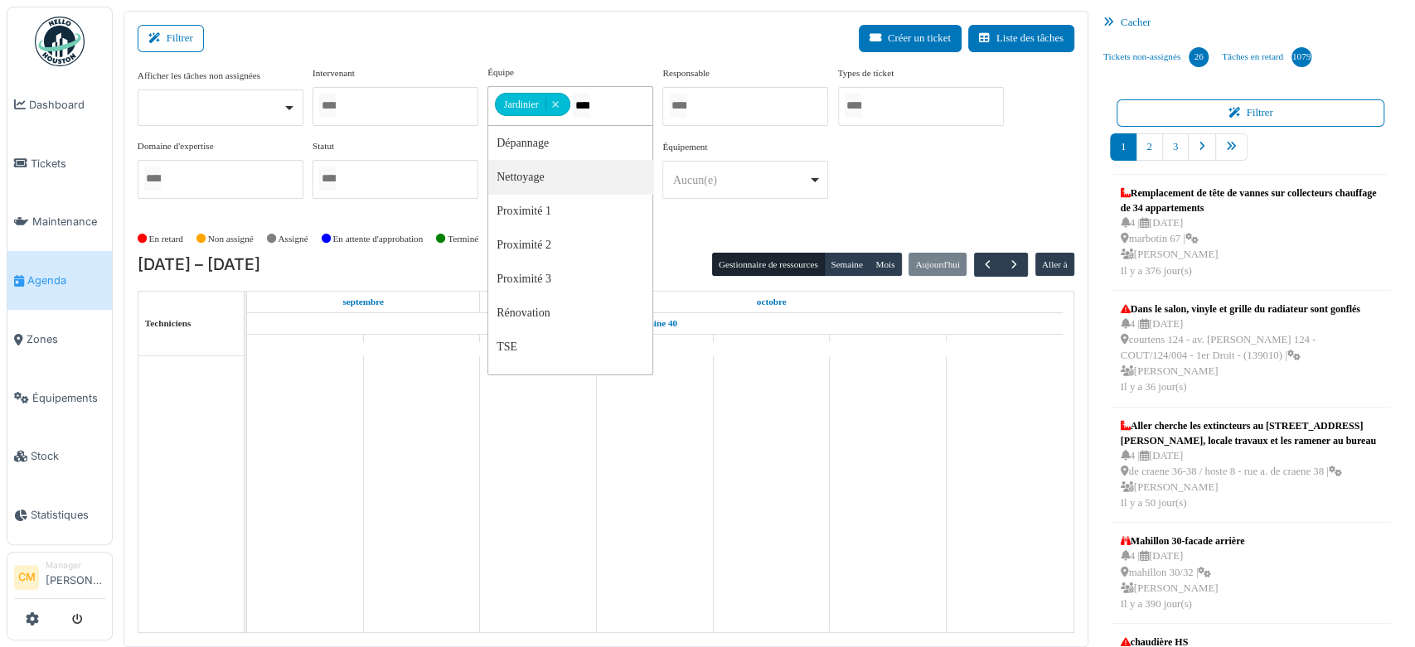
click at [776, 213] on div "Afficher les tâches non assignées Oui Non Intervenant [PERSON_NAME] [PERSON_NAM…" at bounding box center [606, 145] width 937 height 160
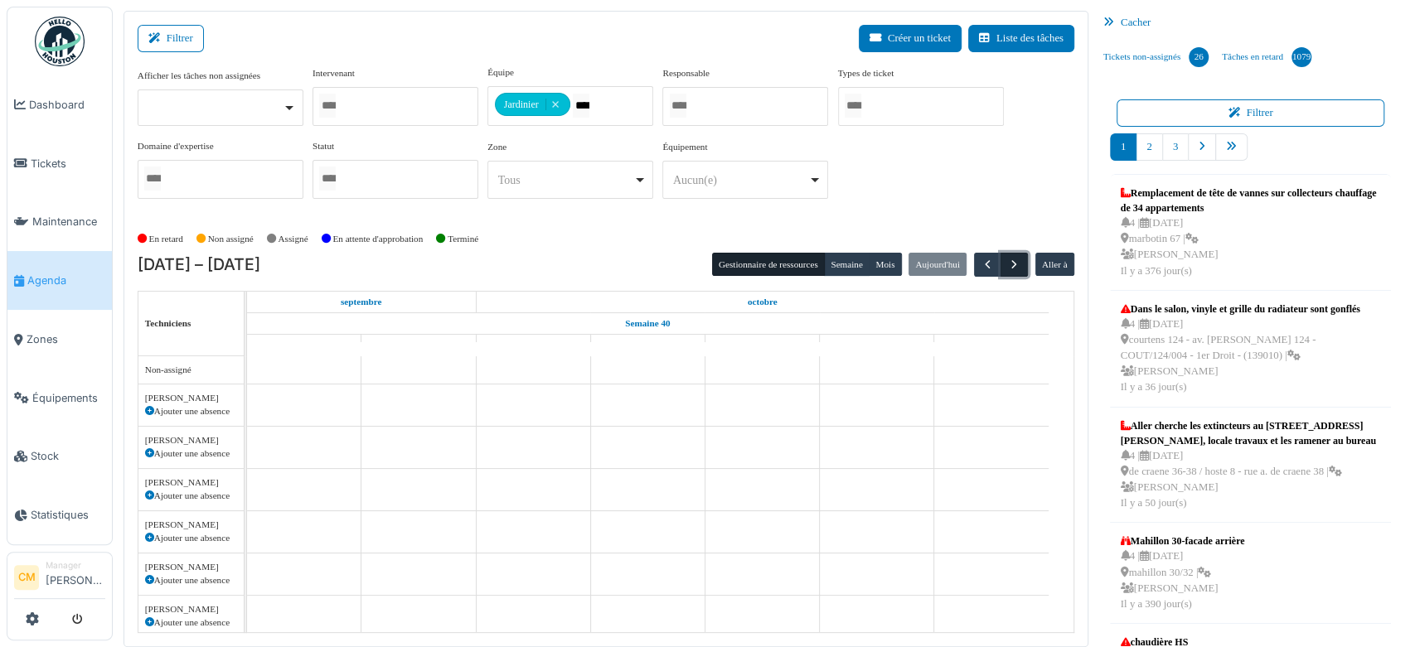
click at [1007, 263] on span "button" at bounding box center [1014, 265] width 14 height 14
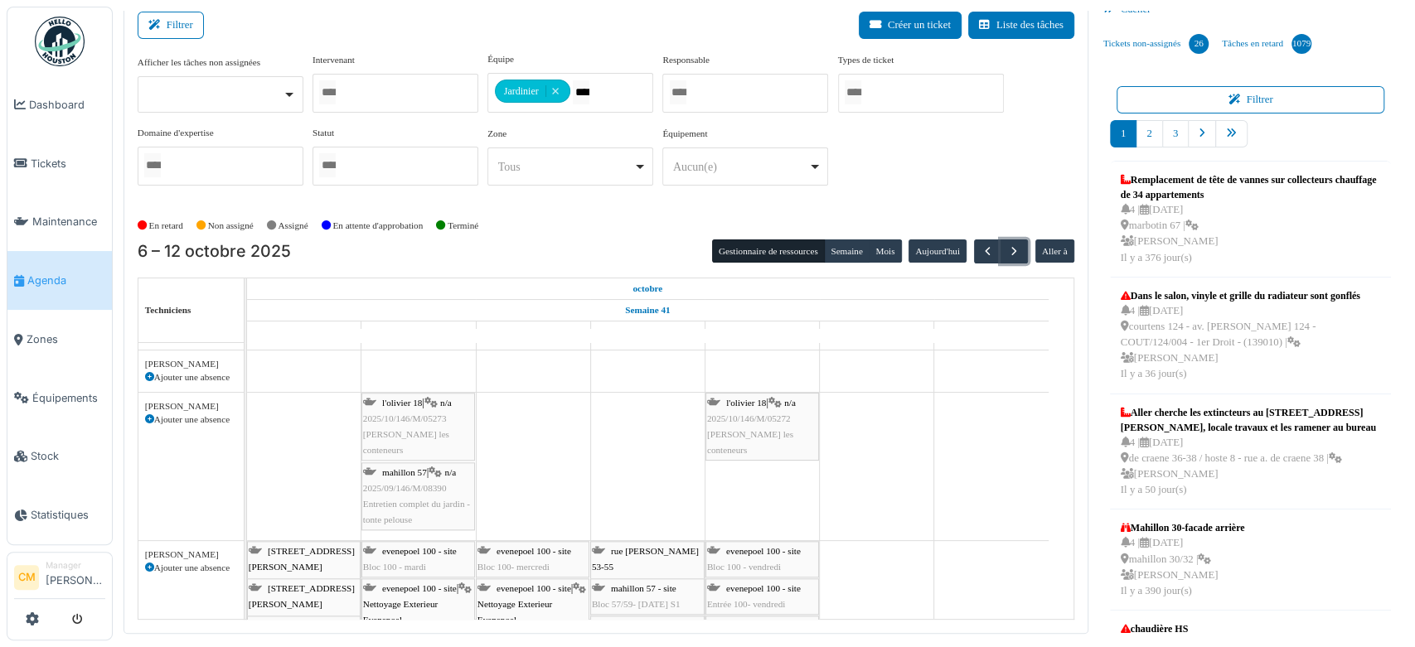
click at [403, 483] on span "2025/09/146/M/08390" at bounding box center [405, 488] width 84 height 10
click at [419, 483] on span "2025/09/146/M/08390" at bounding box center [405, 488] width 84 height 10
click at [400, 483] on span "2025/09/146/M/08390" at bounding box center [405, 488] width 84 height 10
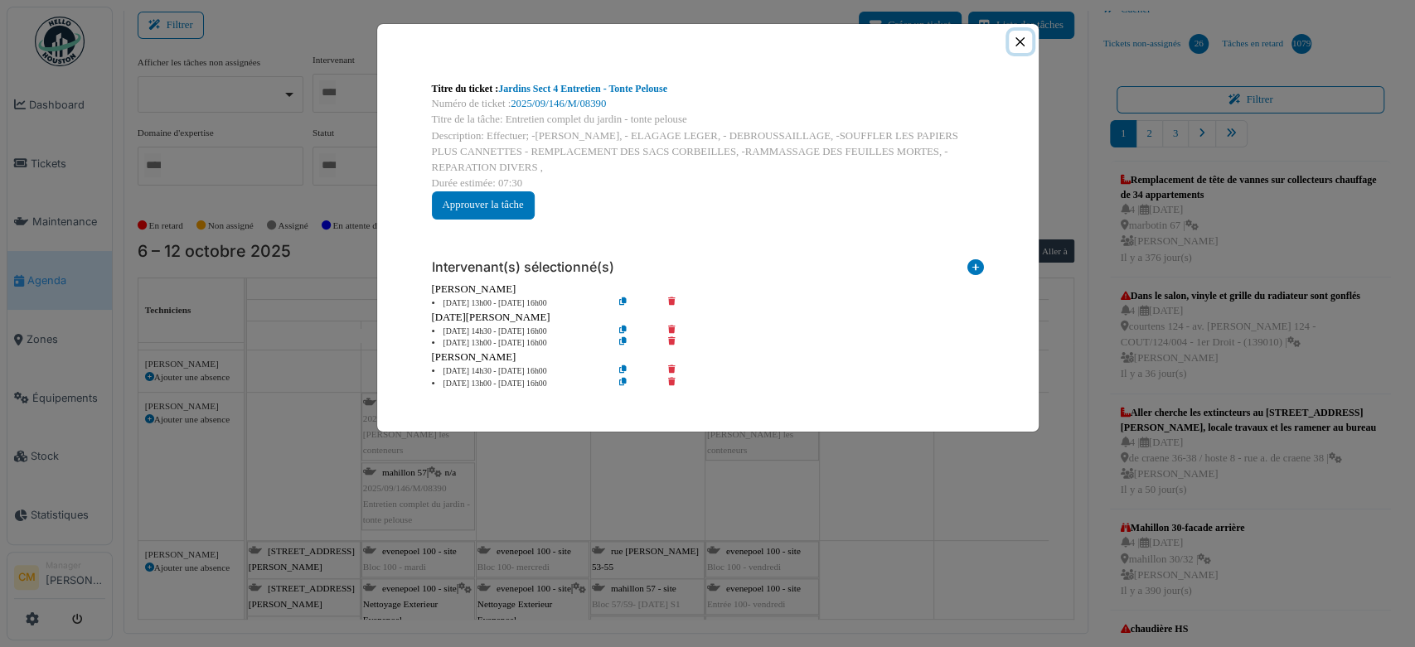
click at [1018, 43] on button "Close" at bounding box center [1020, 42] width 22 height 22
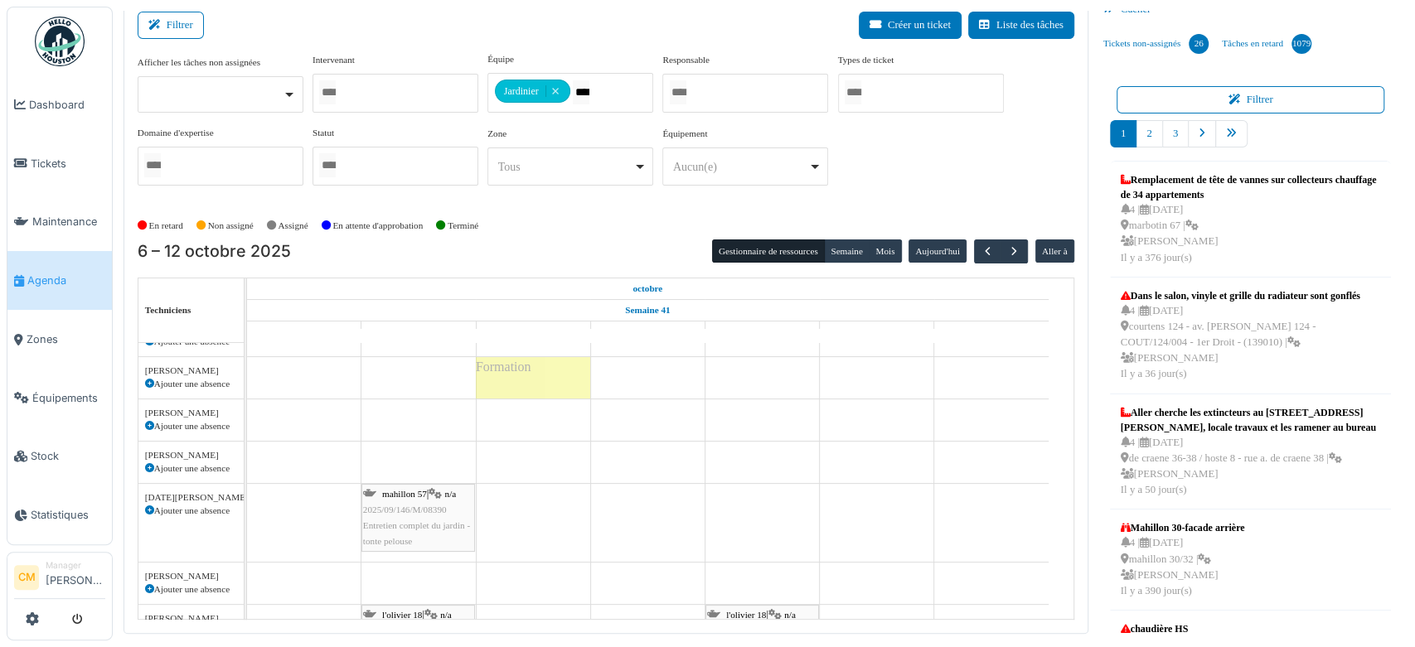
scroll to position [13592, 0]
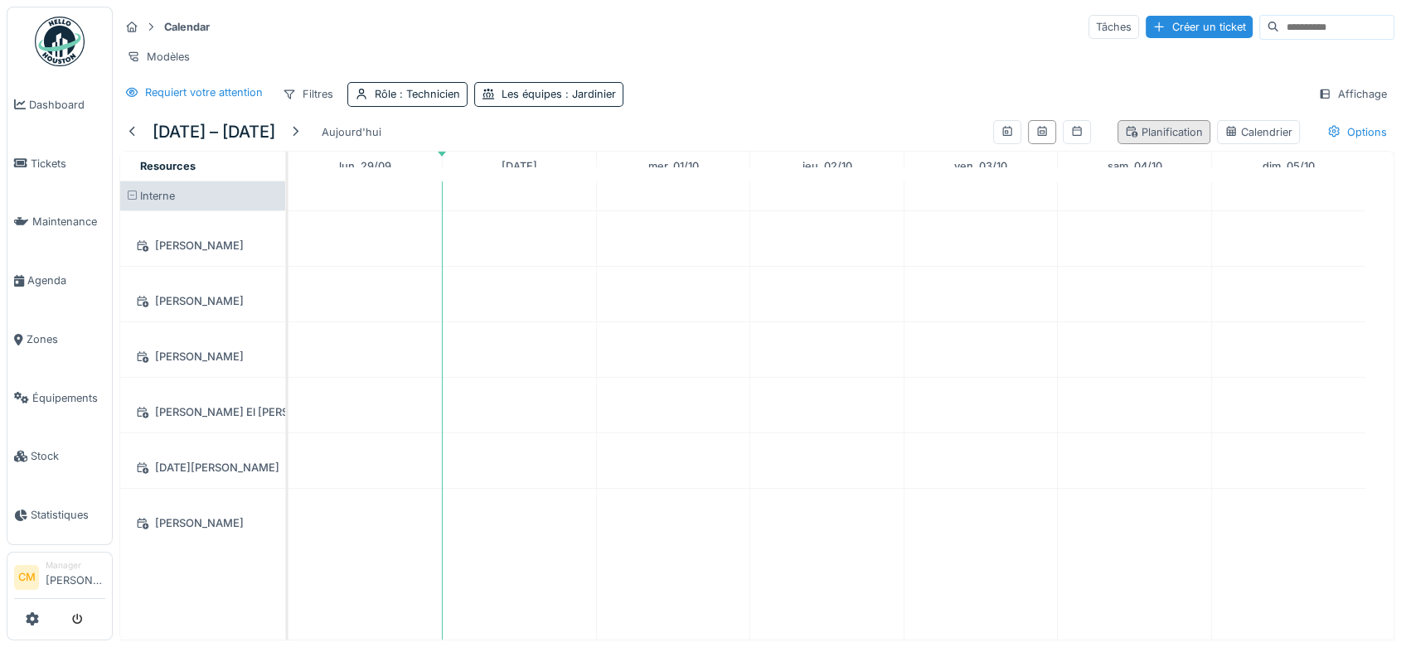
click at [1132, 140] on div "Planification" at bounding box center [1164, 132] width 78 height 16
click at [1242, 140] on div "Calendrier" at bounding box center [1258, 132] width 68 height 16
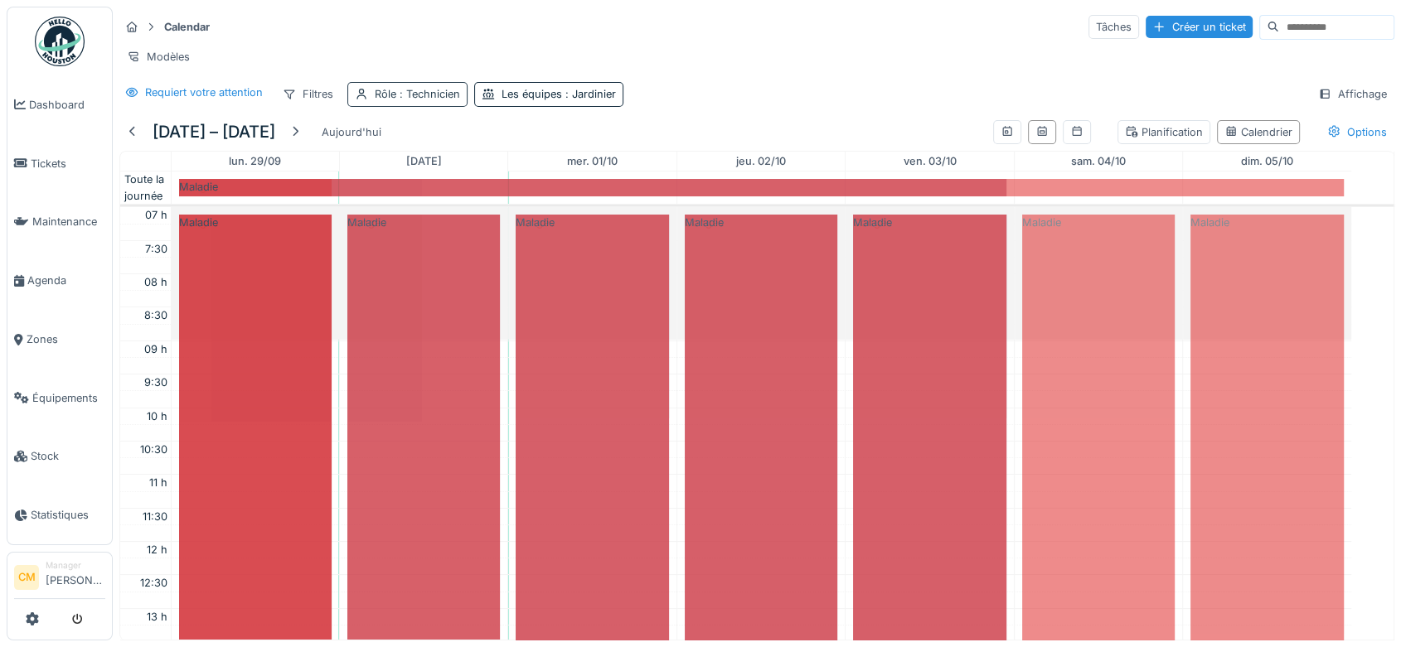
click at [386, 102] on div "Rôle : Technicien" at bounding box center [417, 94] width 85 height 16
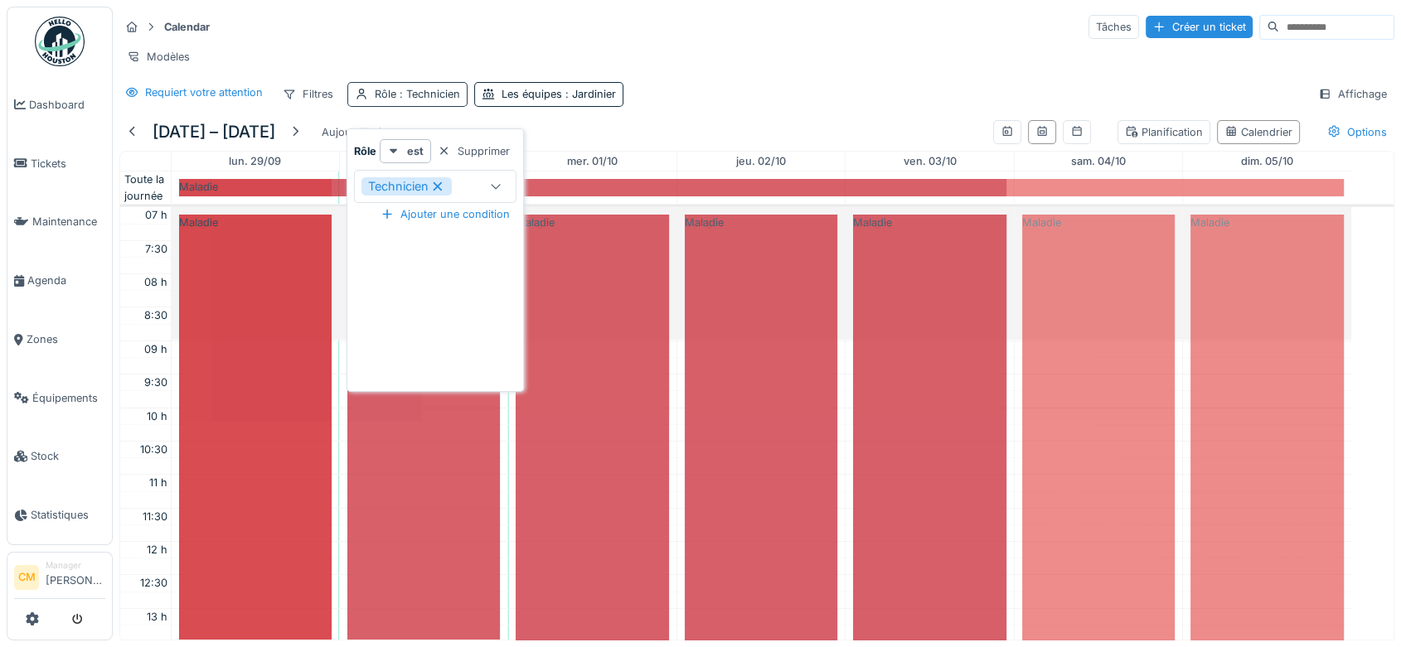
click at [424, 100] on span ": Technicien" at bounding box center [428, 94] width 64 height 12
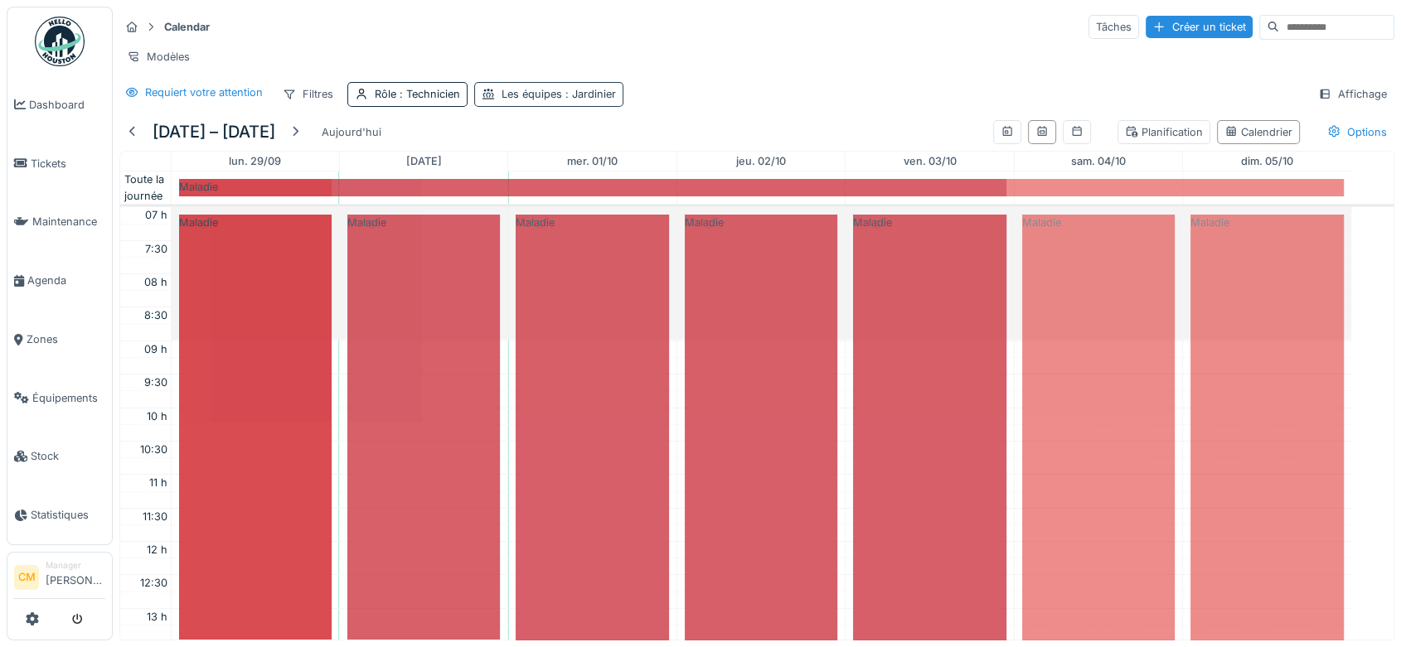
click at [546, 99] on div "Les équipes : Jardinier" at bounding box center [558, 94] width 114 height 16
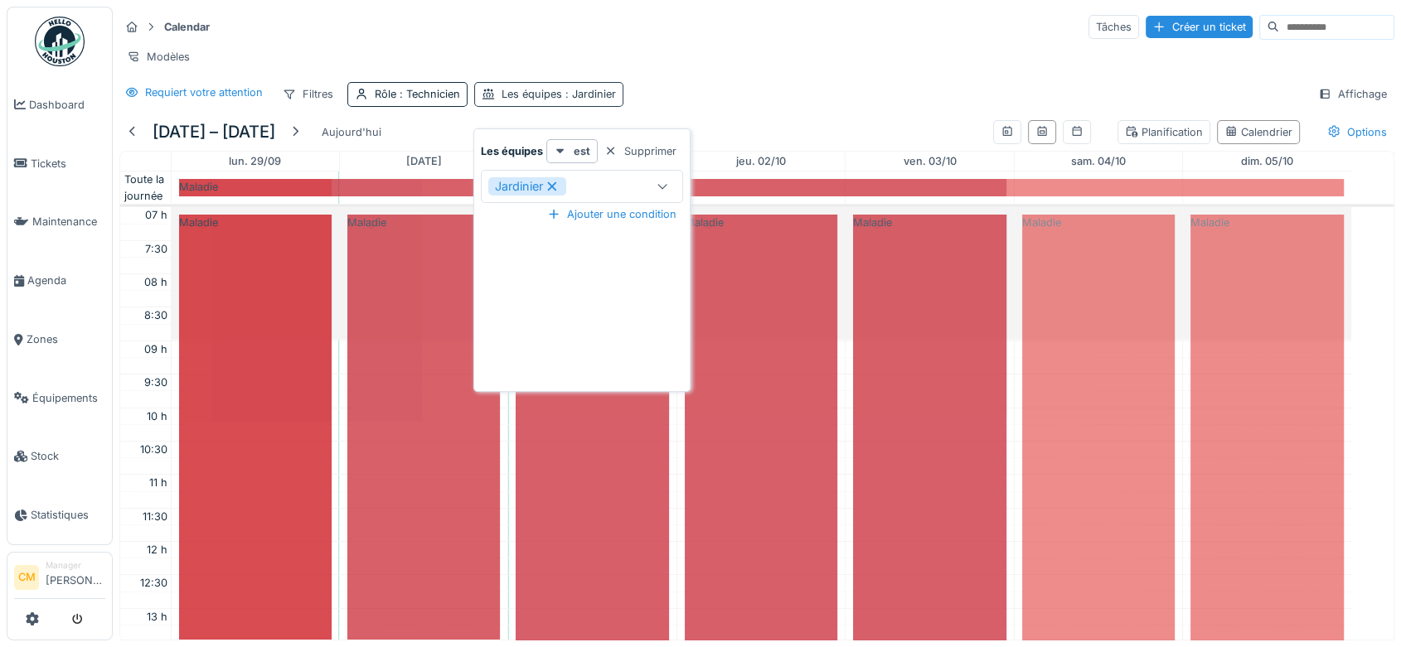
click at [547, 99] on div "Les équipes : Jardinier" at bounding box center [558, 94] width 114 height 16
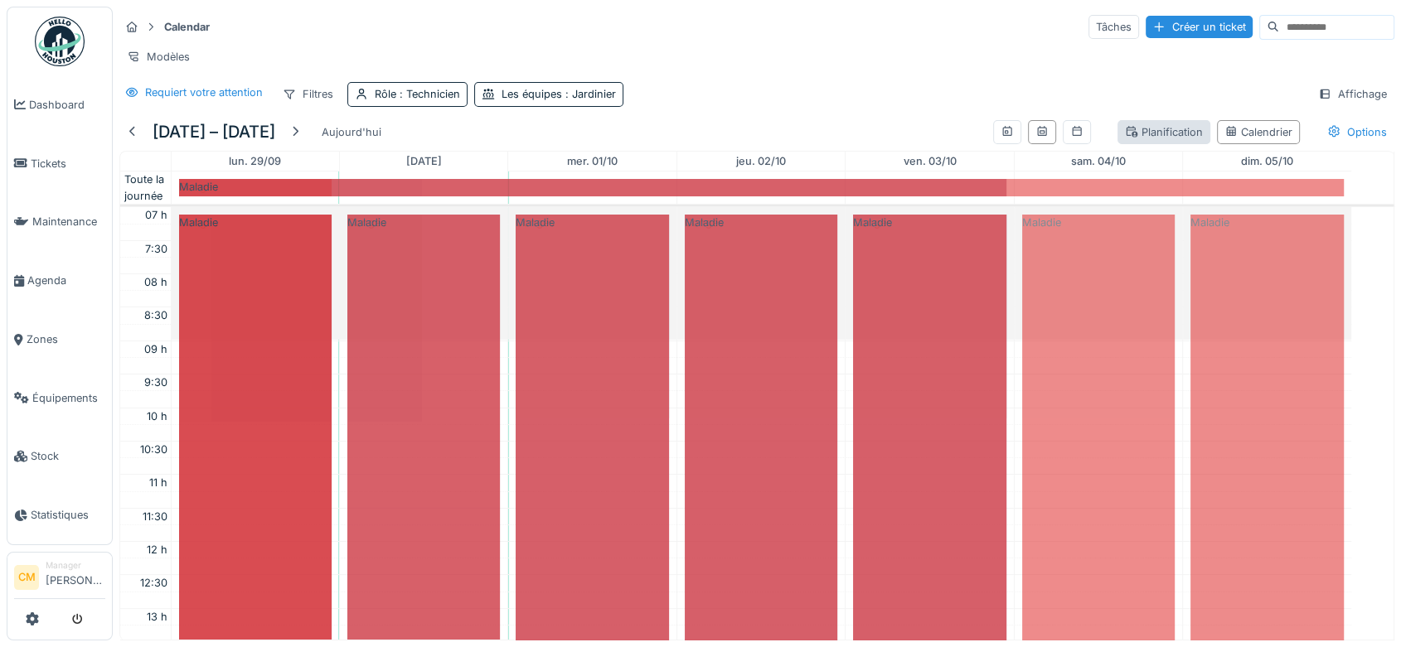
scroll to position [13, 0]
click at [1155, 128] on div "Planification" at bounding box center [1164, 132] width 78 height 16
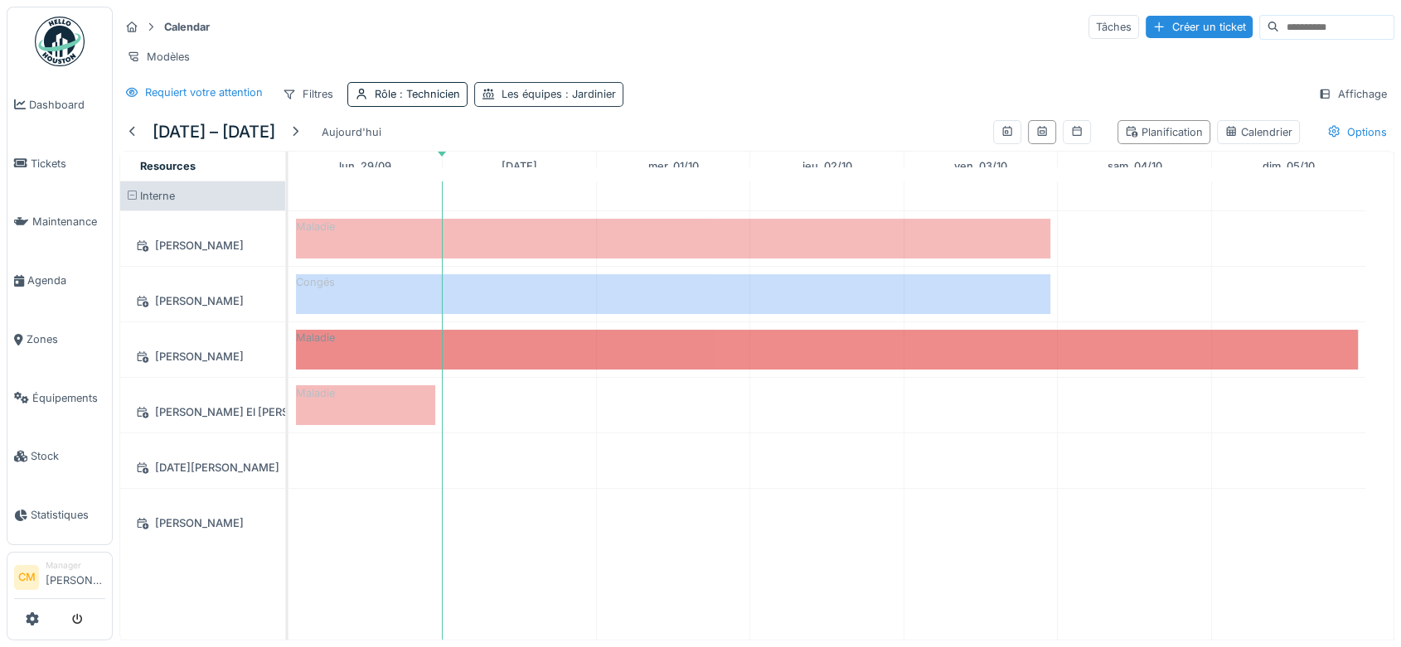
click at [564, 89] on span ": Jardinier" at bounding box center [589, 94] width 54 height 12
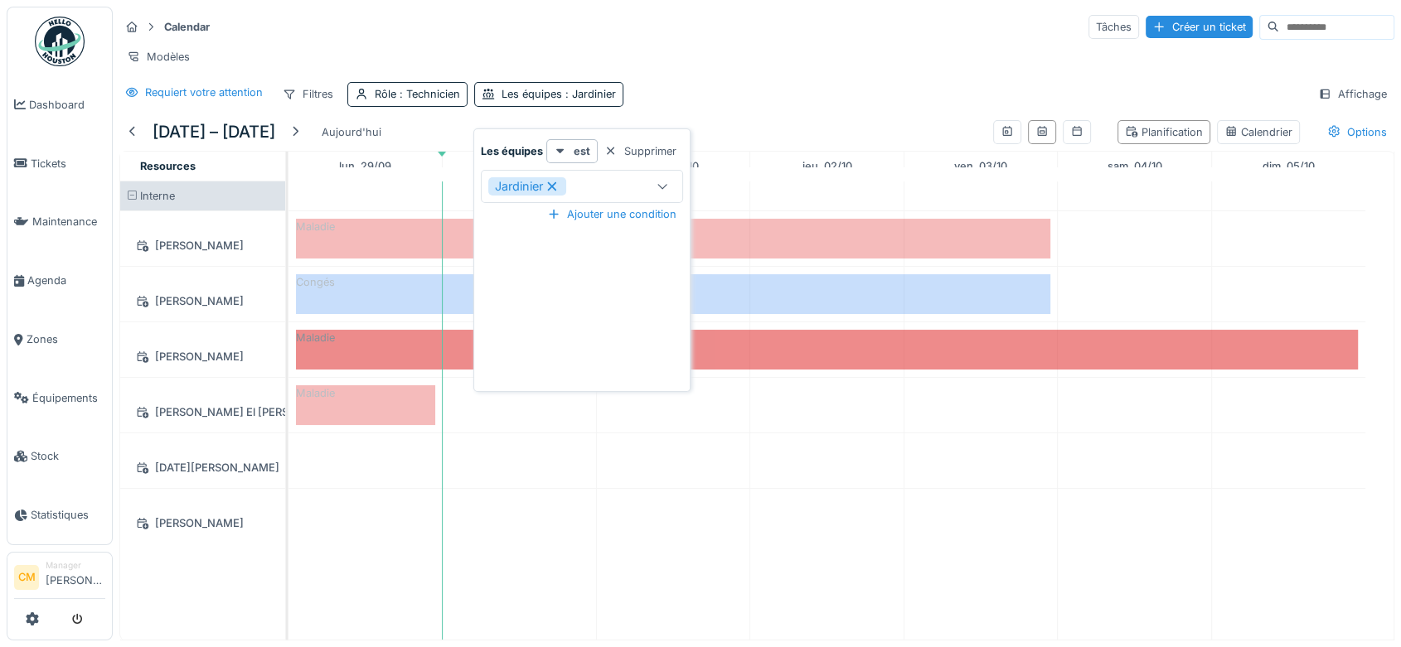
click at [558, 181] on icon at bounding box center [552, 187] width 15 height 12
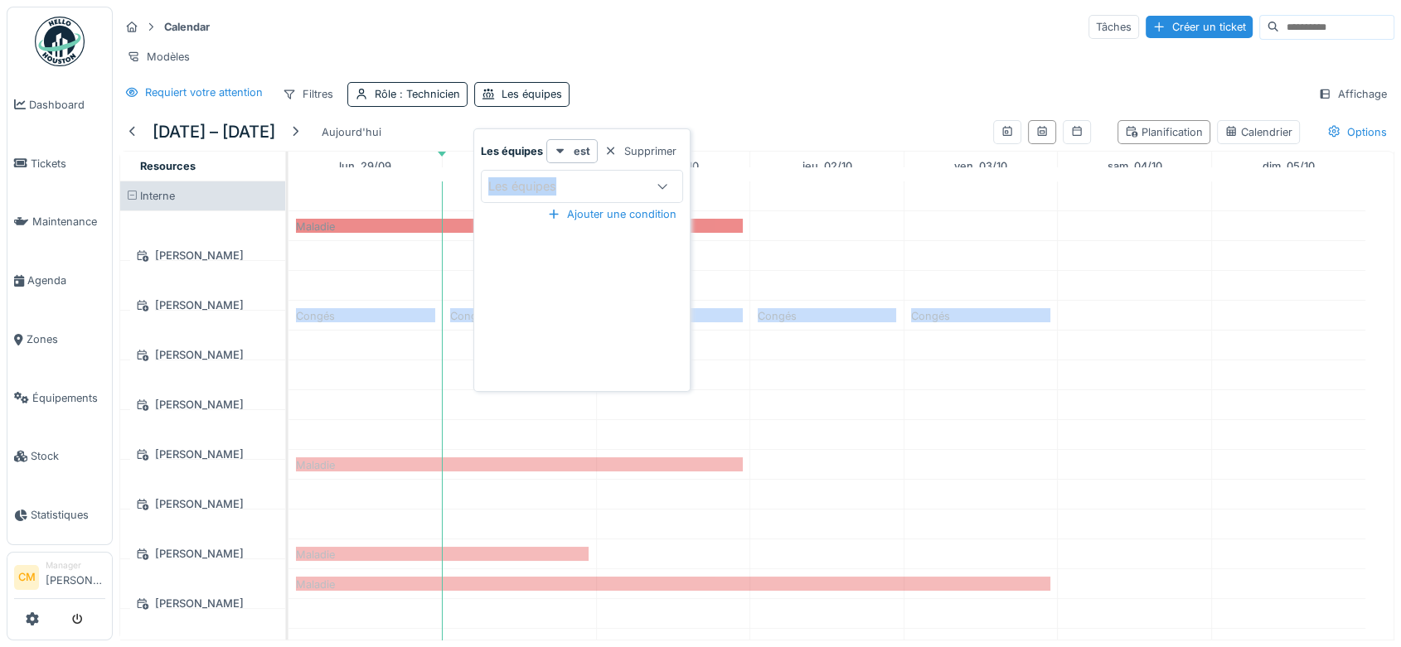
click at [558, 177] on div "Les équipes" at bounding box center [533, 186] width 91 height 18
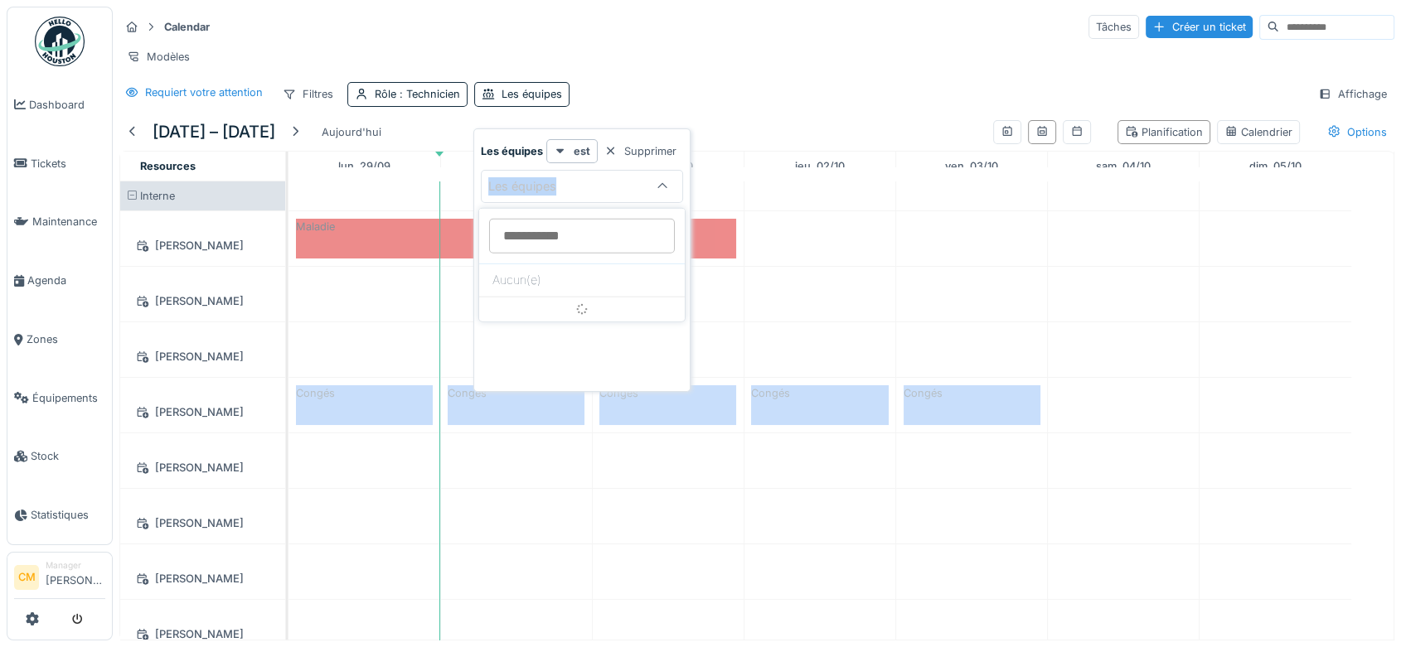
scroll to position [0, 0]
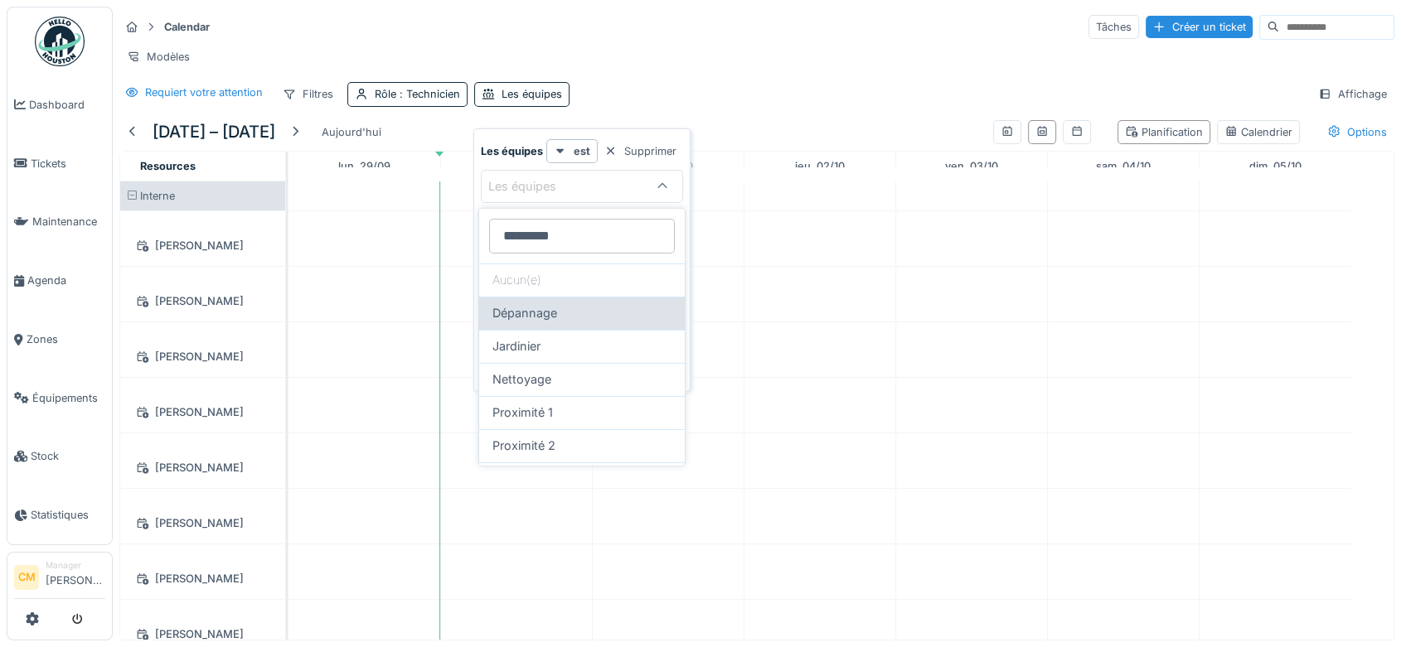
type équipes_MxOTI "*********"
click at [526, 305] on span "Dépannage" at bounding box center [524, 313] width 65 height 18
type input "***"
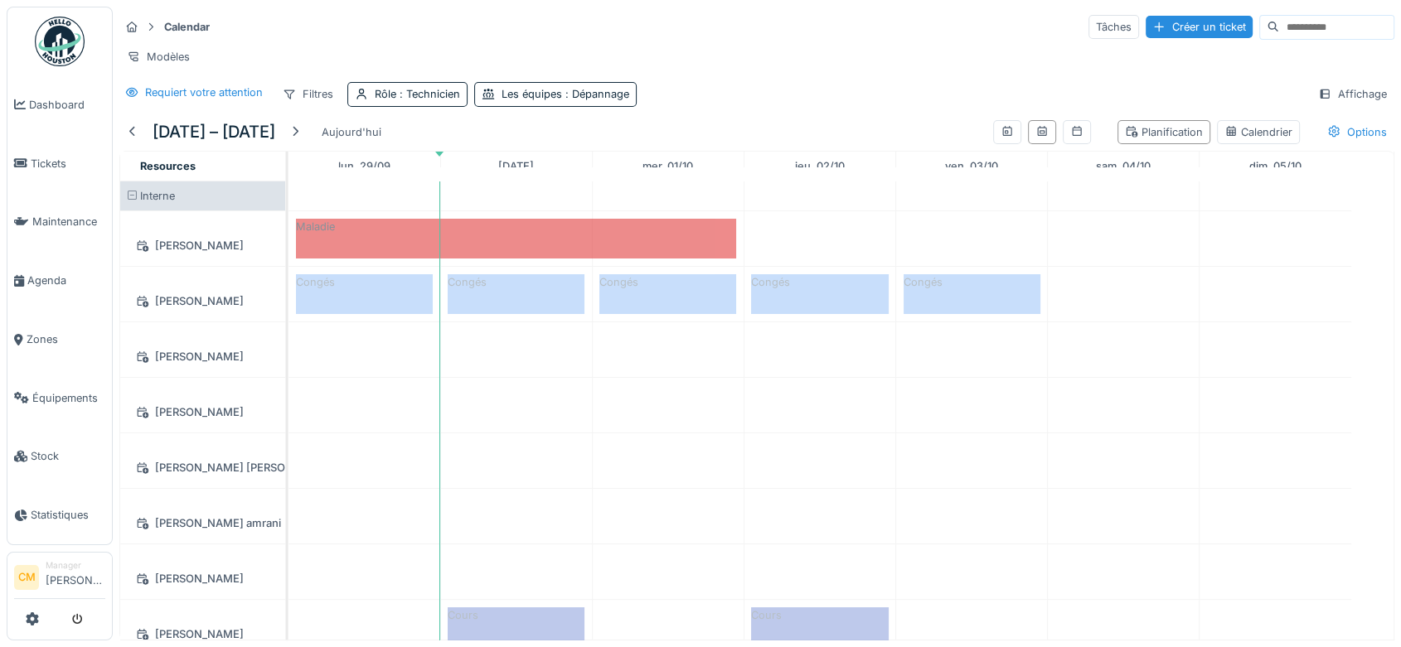
click at [819, 31] on div "Calendar Tâches Créer un ticket" at bounding box center [756, 26] width 1275 height 27
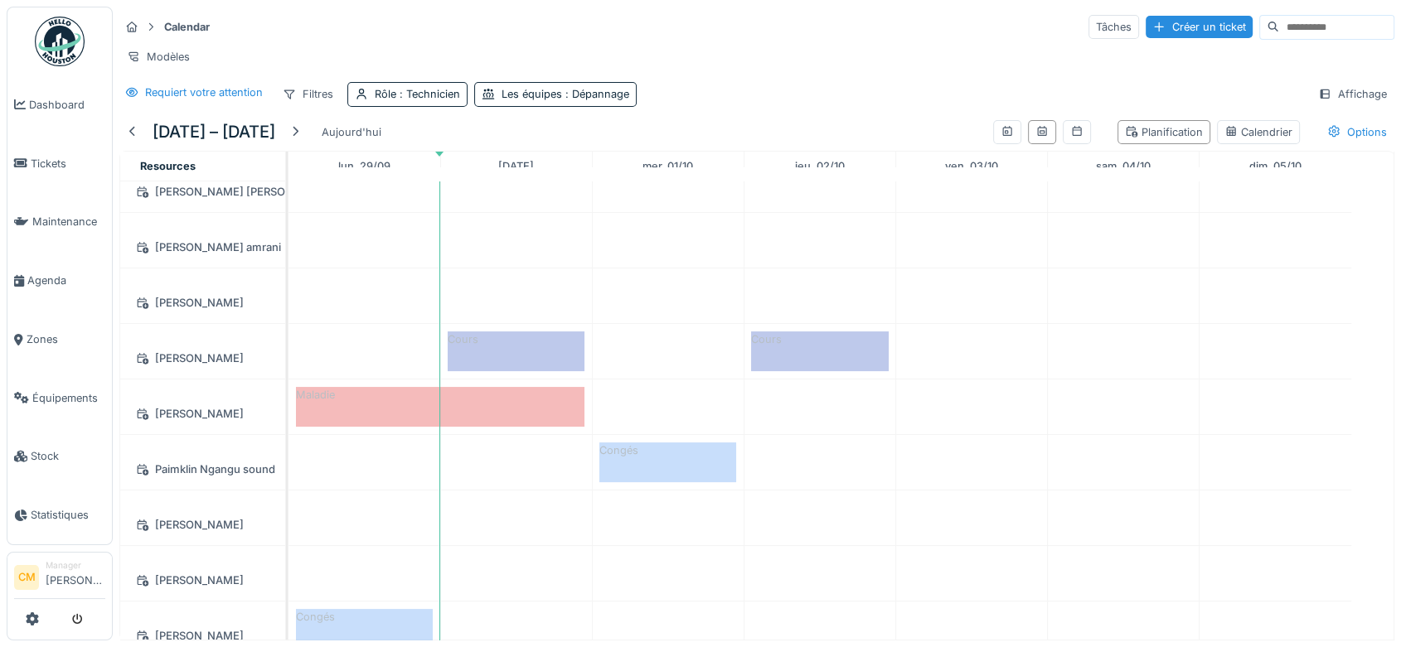
scroll to position [120, 0]
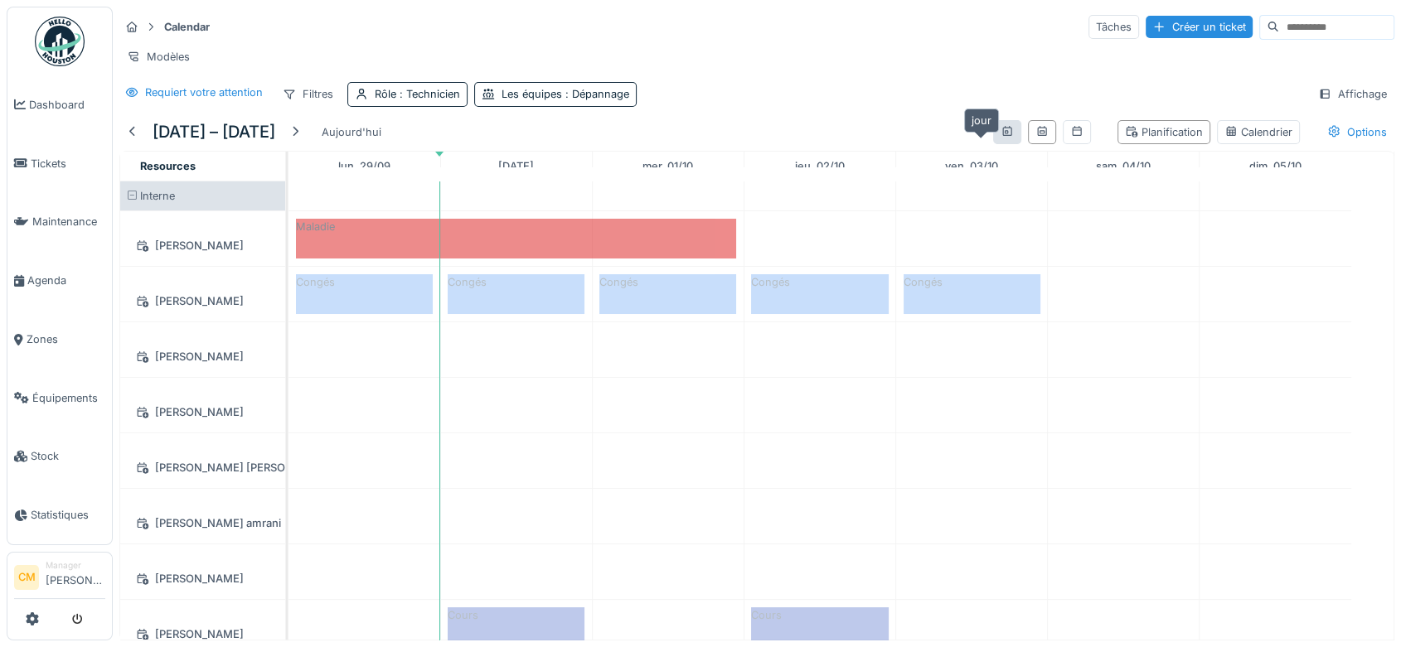
click at [1000, 137] on icon at bounding box center [1006, 131] width 13 height 11
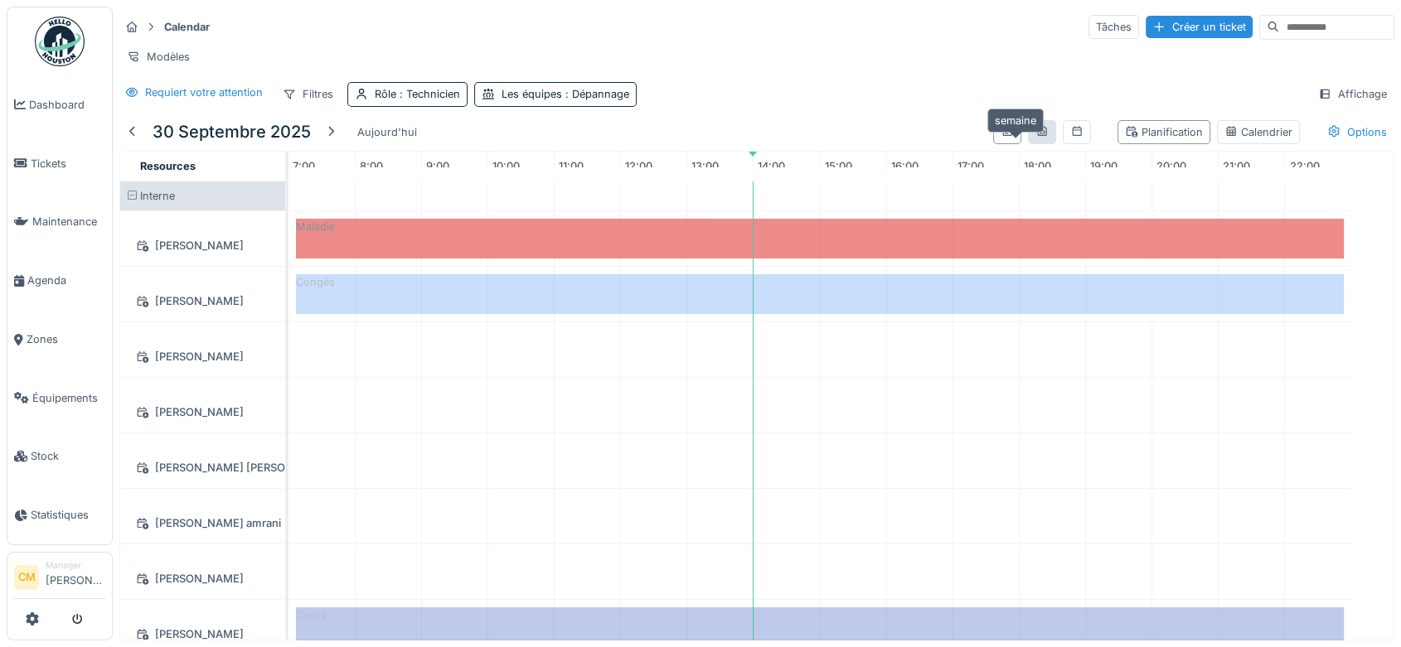
click at [1035, 140] on div at bounding box center [1041, 132] width 13 height 16
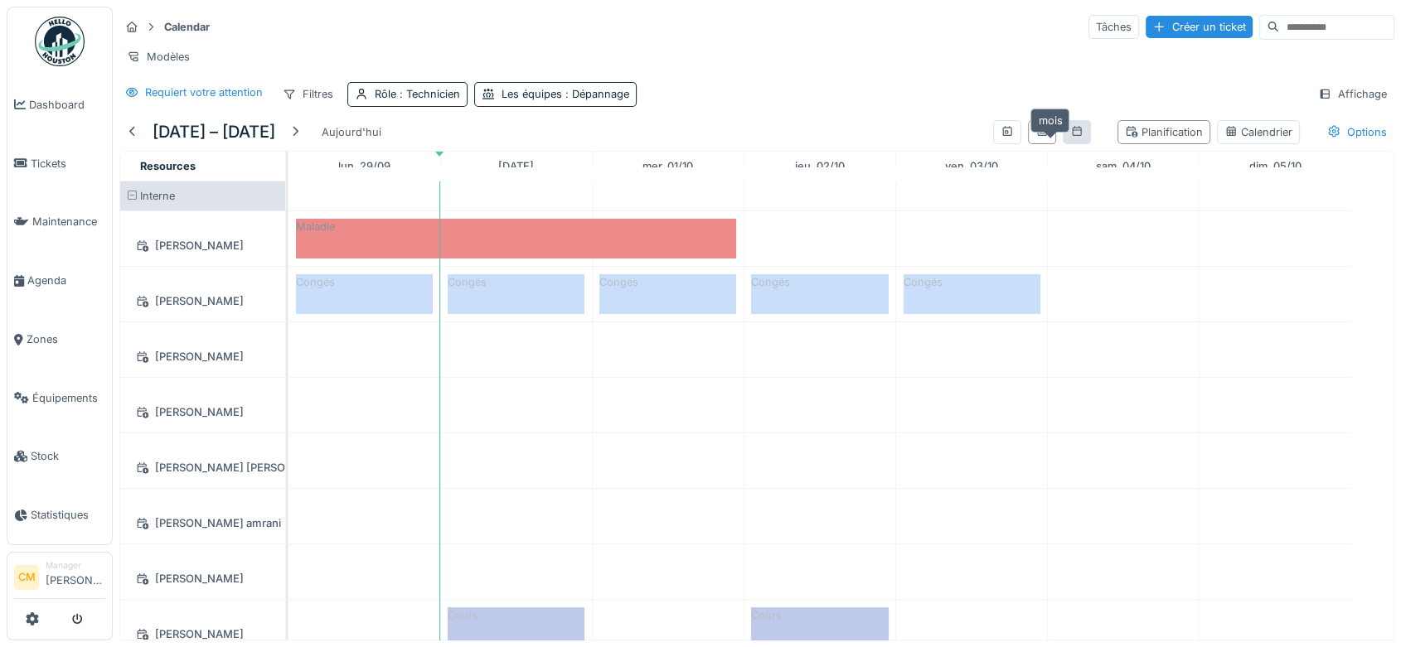
click at [1070, 137] on icon at bounding box center [1076, 131] width 13 height 11
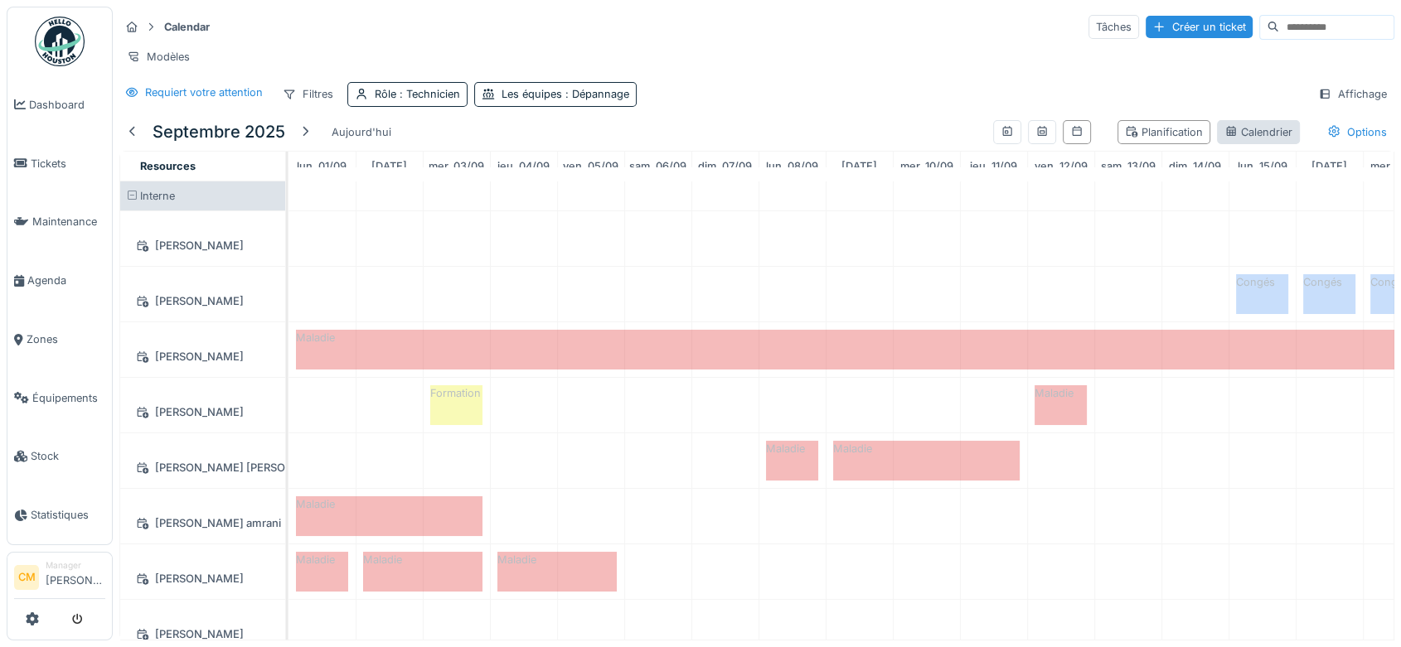
click at [1251, 140] on div "Calendrier" at bounding box center [1258, 132] width 68 height 16
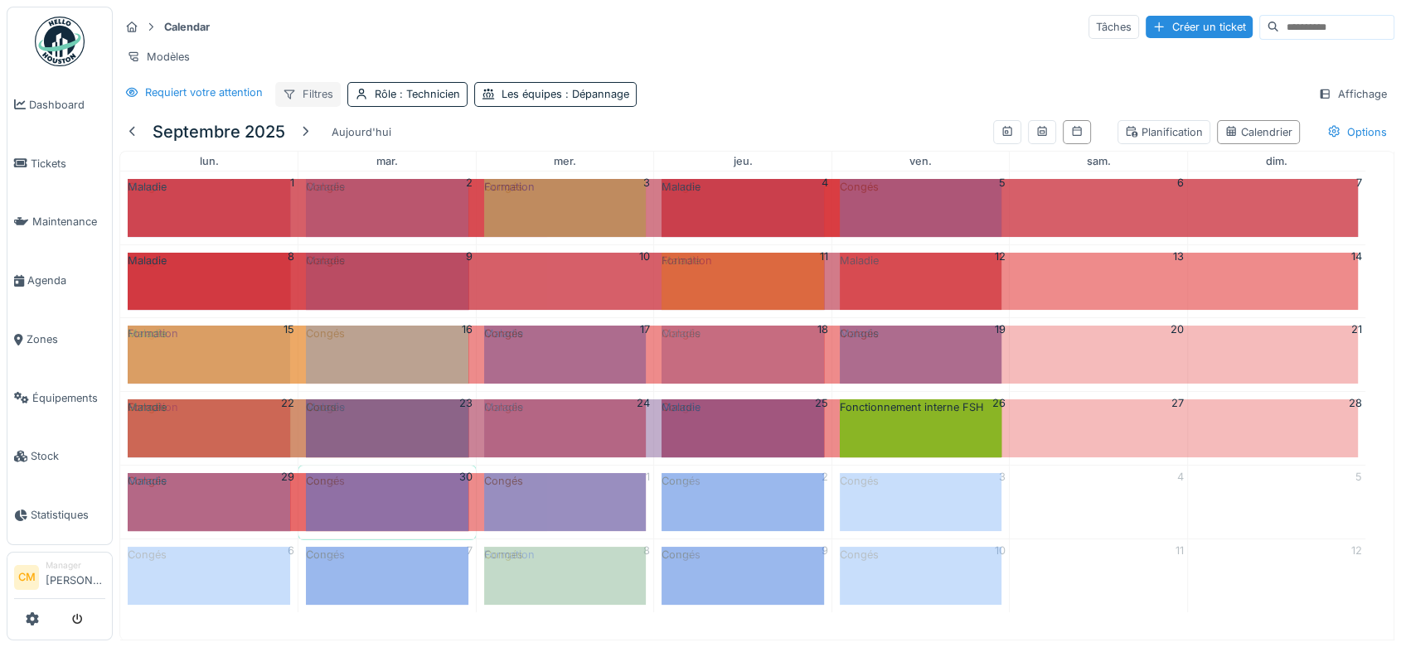
click at [317, 106] on div "Filtres" at bounding box center [307, 94] width 65 height 24
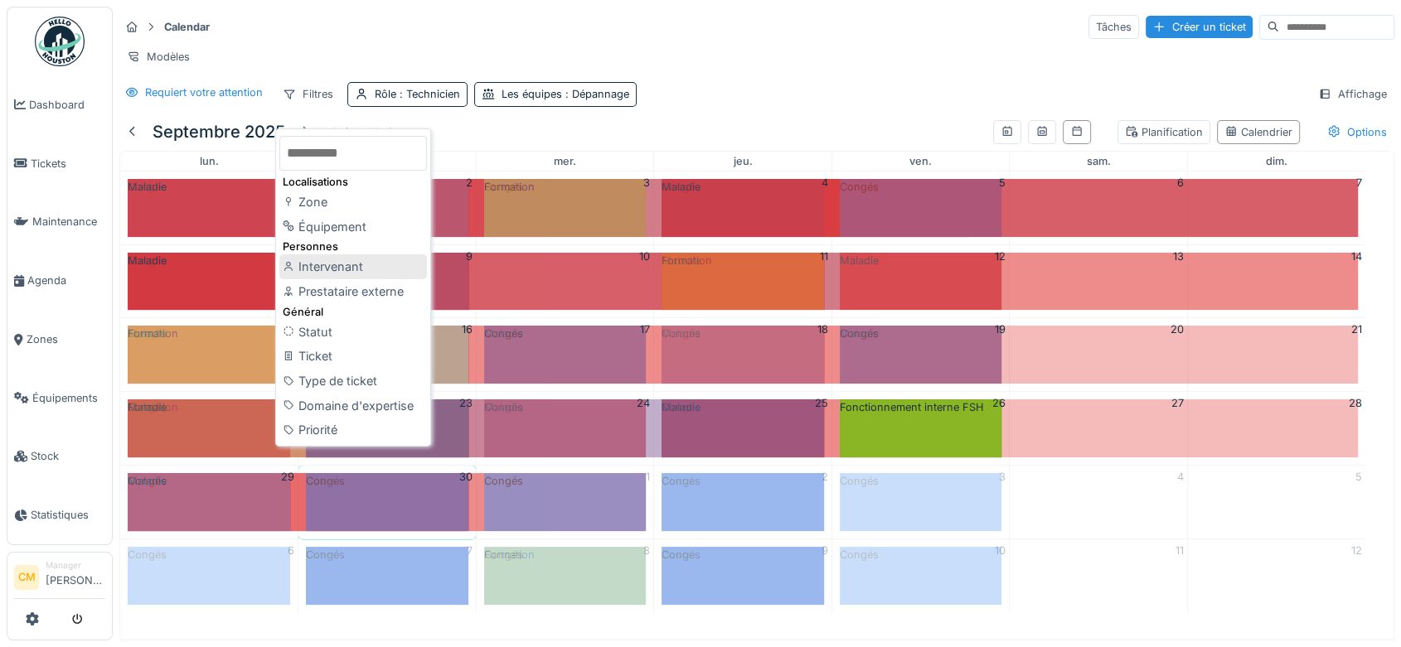
click at [347, 269] on div "Intervenant" at bounding box center [353, 266] width 148 height 25
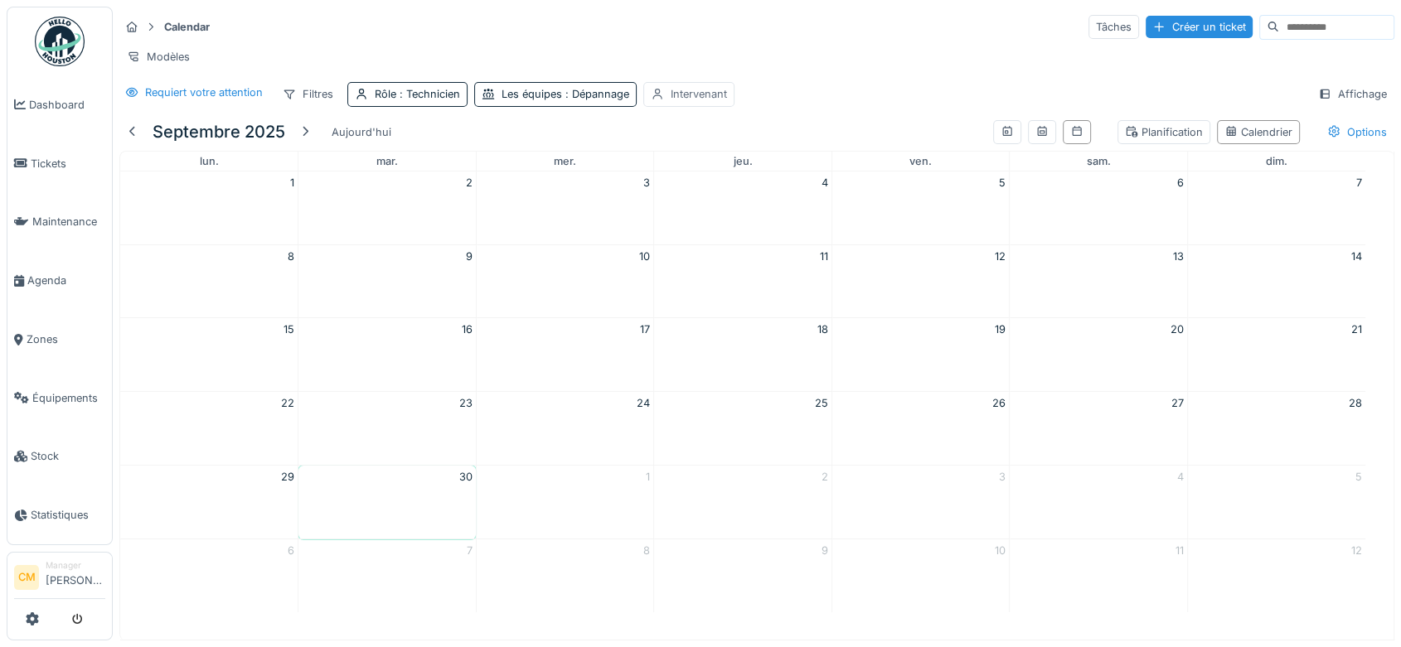
click at [671, 102] on div "Intervenant" at bounding box center [699, 94] width 56 height 16
click at [683, 190] on div "Intervenant" at bounding box center [700, 186] width 88 height 18
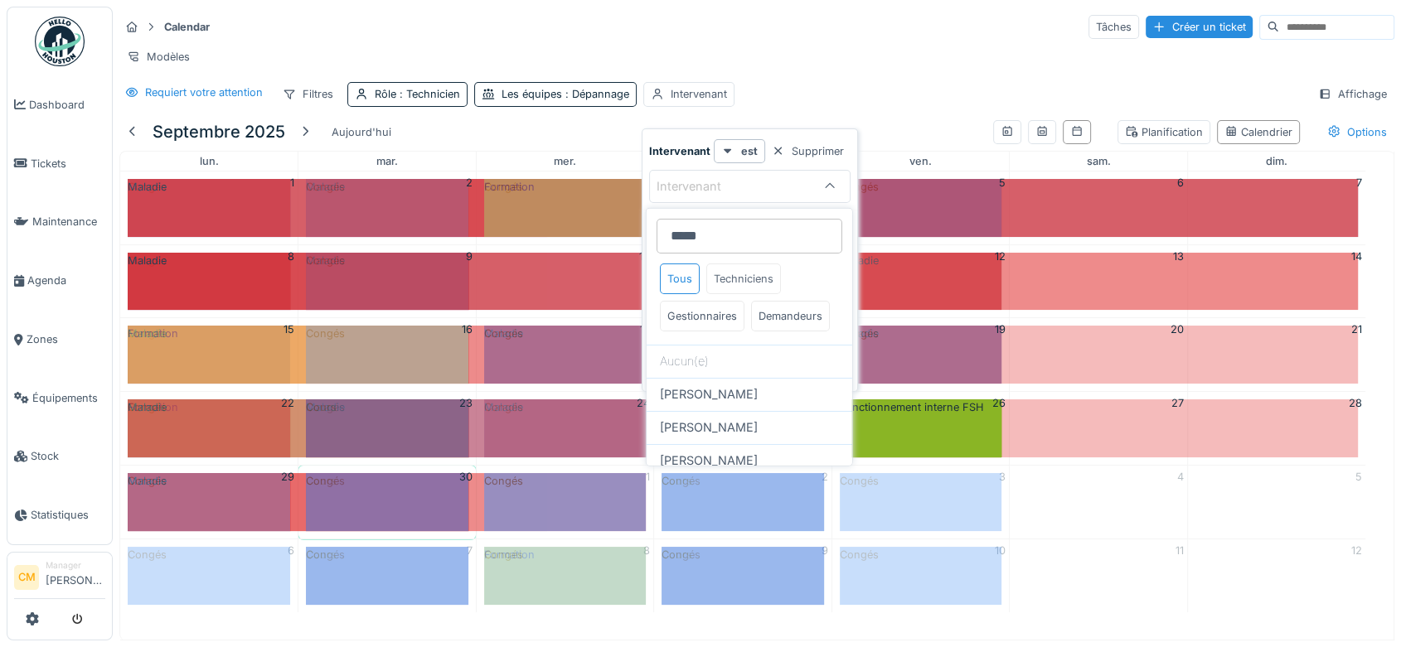
type input "*****"
click at [748, 279] on div "Techniciens" at bounding box center [743, 279] width 75 height 31
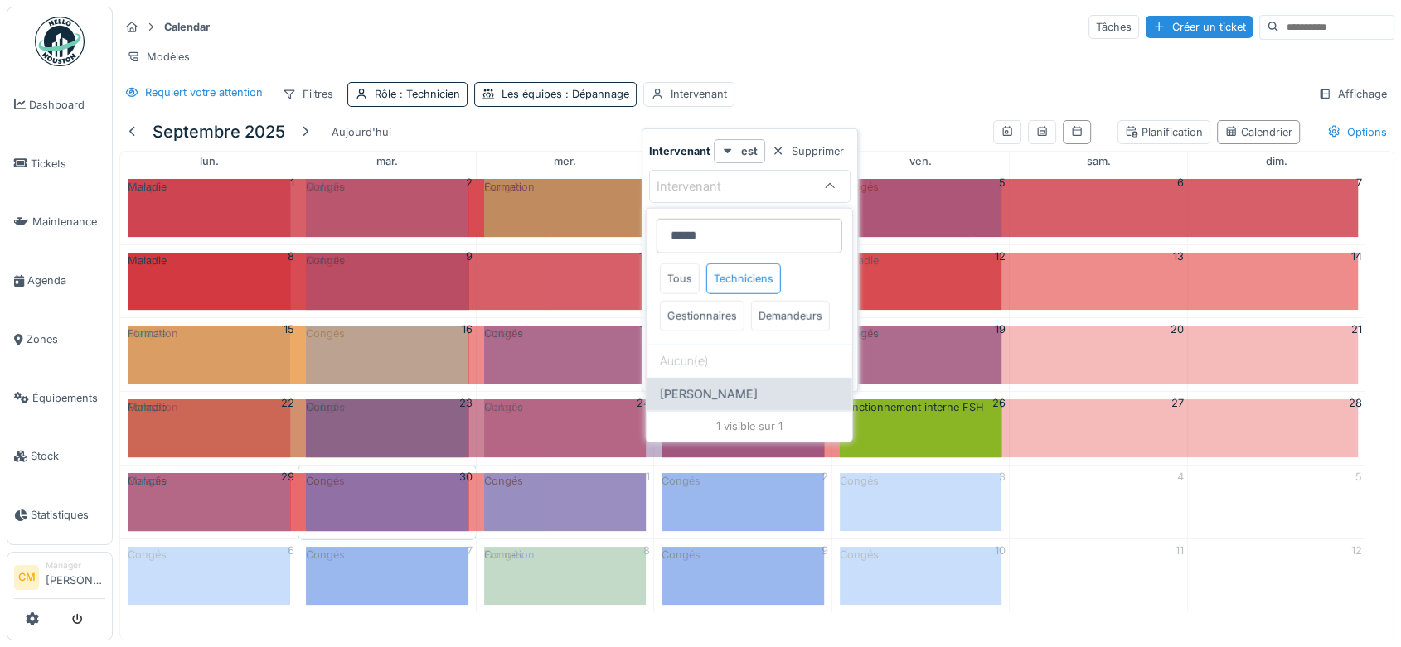
click at [742, 404] on span "[PERSON_NAME]" at bounding box center [709, 394] width 98 height 18
type input "****"
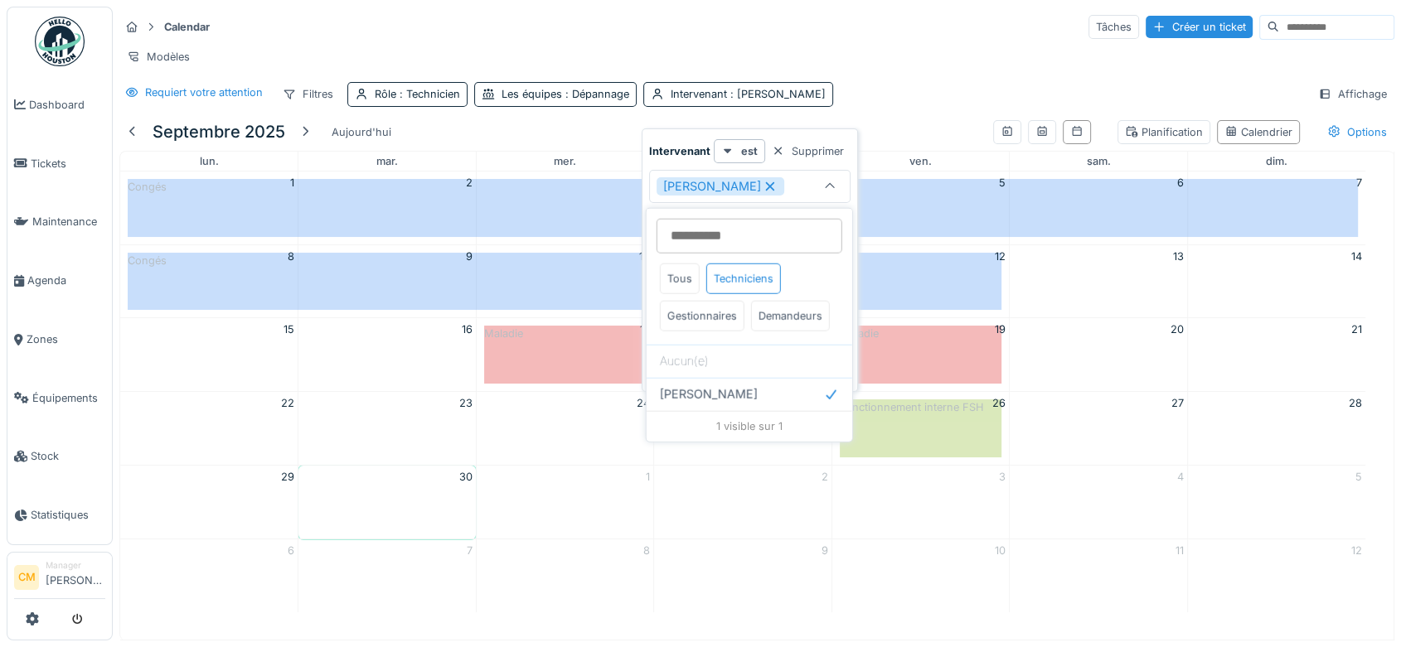
click at [890, 24] on div "Calendar Tâches Créer un ticket" at bounding box center [756, 26] width 1275 height 27
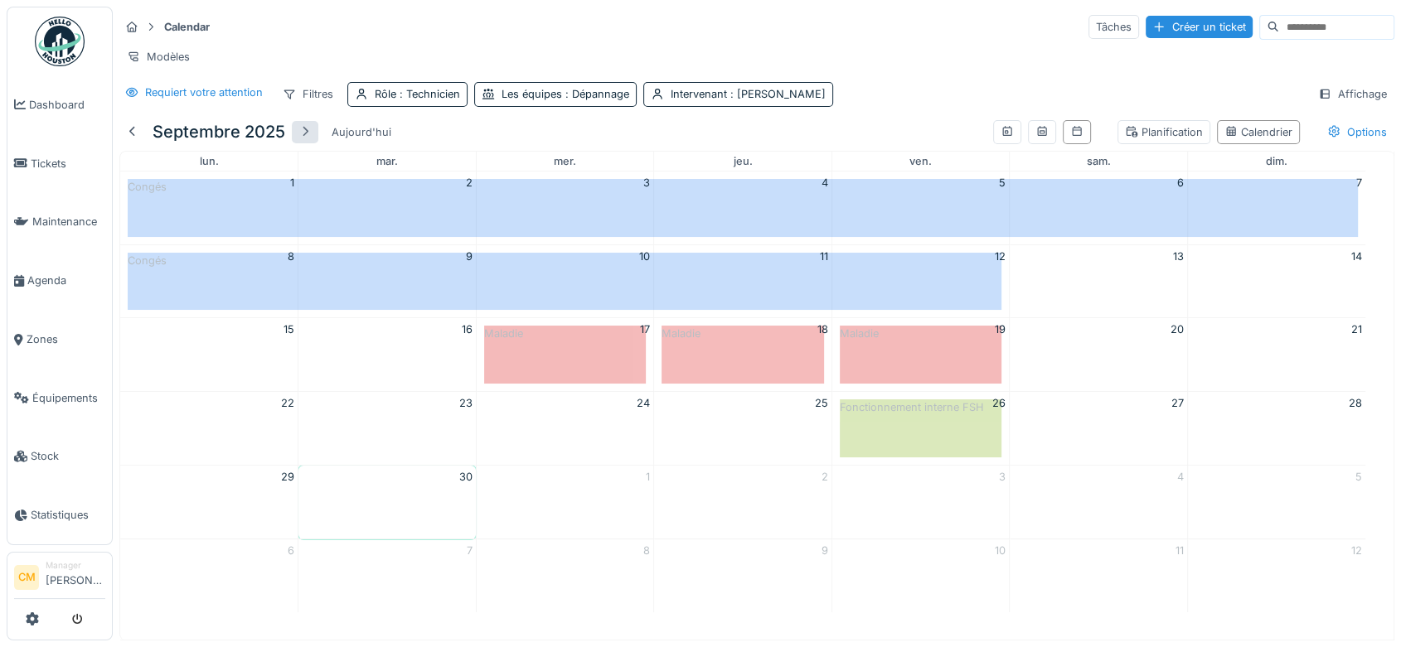
click at [305, 140] on div at bounding box center [304, 132] width 13 height 16
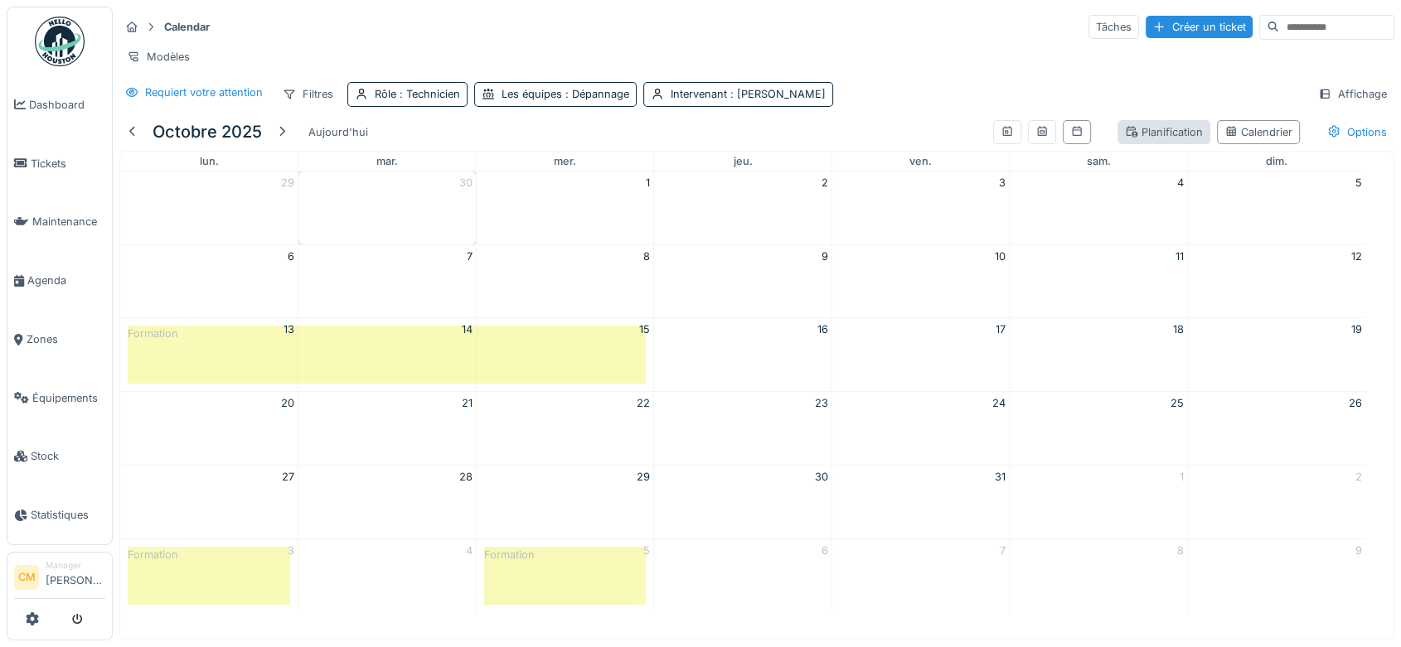
click at [1154, 140] on div "Planification" at bounding box center [1164, 132] width 78 height 16
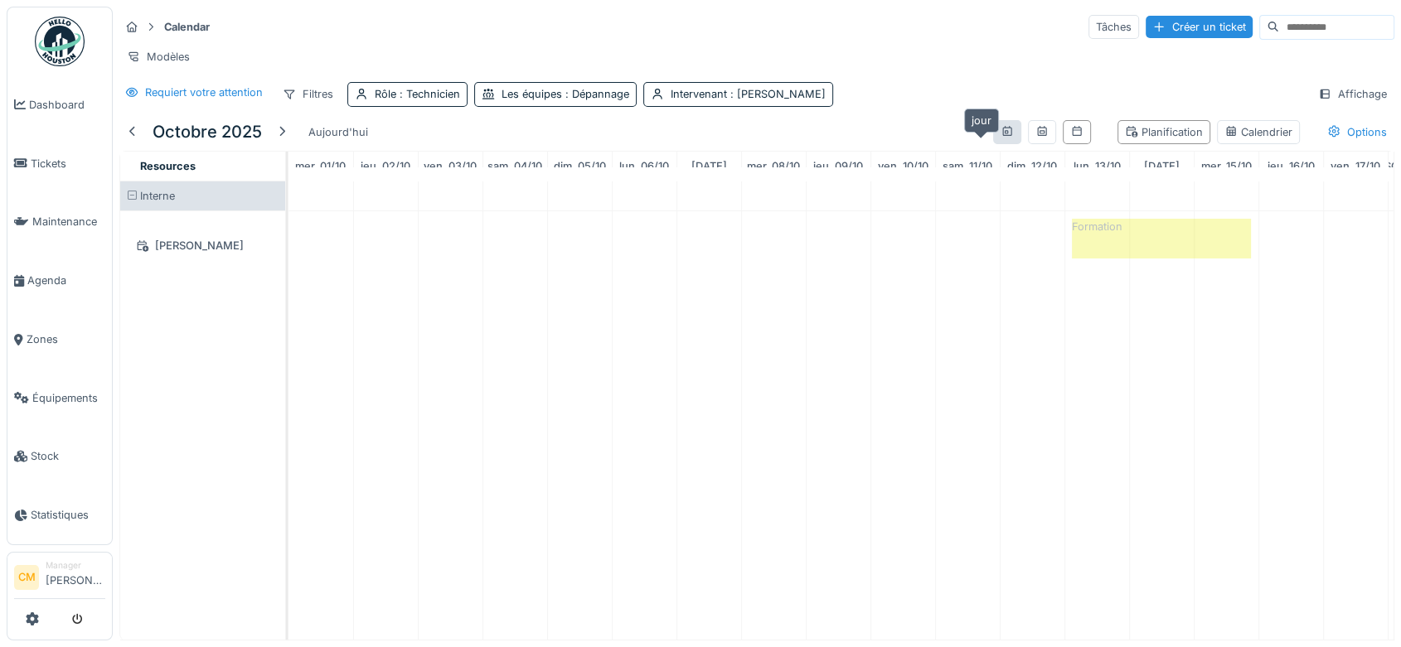
click at [1000, 140] on div at bounding box center [1006, 132] width 13 height 16
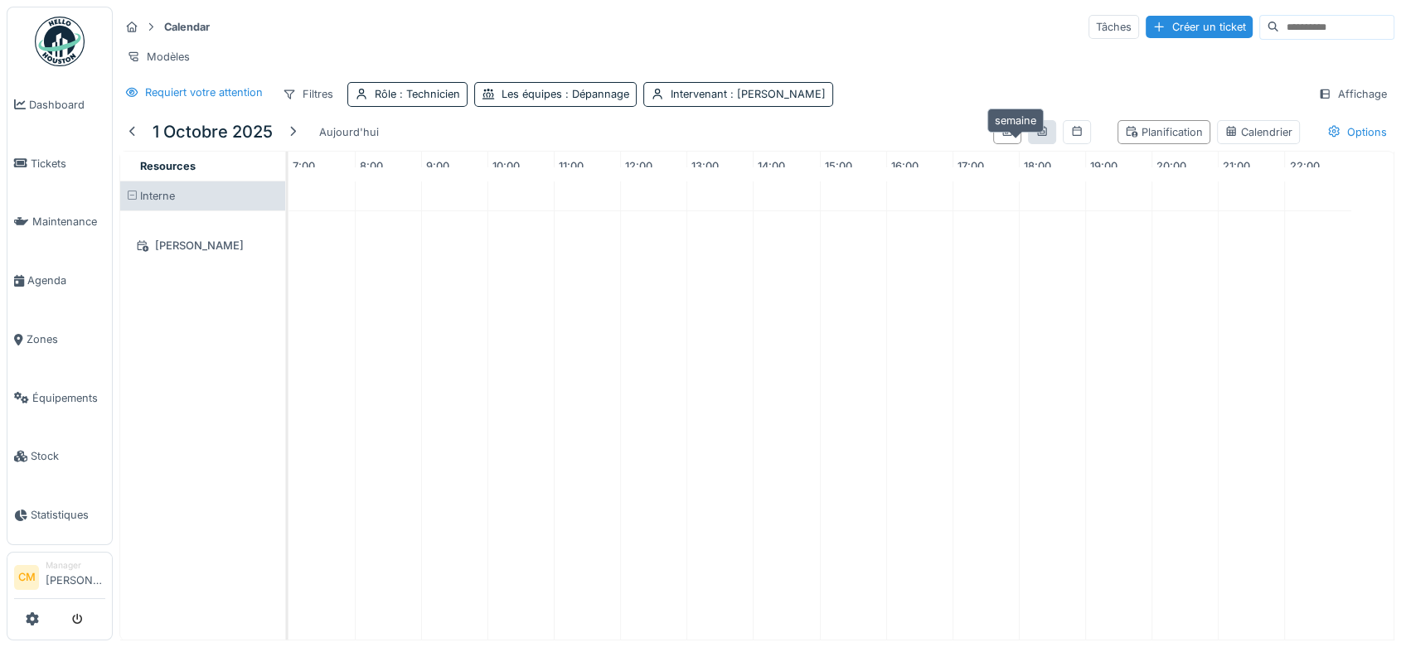
click at [1035, 137] on icon at bounding box center [1041, 131] width 13 height 11
click at [1070, 137] on icon at bounding box center [1076, 131] width 13 height 11
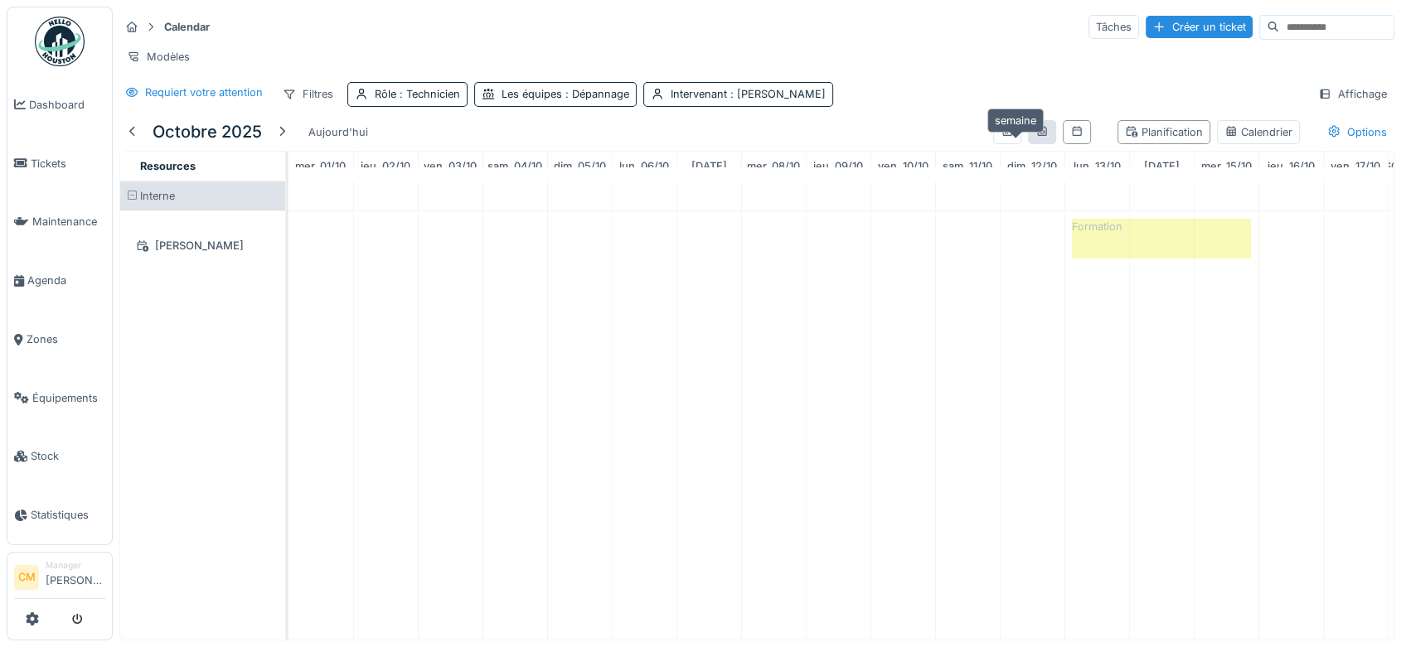
click at [1035, 137] on icon at bounding box center [1041, 131] width 13 height 11
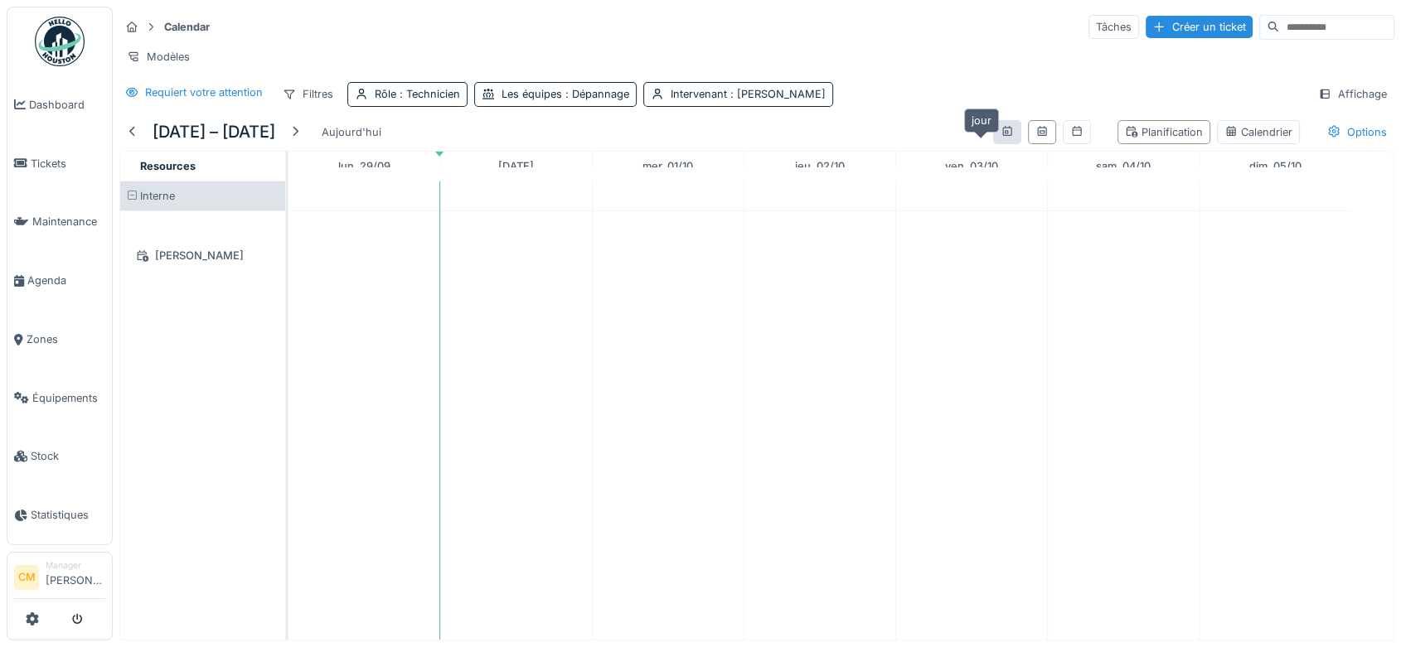
click at [1000, 137] on icon at bounding box center [1006, 131] width 13 height 11
click at [172, 52] on div "Modèles" at bounding box center [158, 57] width 78 height 24
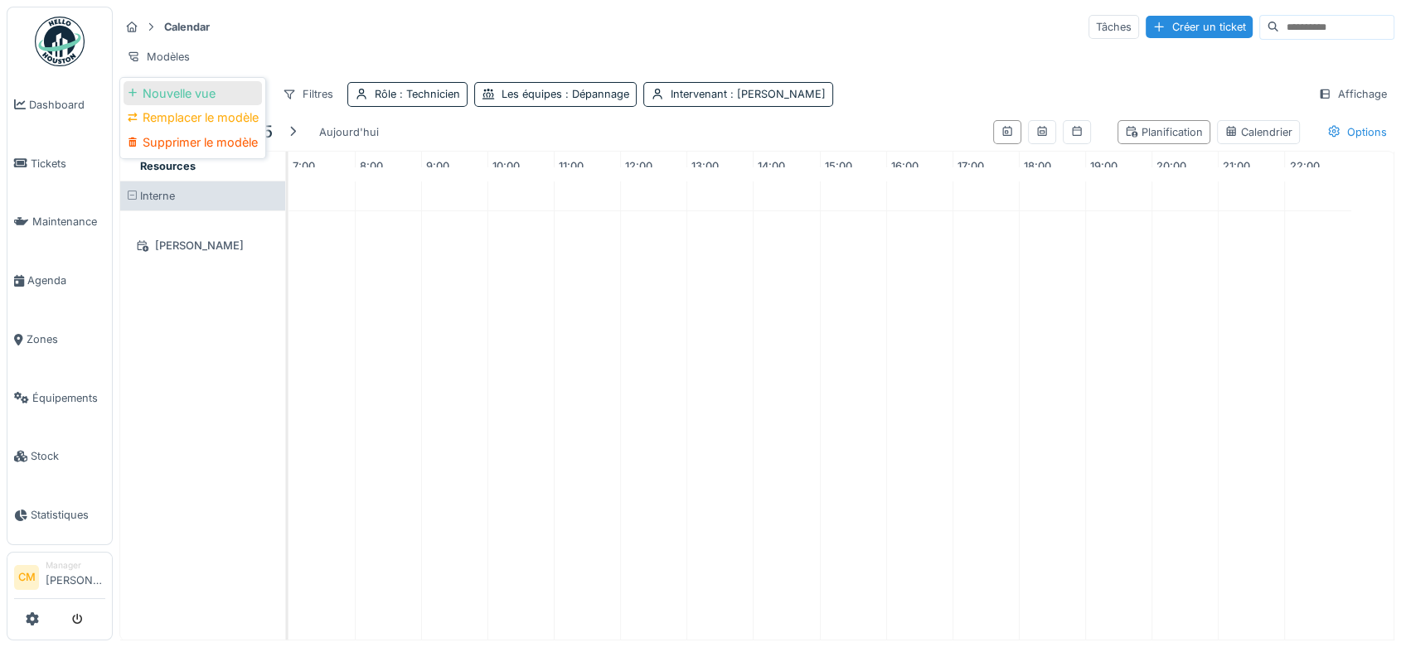
click at [166, 96] on div "Nouvelle vue" at bounding box center [193, 93] width 138 height 25
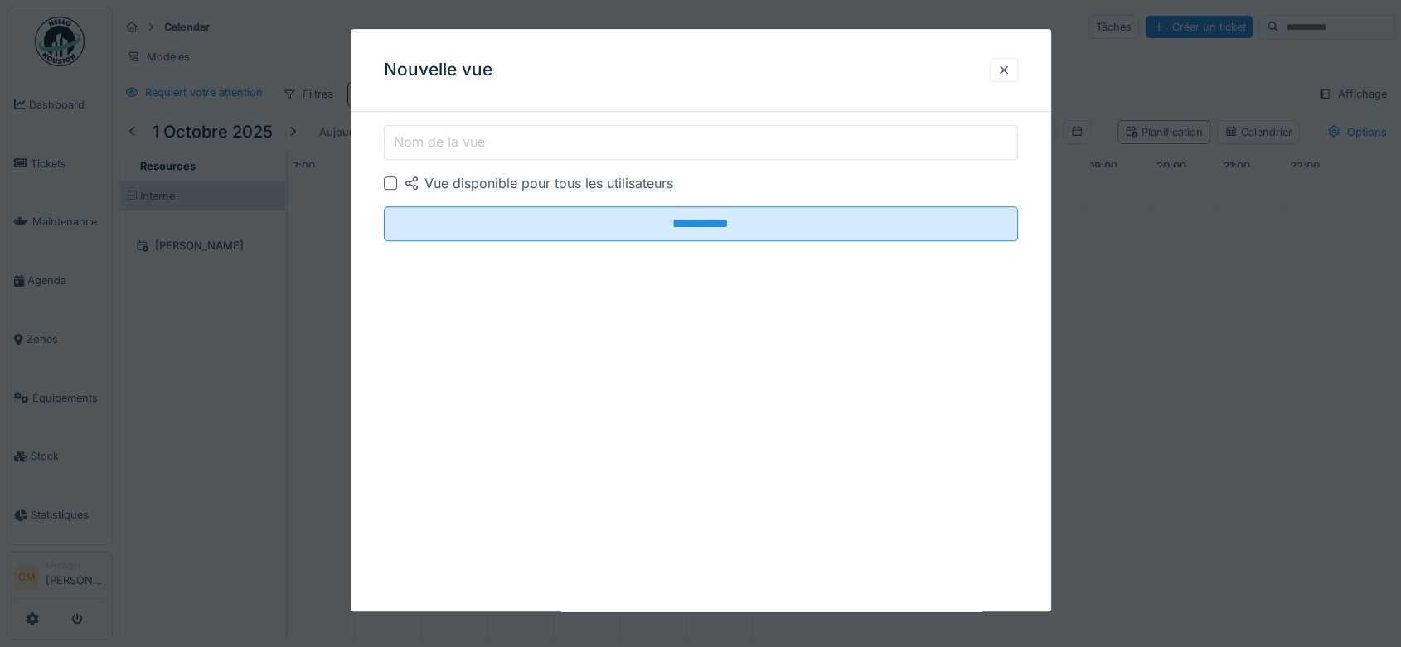
click at [454, 156] on input "Nom de la vue" at bounding box center [701, 142] width 634 height 35
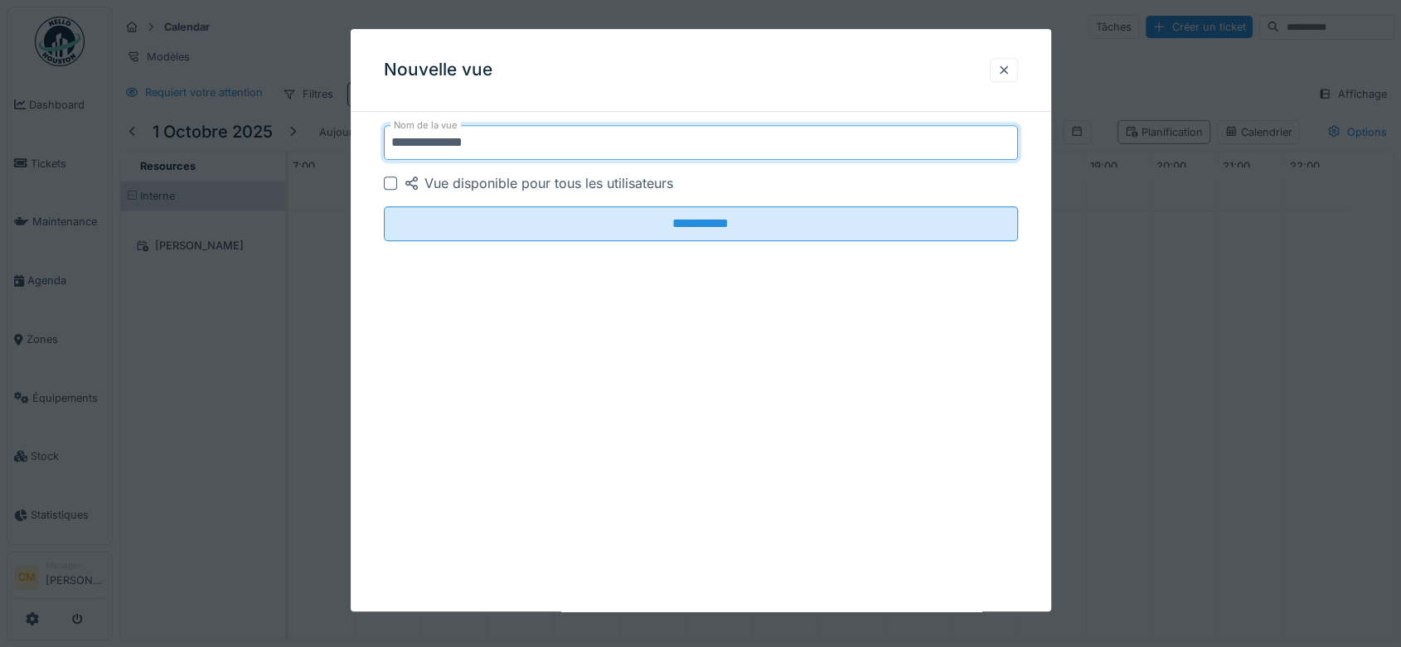
type input "**********"
click at [384, 206] on input "**********" at bounding box center [701, 223] width 634 height 35
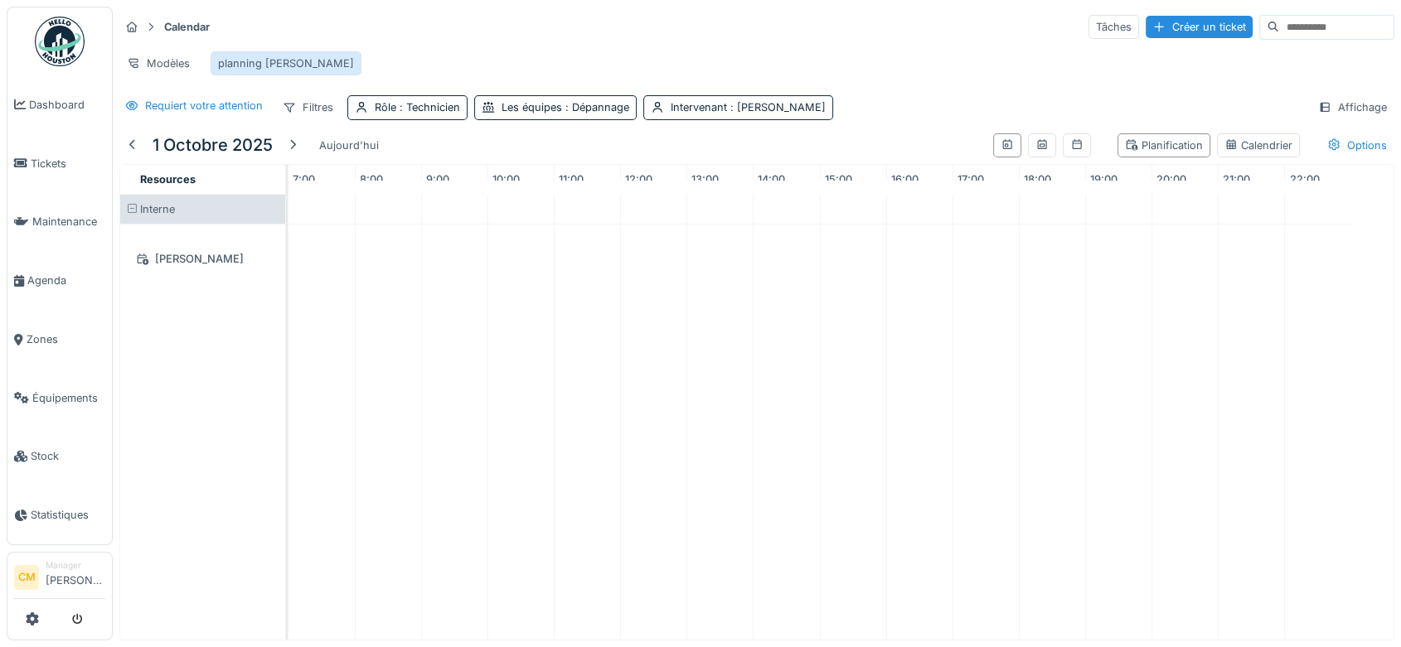
click at [260, 60] on div "planning [PERSON_NAME]" at bounding box center [286, 64] width 136 height 16
click at [225, 114] on div "Requiert votre attention" at bounding box center [204, 106] width 118 height 16
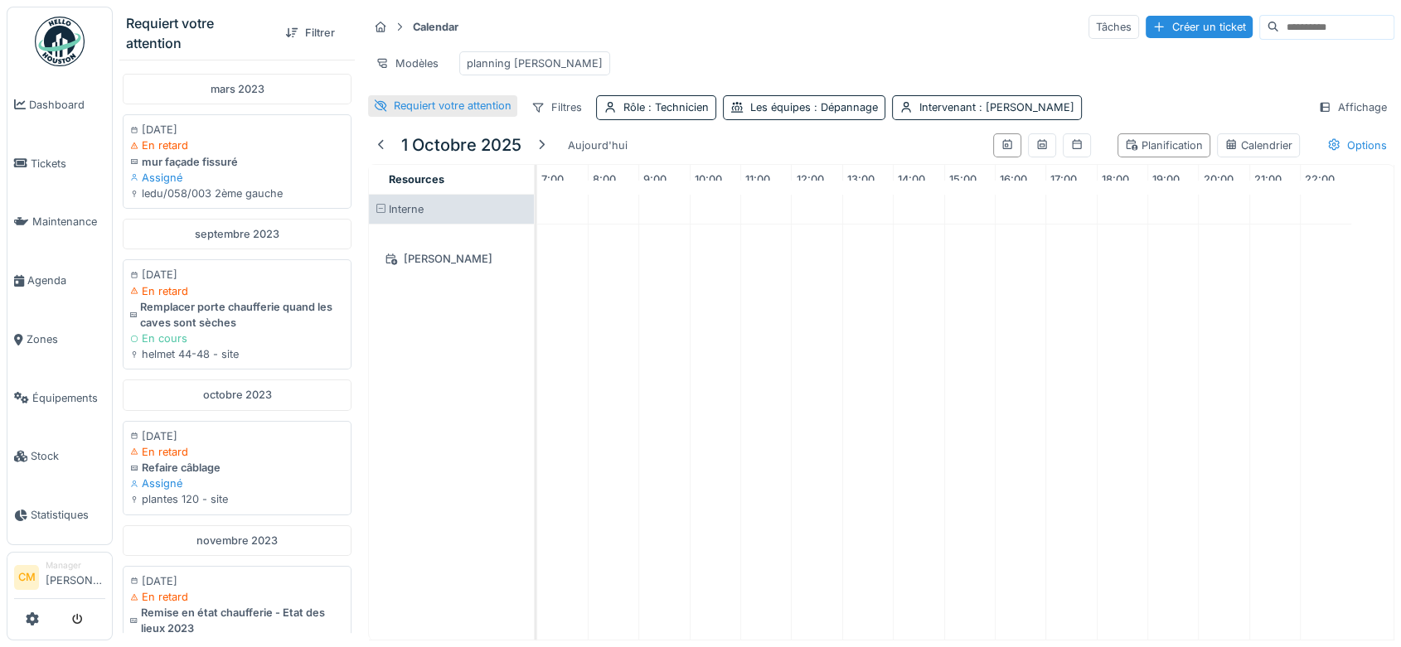
click at [391, 116] on div "Requiert votre attention" at bounding box center [442, 105] width 149 height 21
